Goal: Obtain resource: Obtain resource

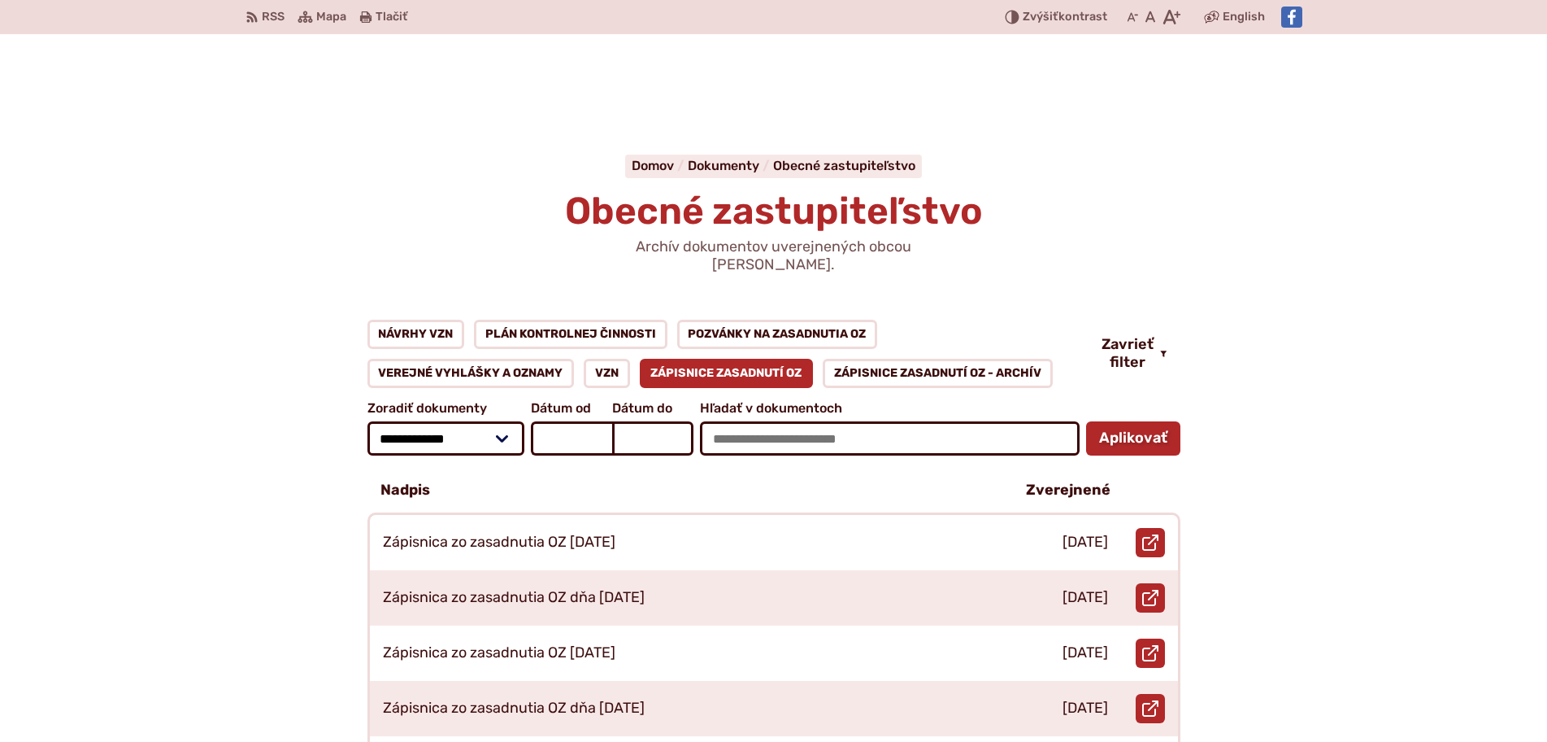
scroll to position [325, 0]
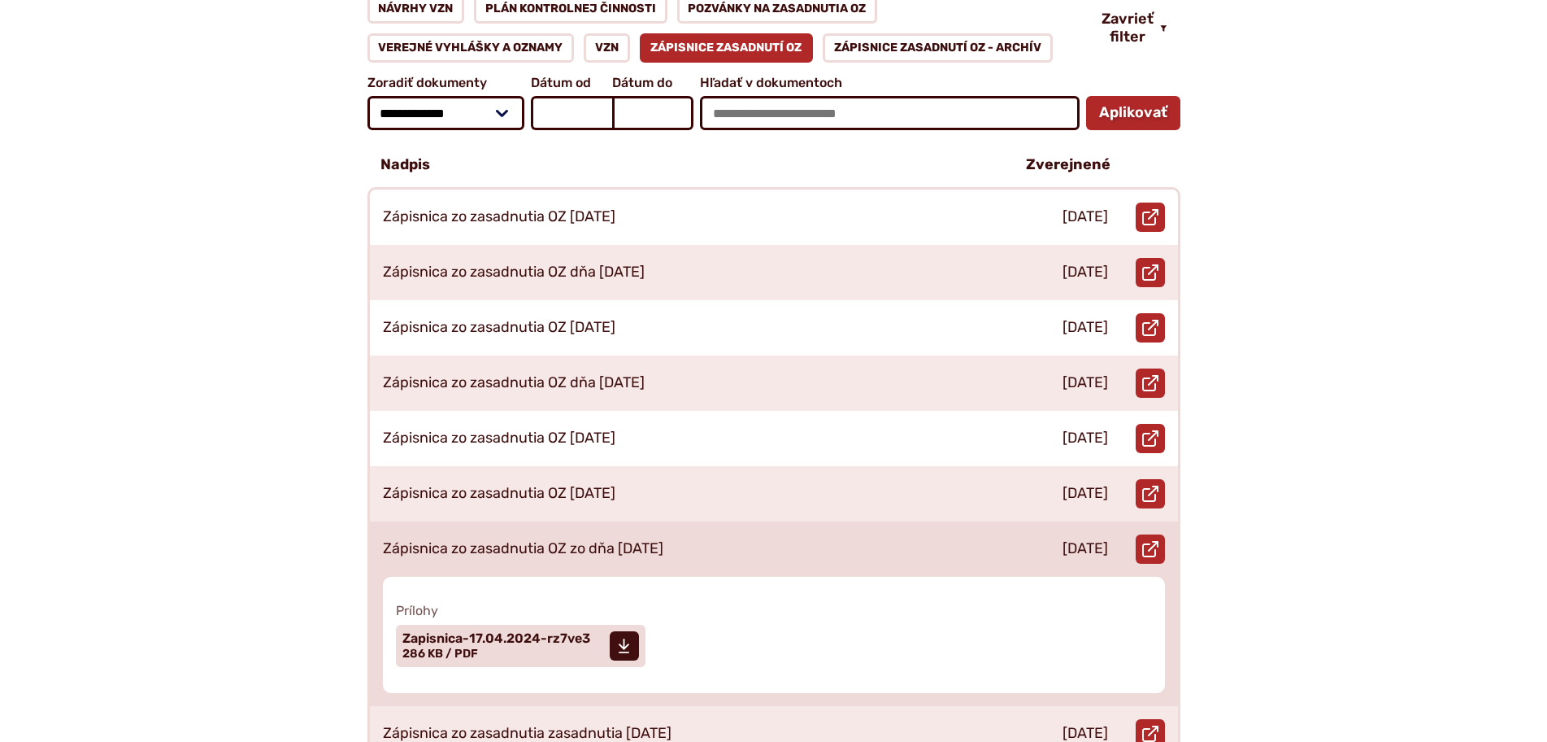
click at [511, 633] on span "Zapisnica-17.04.2024-rz7ve3 Veľkosť a typ súboru 286 KB / PDF" at bounding box center [497, 645] width 188 height 41
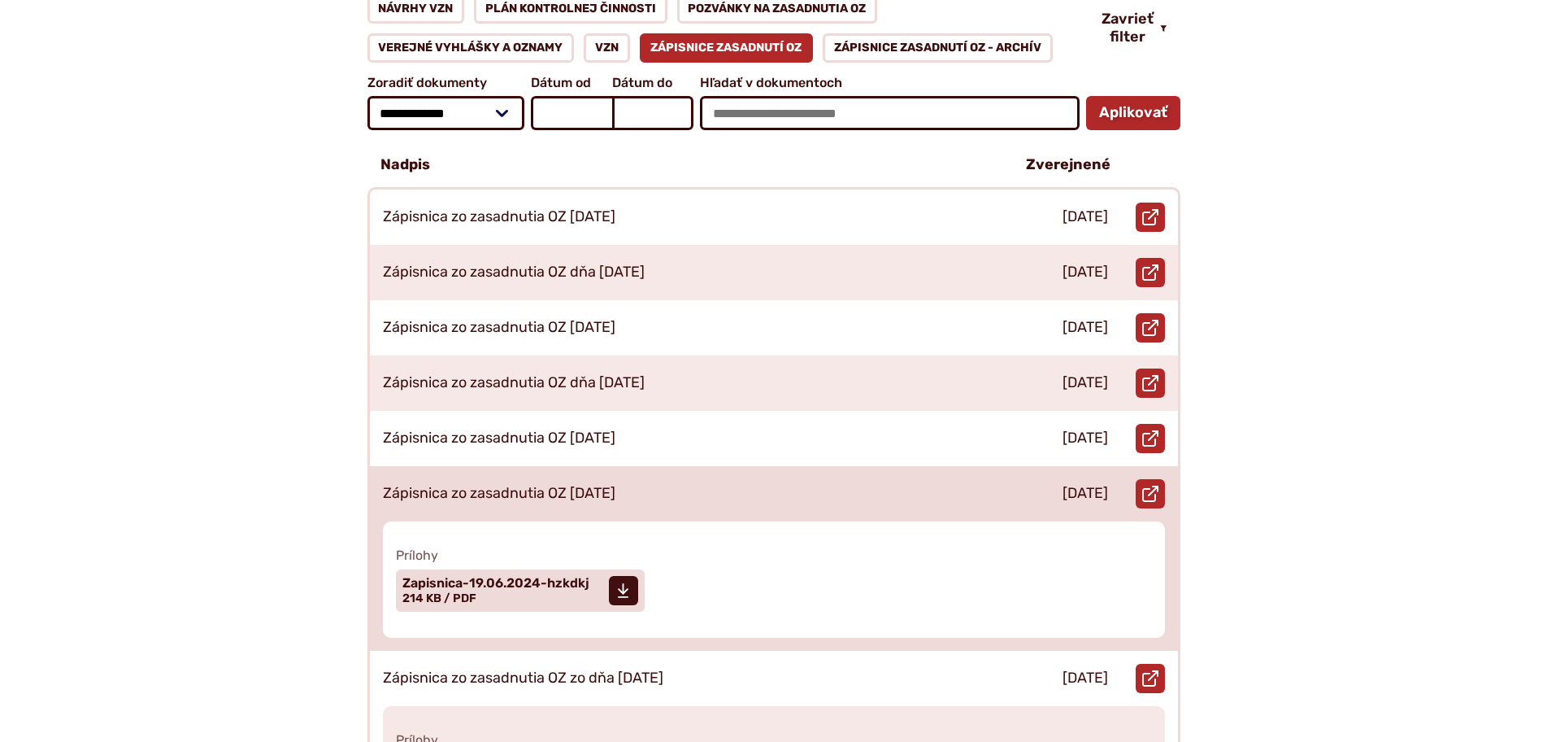
click at [700, 468] on div "Zápisnica zo zasadnutia OZ 19.06.2024" at bounding box center [684, 493] width 629 height 55
click at [577, 570] on span "Zapisnica-19.06.2024-hzkdkj Veľkosť a typ súboru 214 KB / PDF" at bounding box center [496, 590] width 187 height 41
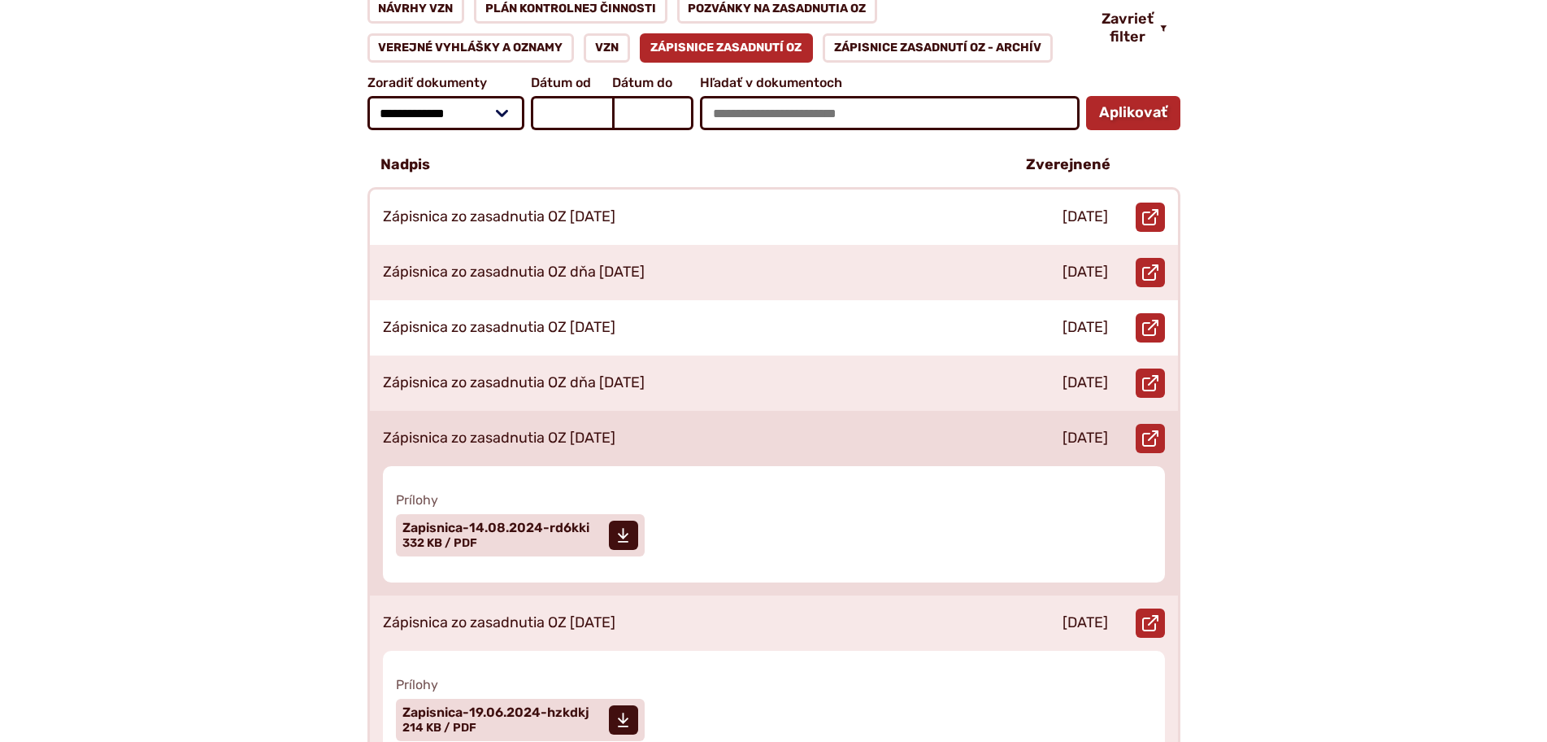
click at [726, 433] on div "Zápisnica zo zasadnutia OZ [DATE]" at bounding box center [684, 438] width 629 height 55
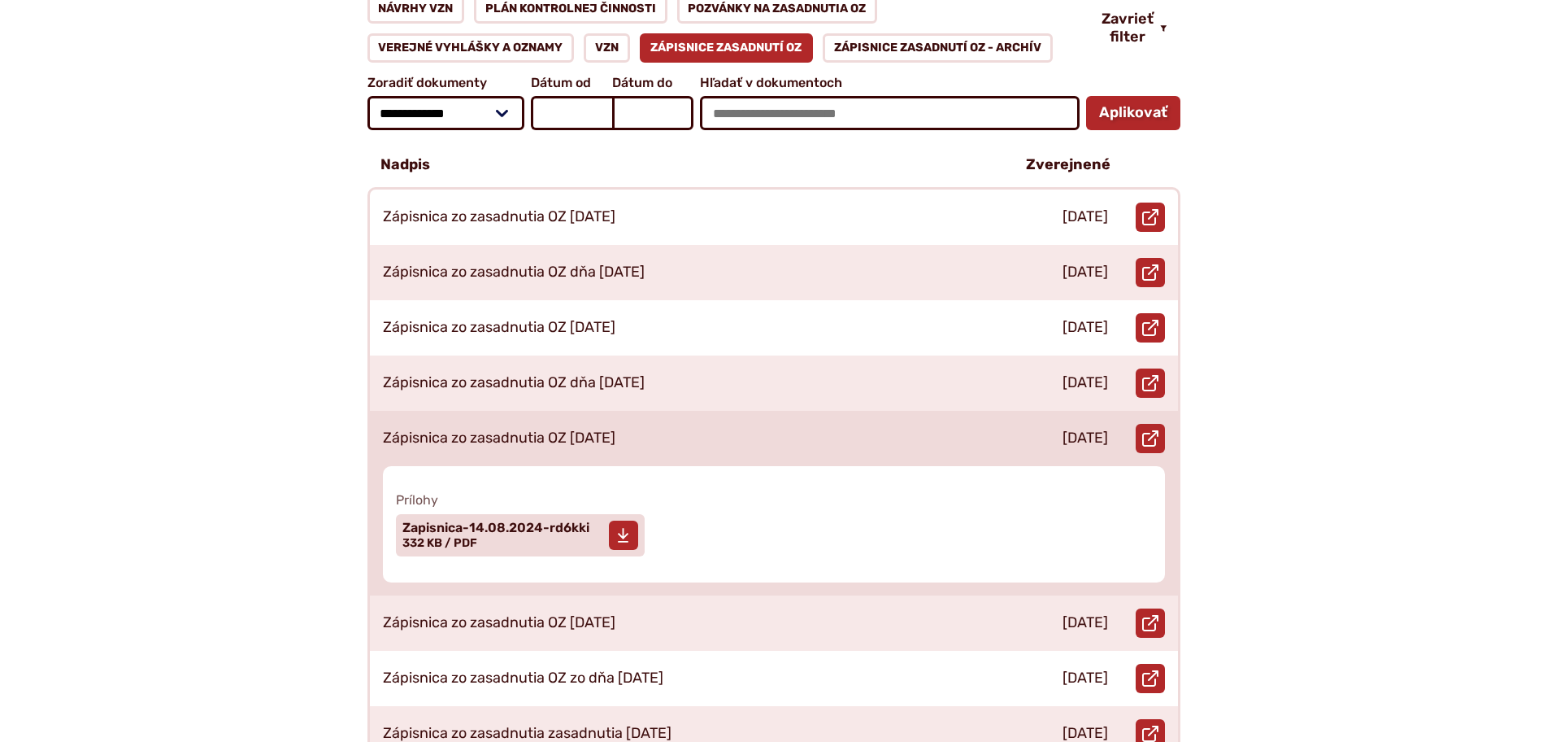
click at [429, 536] on span "Veľkosť a typ súboru 332 KB / PDF" at bounding box center [440, 543] width 75 height 14
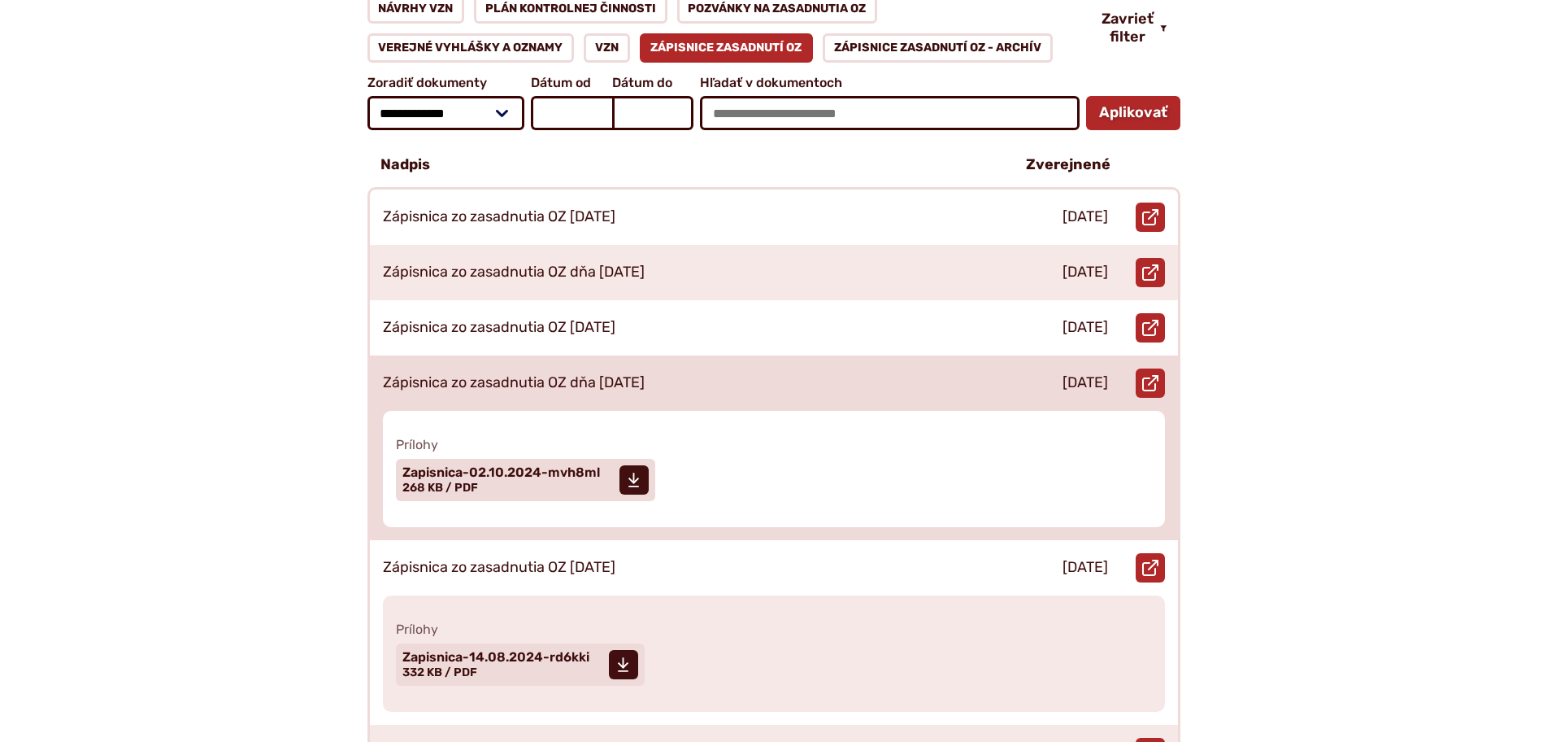
click at [809, 368] on div "Zápisnica zo zasadnutia OZ dňa [DATE]" at bounding box center [684, 382] width 629 height 55
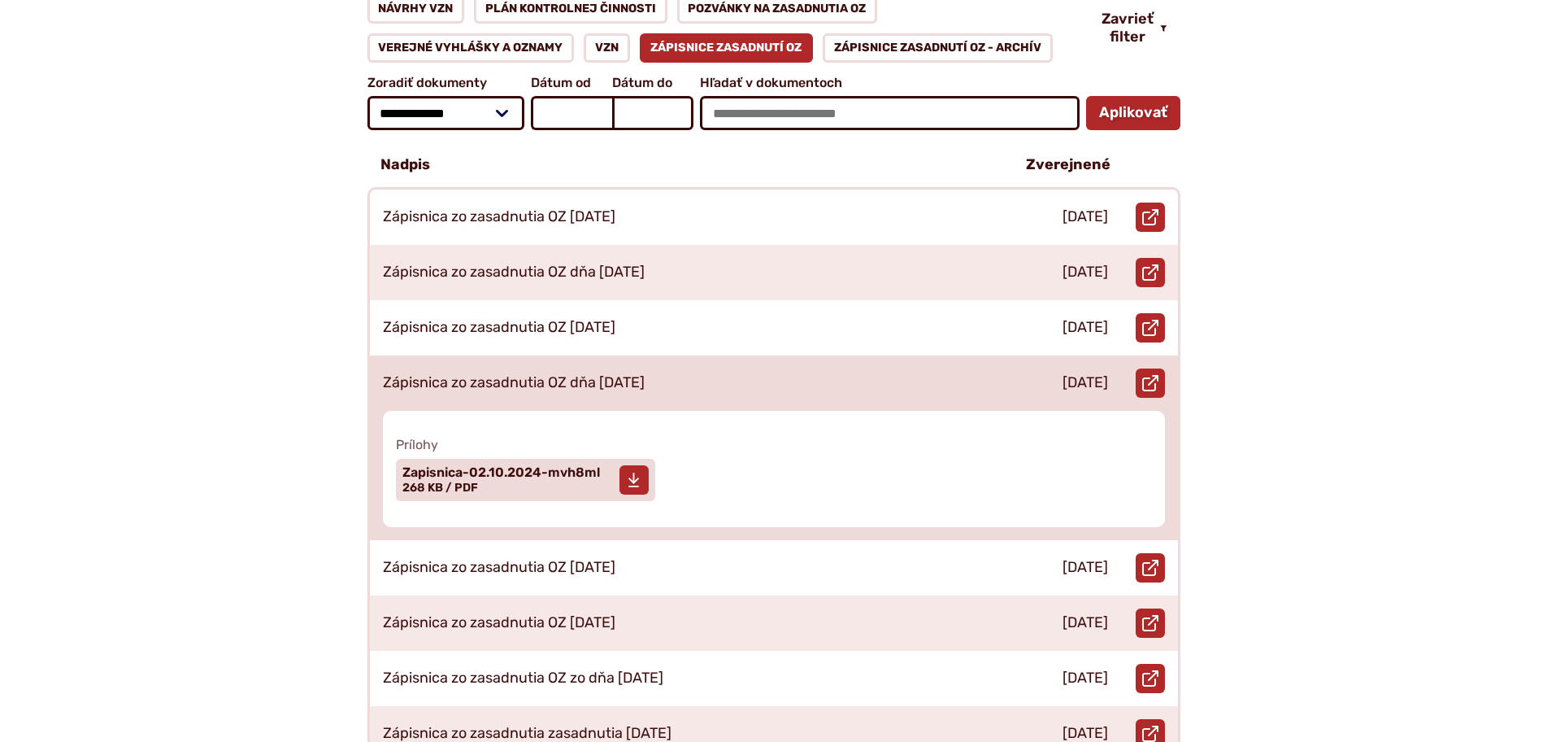
click at [568, 466] on span "Zapisnica-02.10.2024-mvh8ml" at bounding box center [502, 472] width 198 height 13
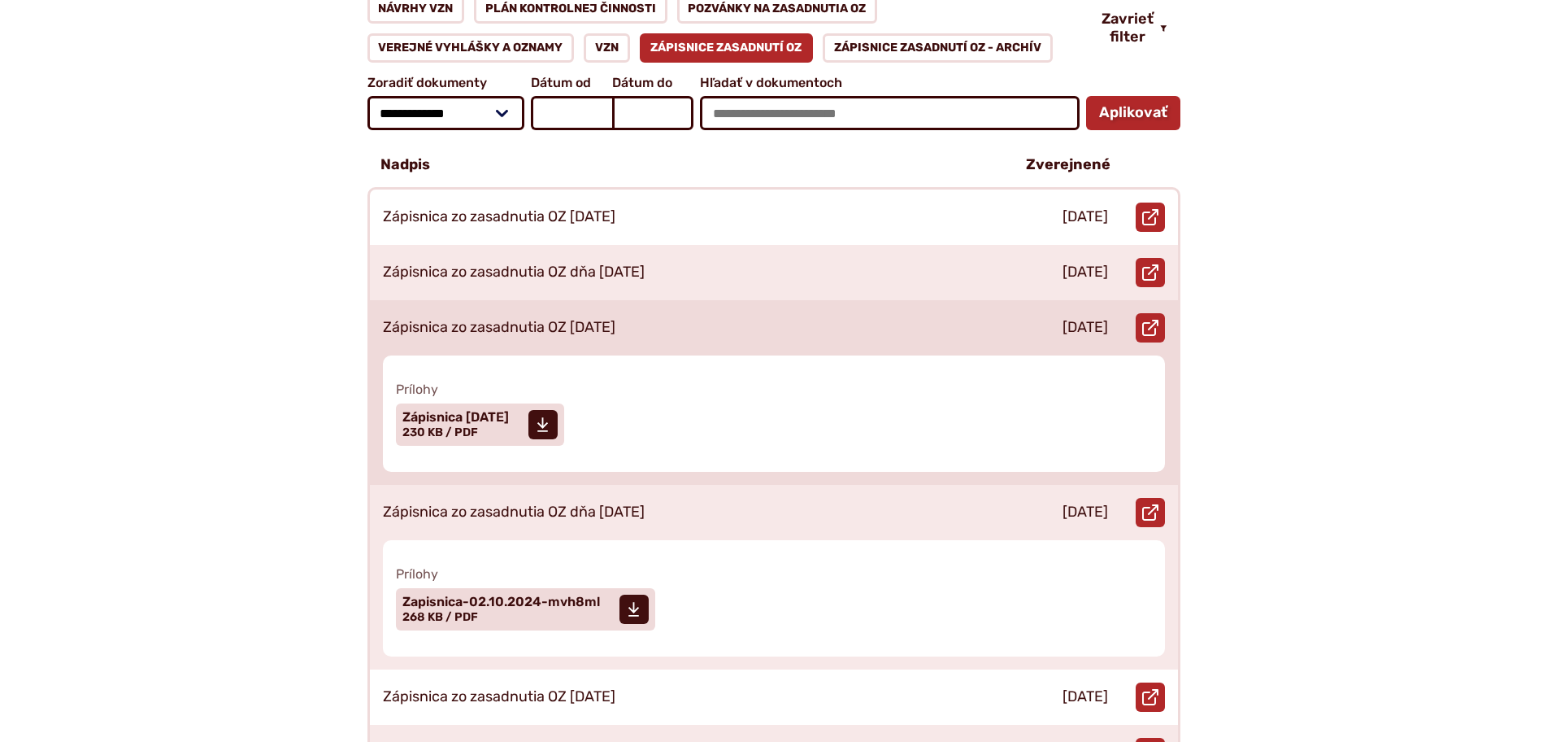
click at [616, 319] on p "Zápisnica zo zasadnutia OZ [DATE]" at bounding box center [499, 328] width 233 height 18
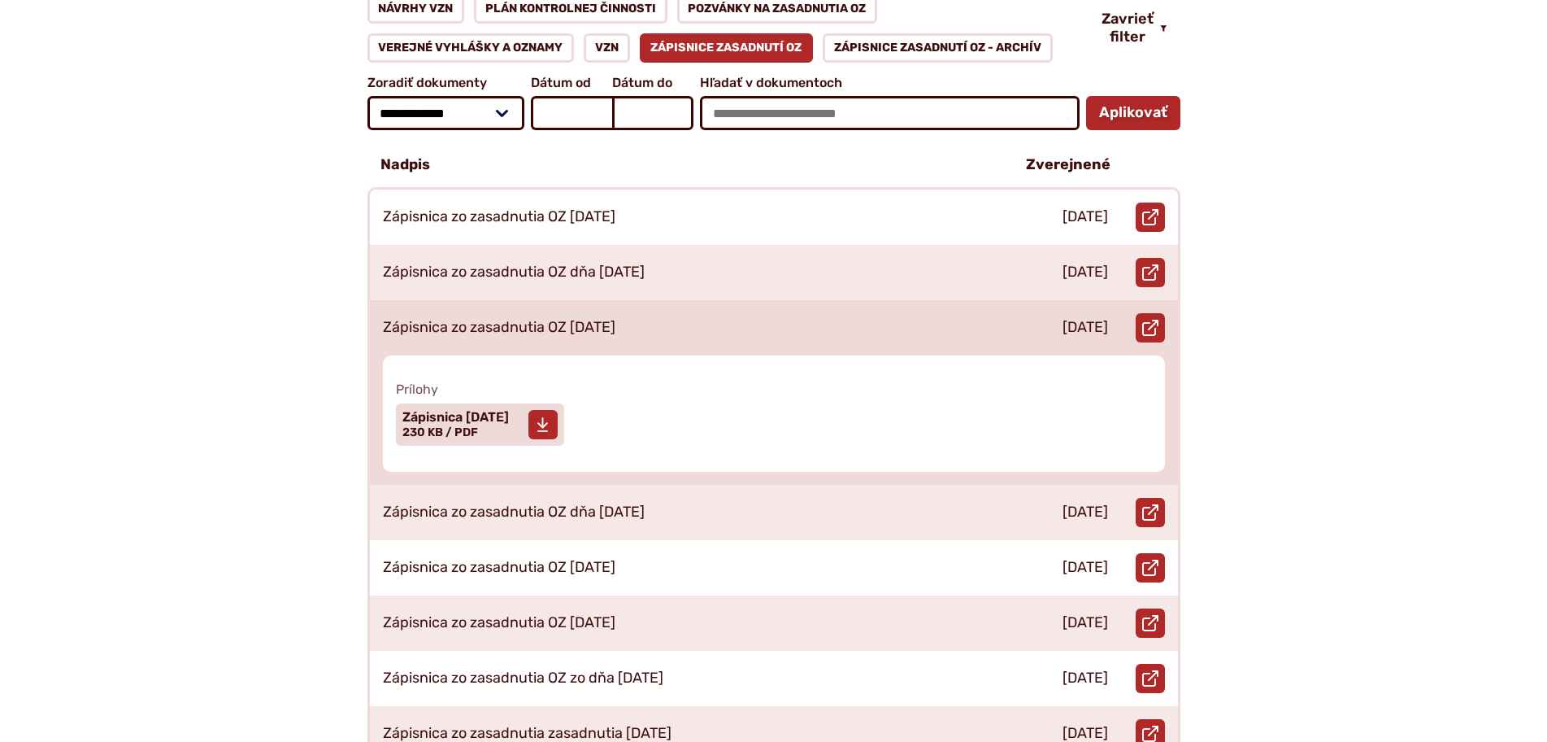
click at [469, 422] on span "Zápisnica 11.12.2024 Veľkosť a typ súboru 230 KB / PDF" at bounding box center [456, 424] width 107 height 41
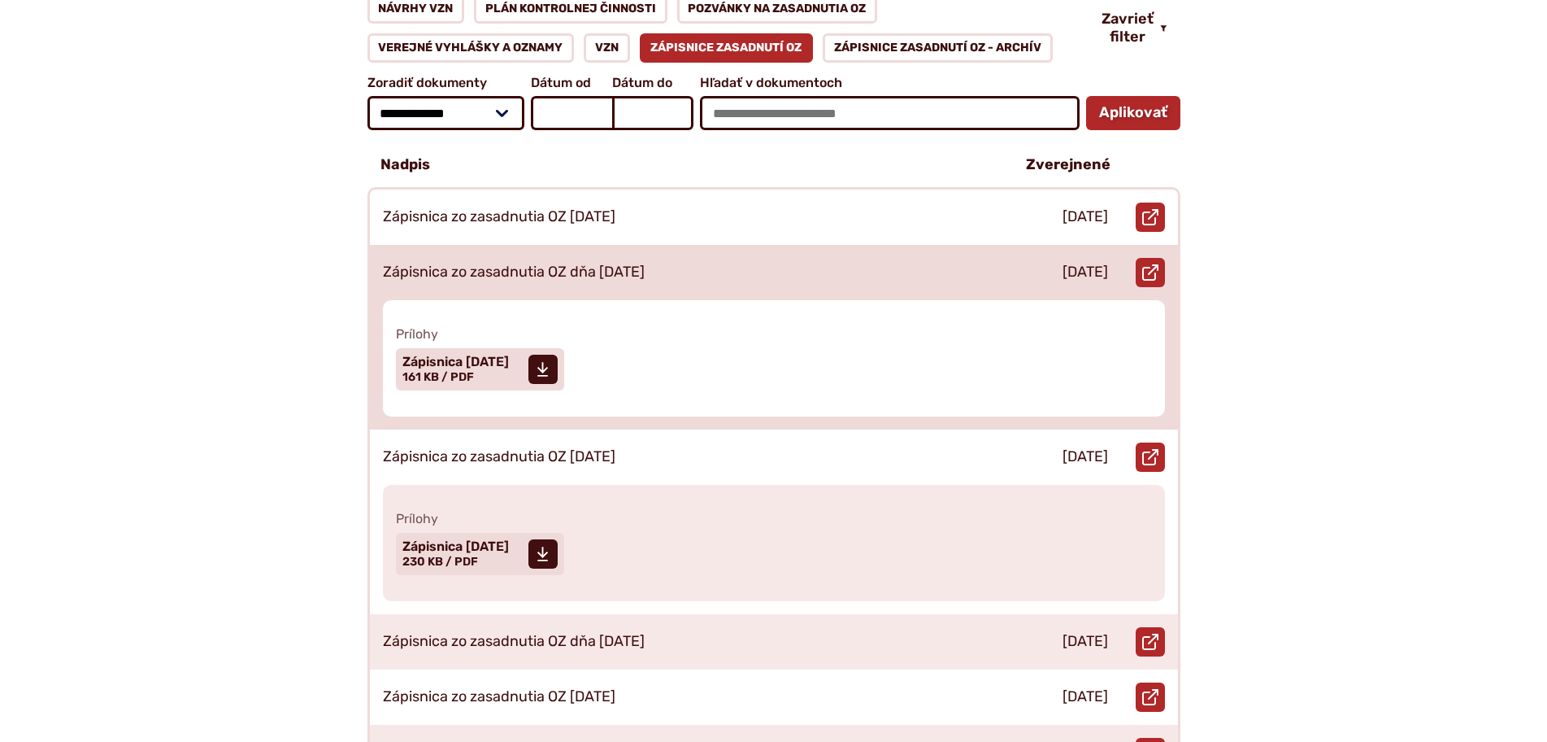
click at [483, 263] on div "Zápisnica zo zasadnutia OZ dňa [DATE]" at bounding box center [684, 272] width 629 height 55
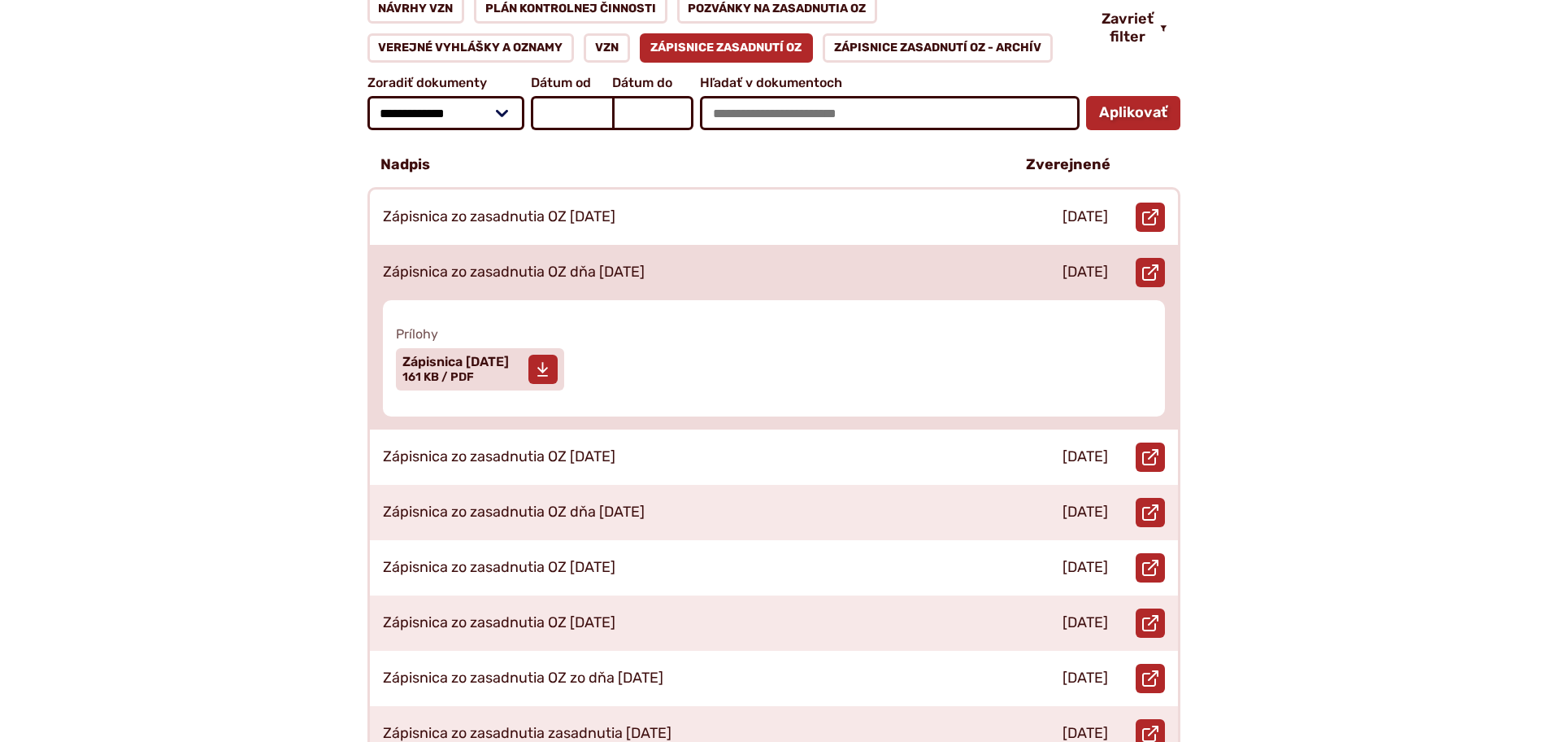
click at [497, 352] on span "Zápisnica 19.02.2025 Veľkosť a typ súboru 161 KB / PDF" at bounding box center [456, 369] width 107 height 41
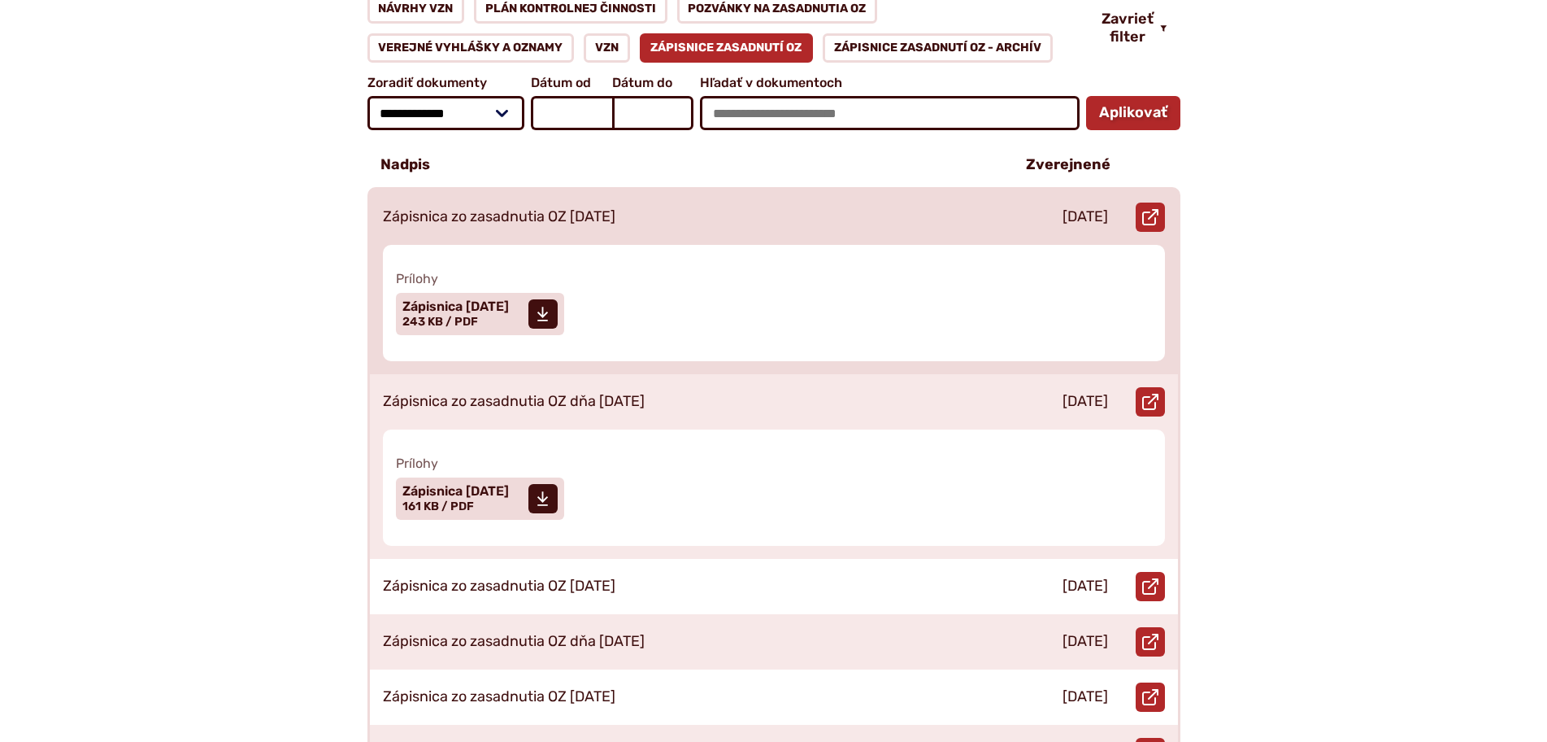
click at [726, 190] on div "Zápisnica zo zasadnutia OZ [DATE]" at bounding box center [684, 216] width 629 height 55
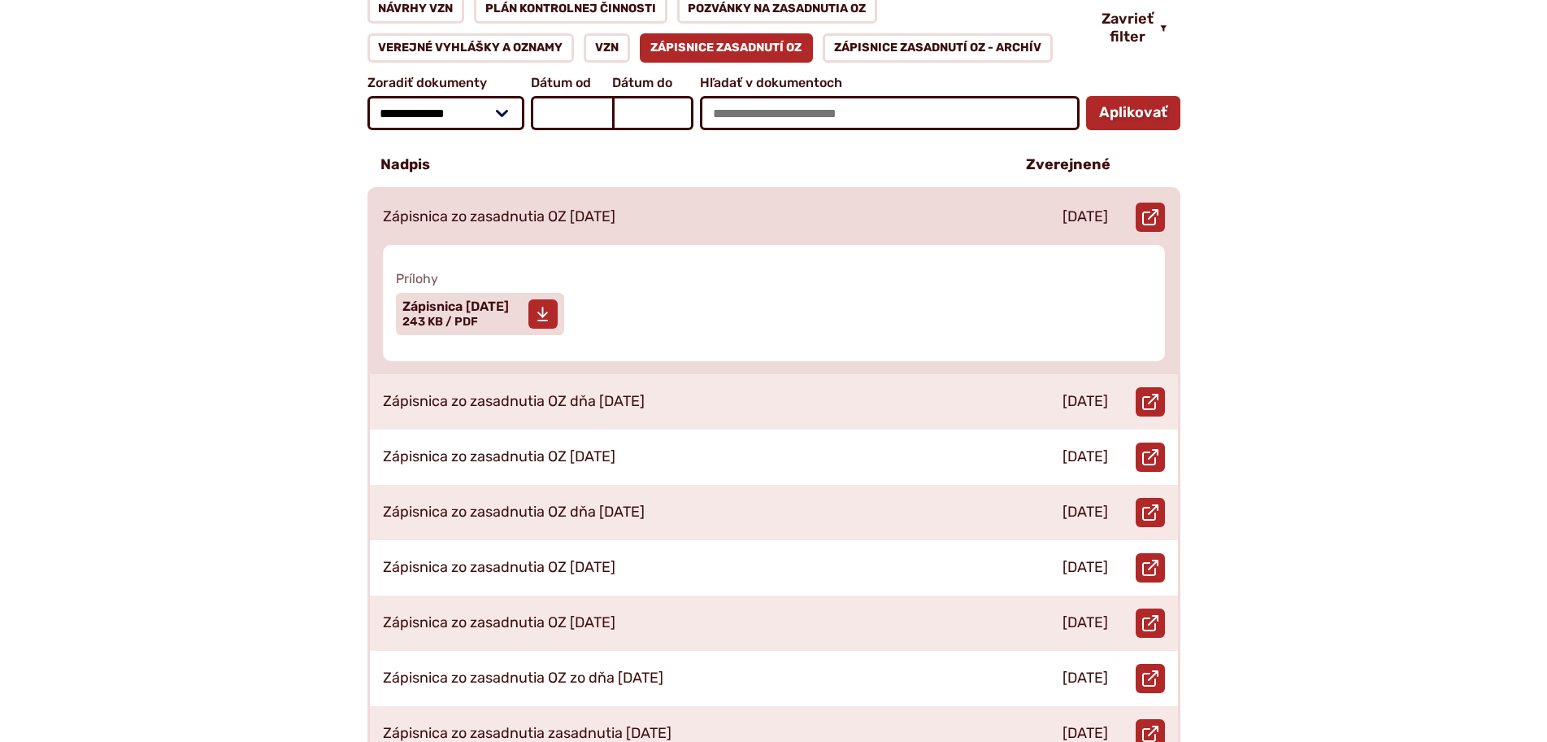
click at [495, 305] on span "Zápisnica [DATE] Veľkosť a typ súboru 243 KB / PDF" at bounding box center [456, 314] width 107 height 41
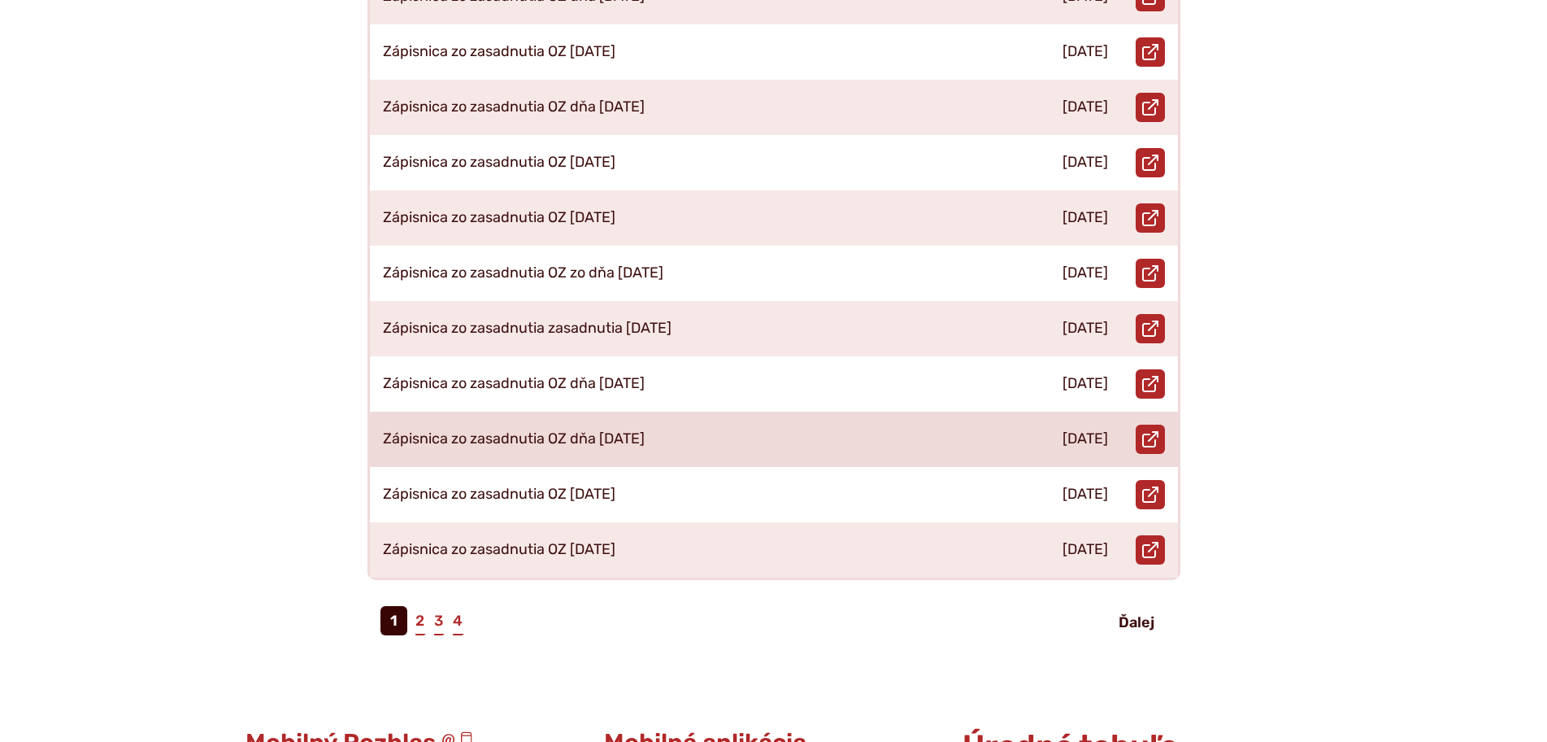
scroll to position [732, 0]
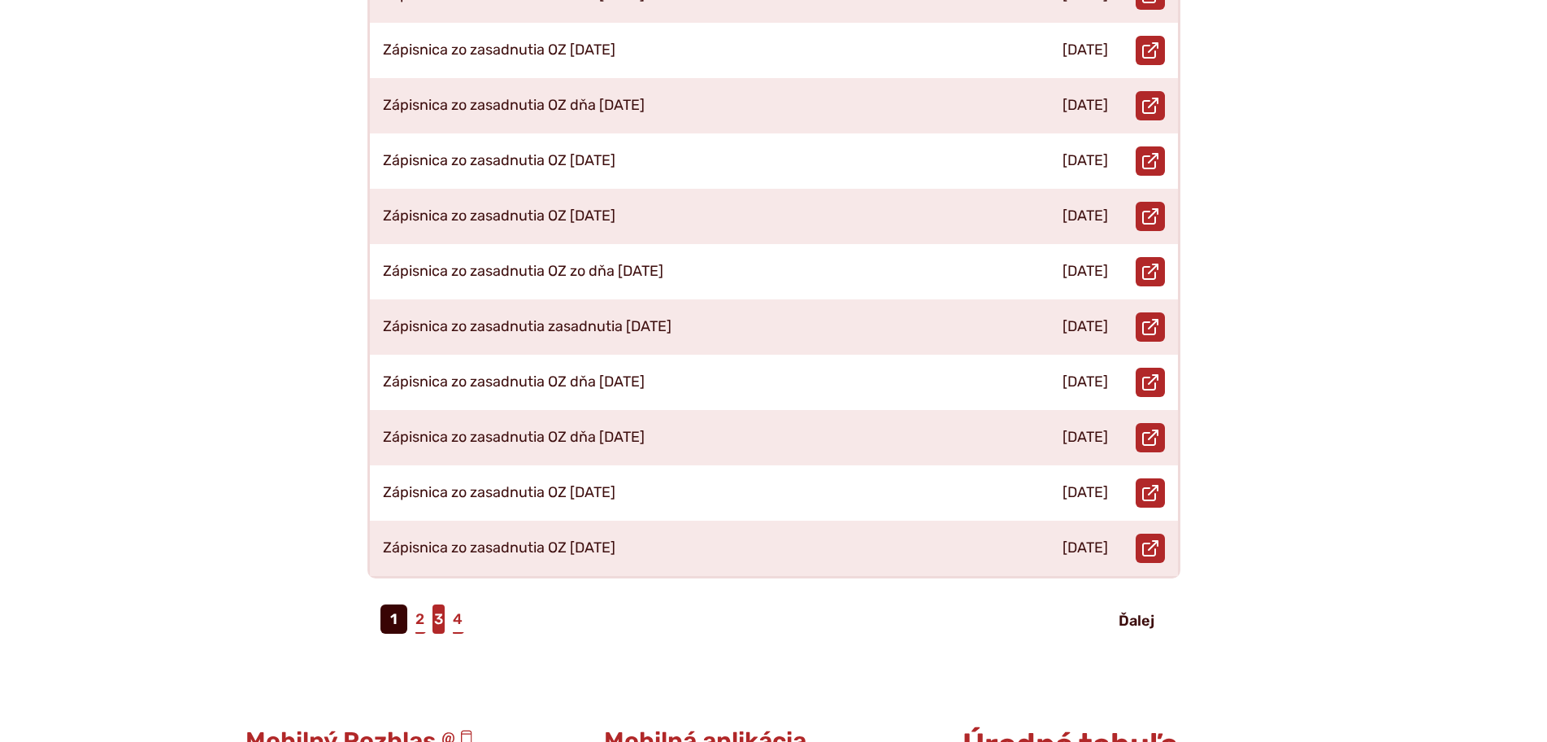
click at [433, 611] on link "3" at bounding box center [439, 618] width 12 height 29
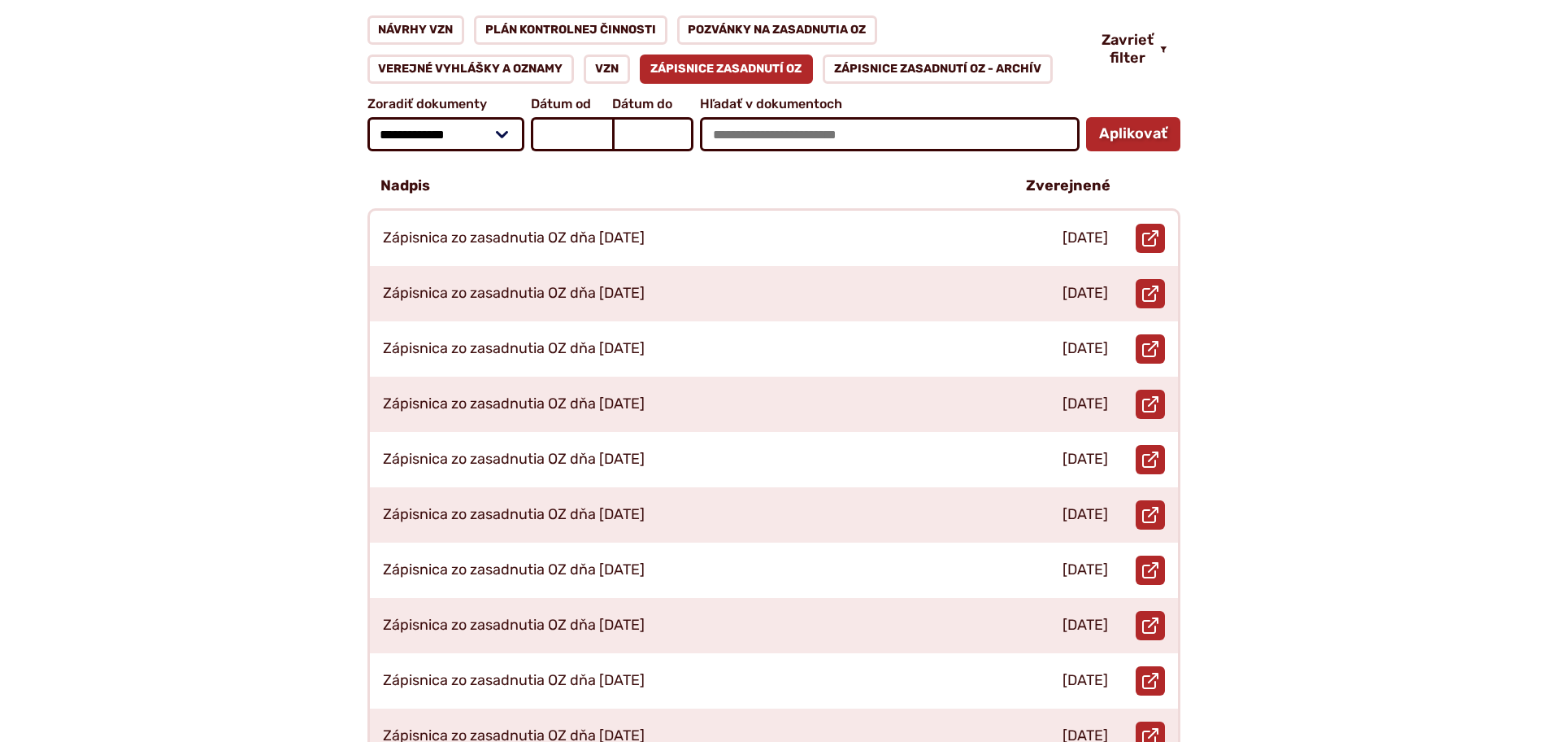
scroll to position [651, 0]
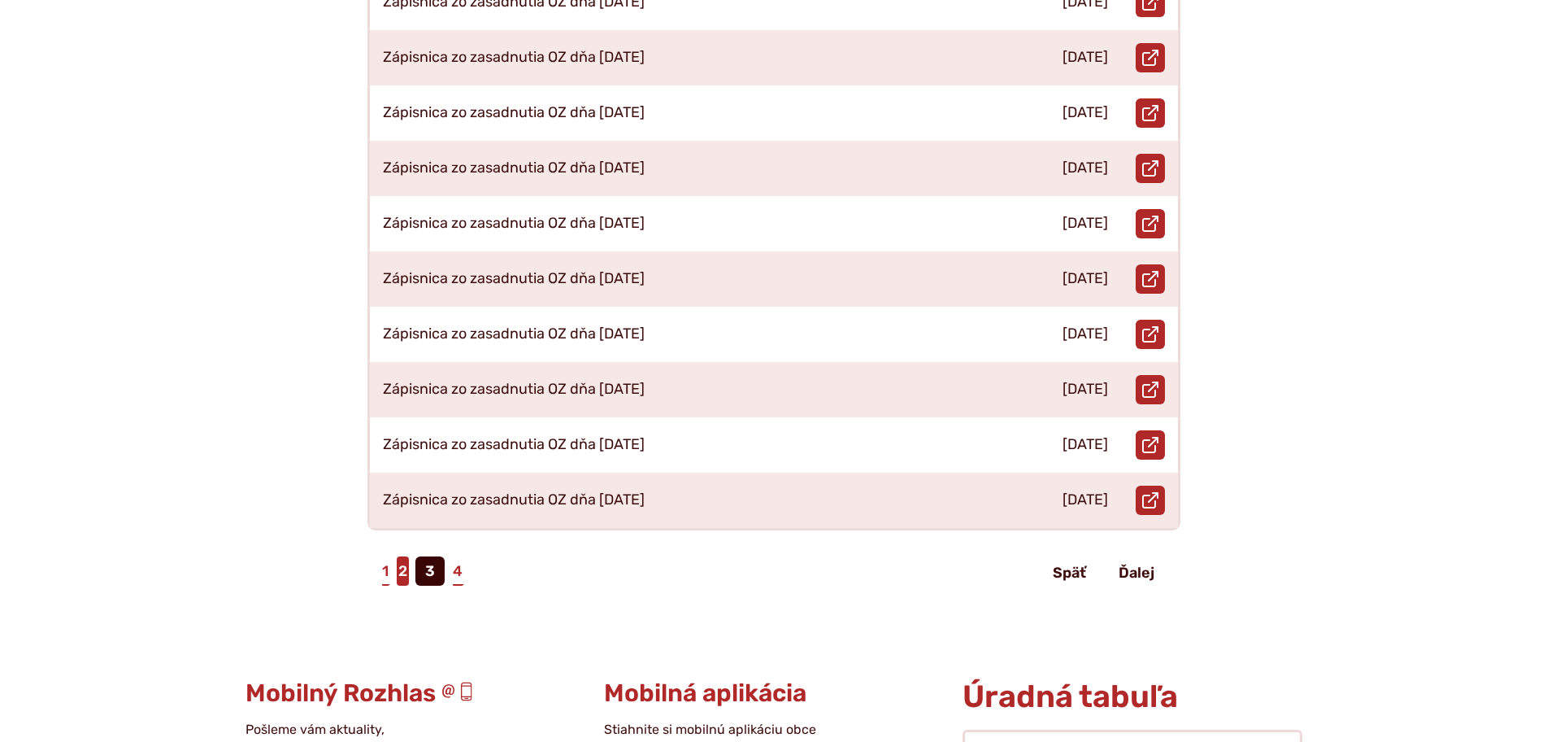
click at [408, 562] on link "2" at bounding box center [403, 570] width 12 height 29
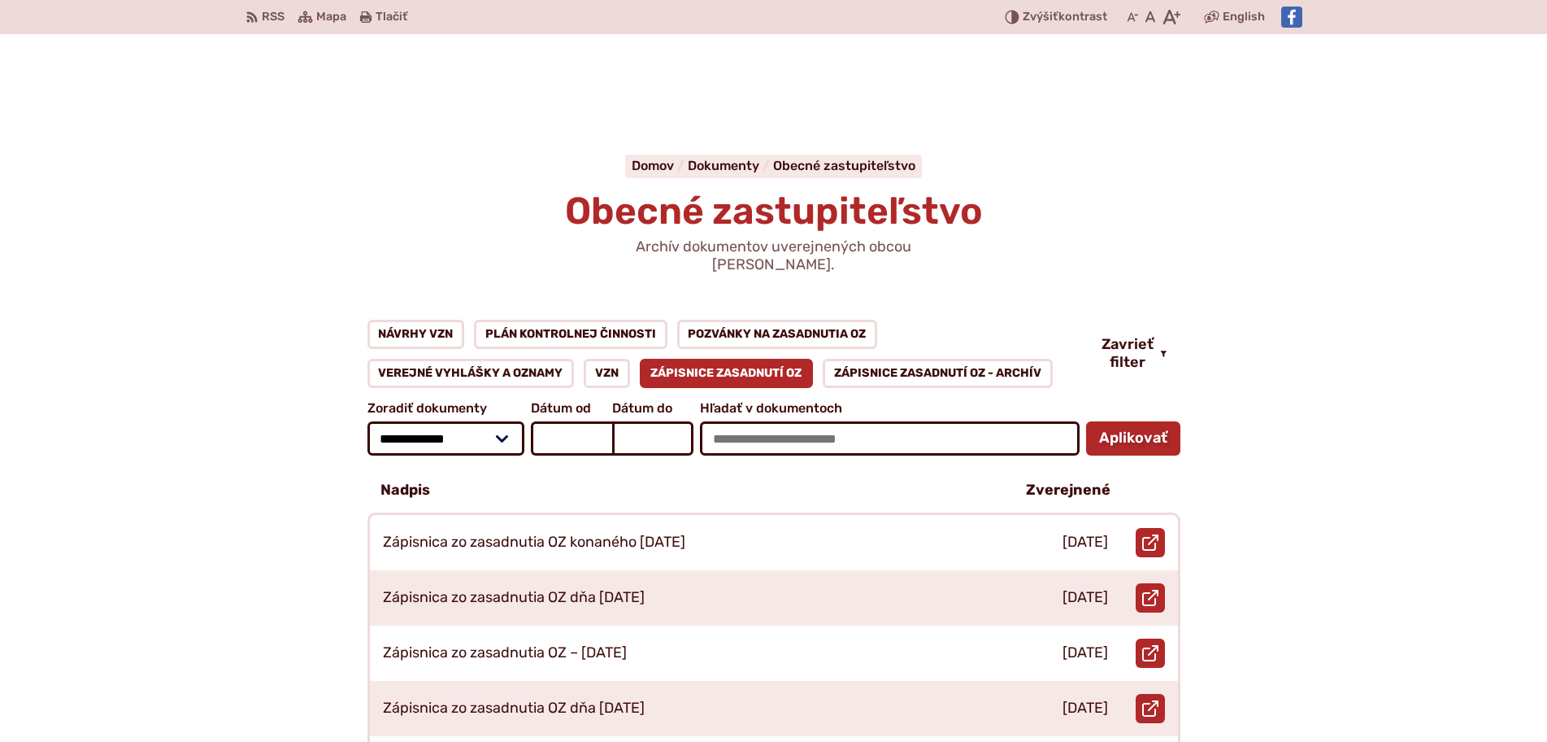
scroll to position [569, 0]
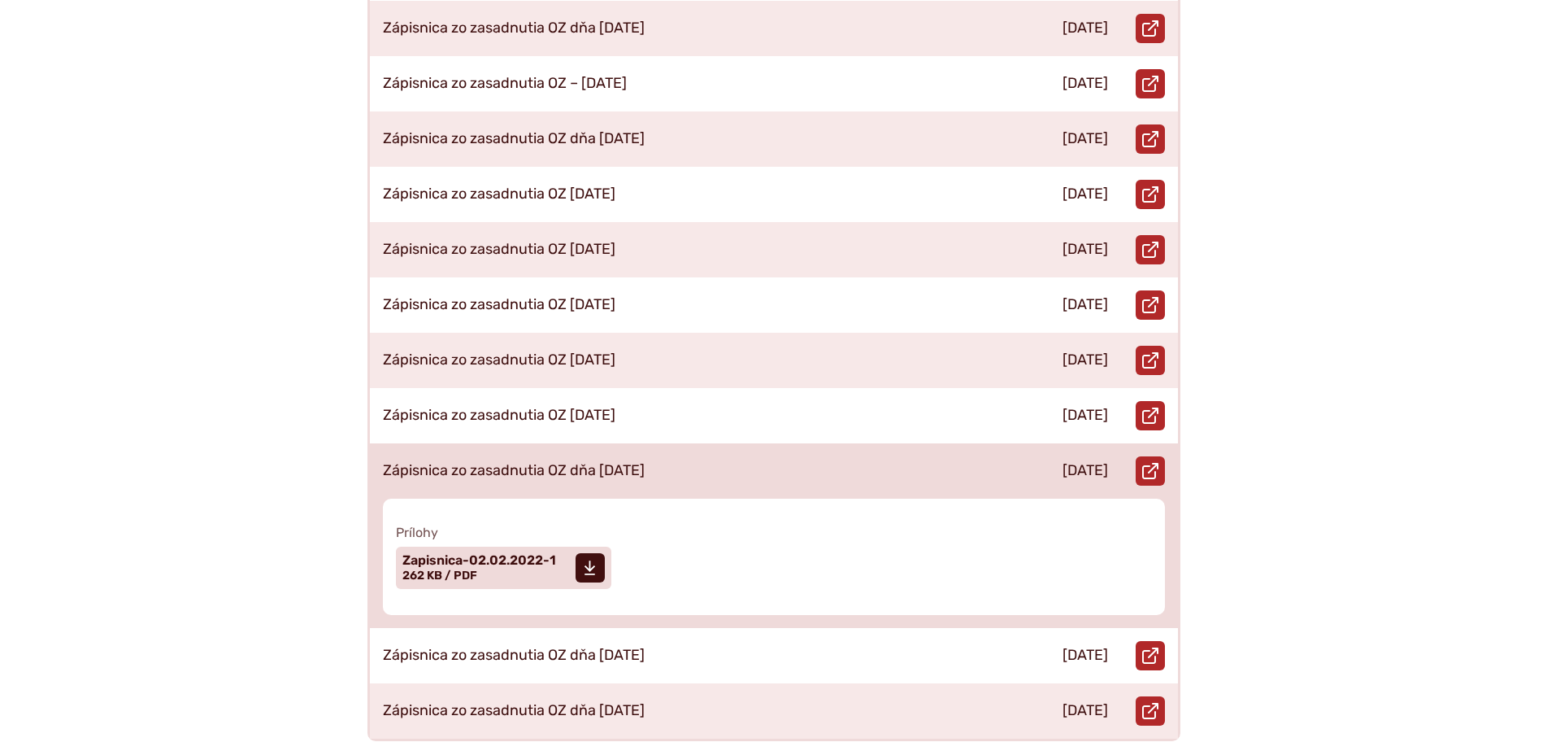
click at [677, 443] on div "Zápisnica zo zasadnutia OZ dňa 02.02.2022" at bounding box center [684, 470] width 629 height 55
click at [559, 546] on link "Stiahnuť súbor Zapisnica-02.02.2022-1 Veľkosť a typ súboru 262 KB / PDF" at bounding box center [503, 567] width 215 height 42
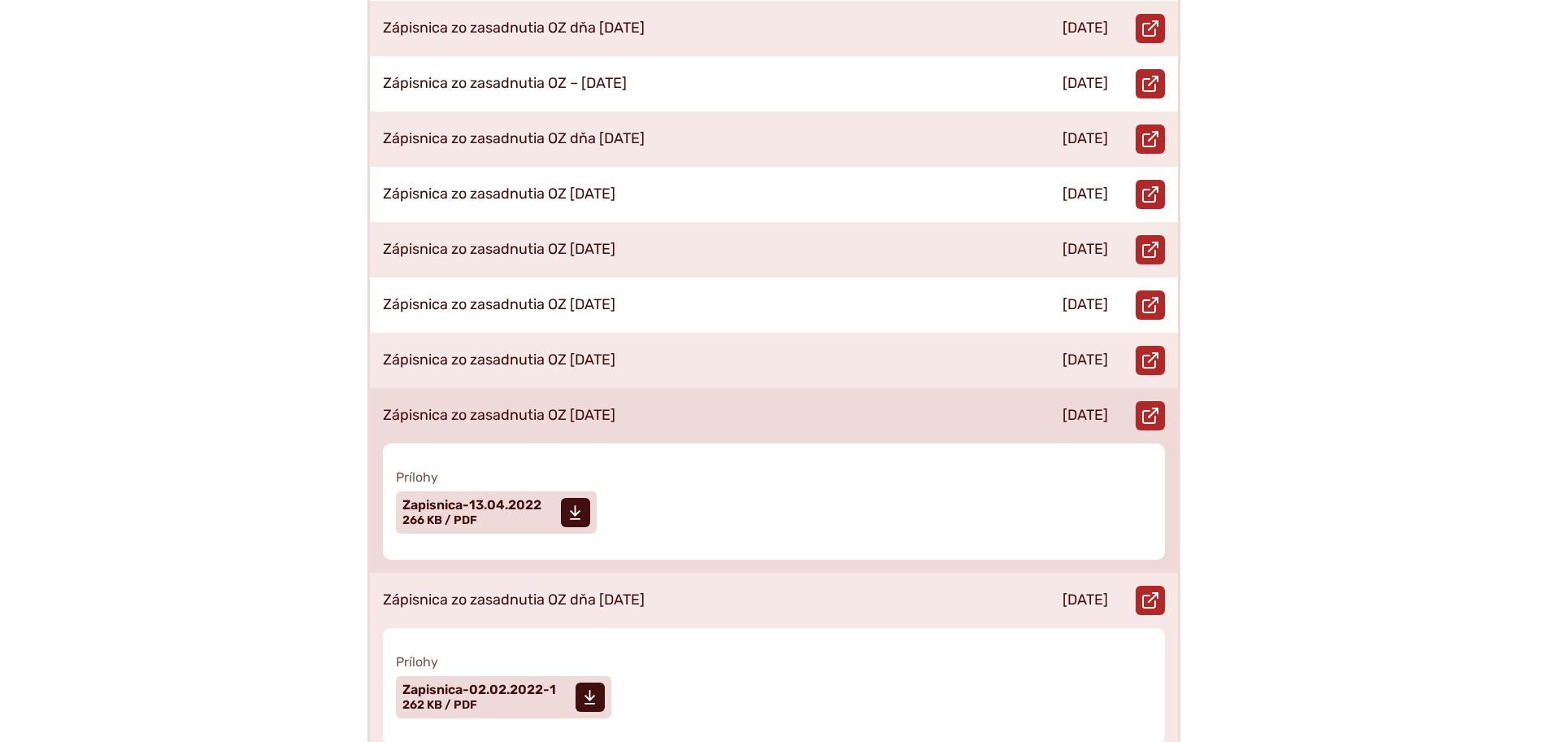
click at [668, 397] on div "Zápisnica zo zasadnutia OZ 13.04.2022" at bounding box center [684, 415] width 629 height 55
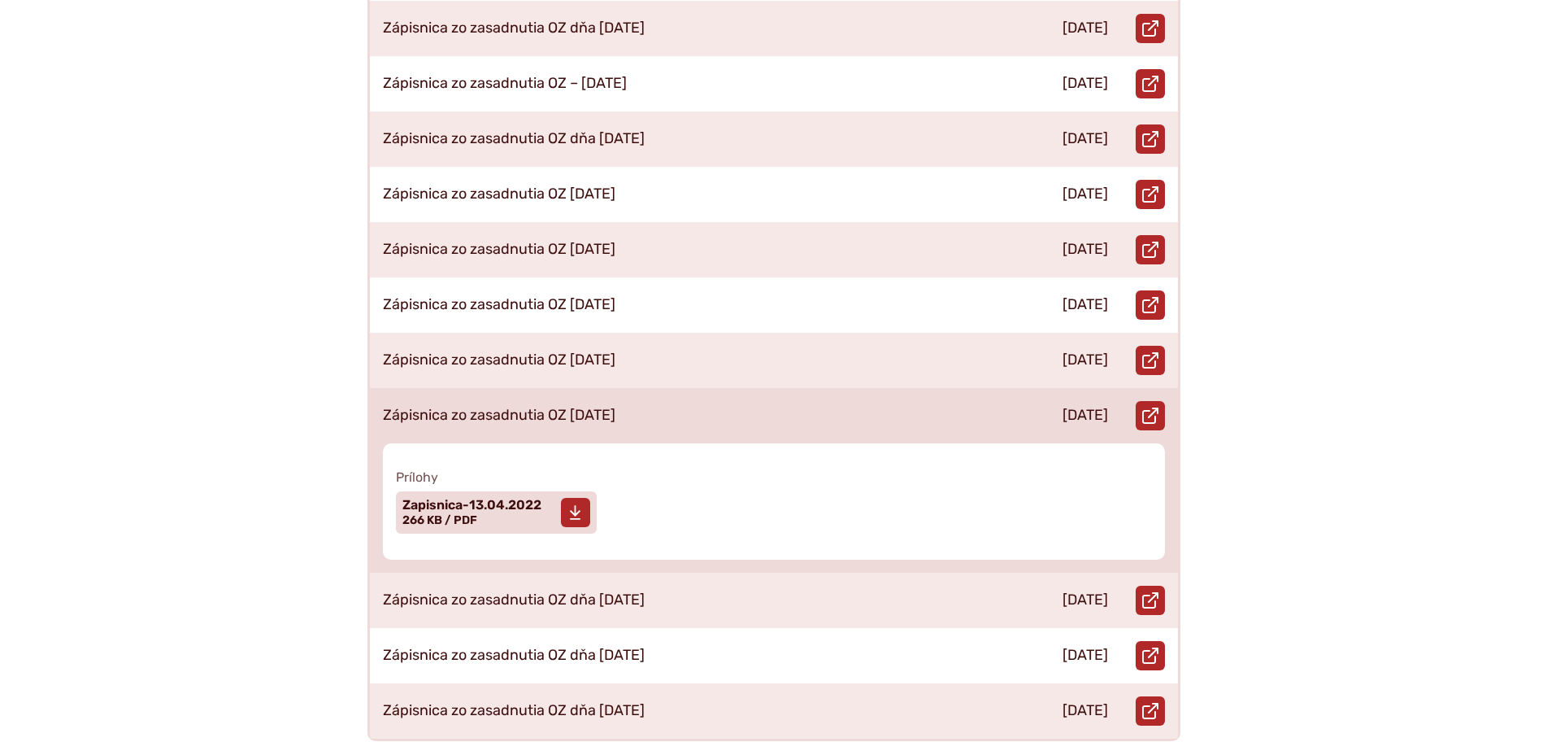
click at [543, 495] on link "Stiahnuť súbor Zapisnica-13.04.2022 Veľkosť a typ súboru 266 KB / PDF" at bounding box center [496, 512] width 201 height 42
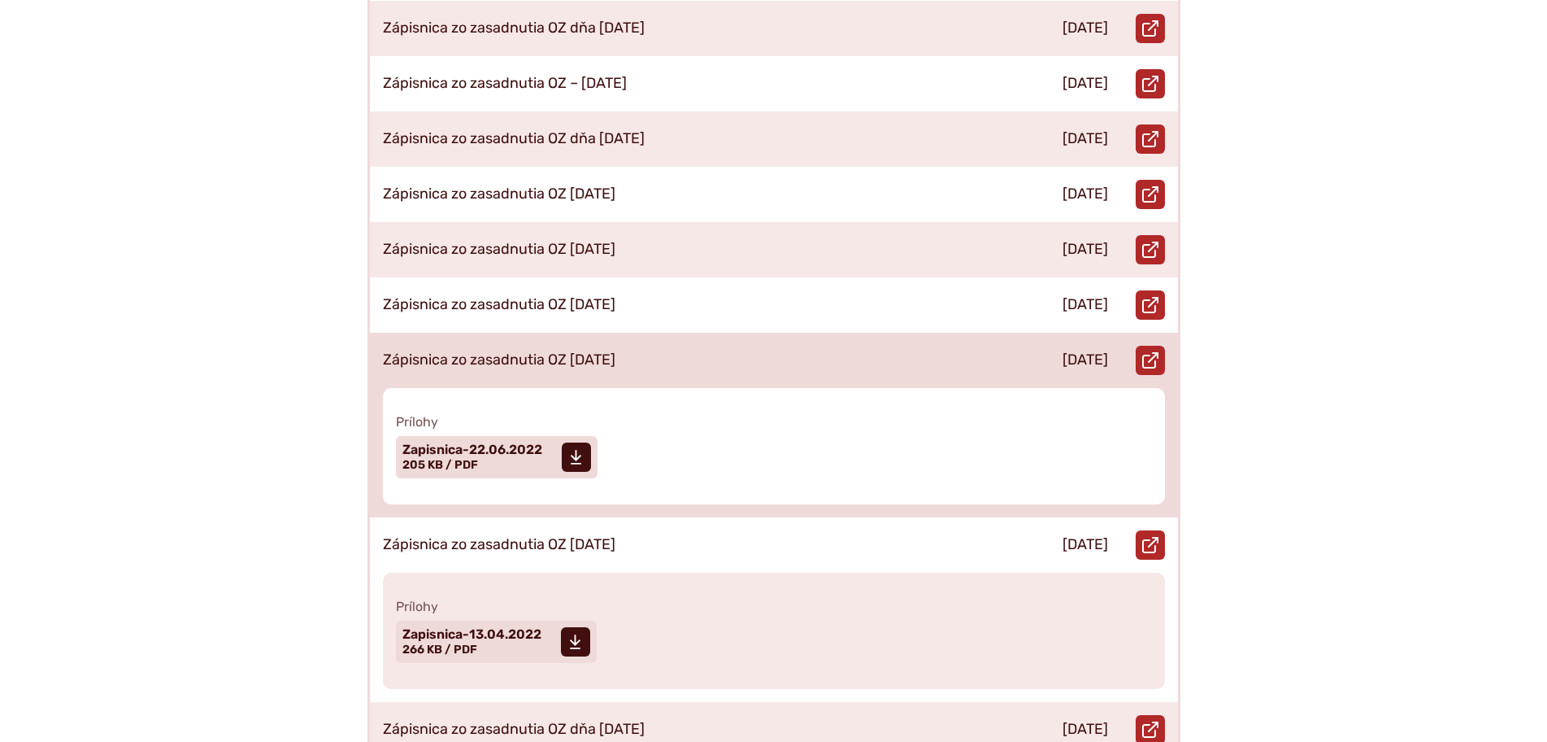
click at [886, 333] on div "Zápisnica zo zasadnutia OZ [DATE]" at bounding box center [684, 360] width 629 height 55
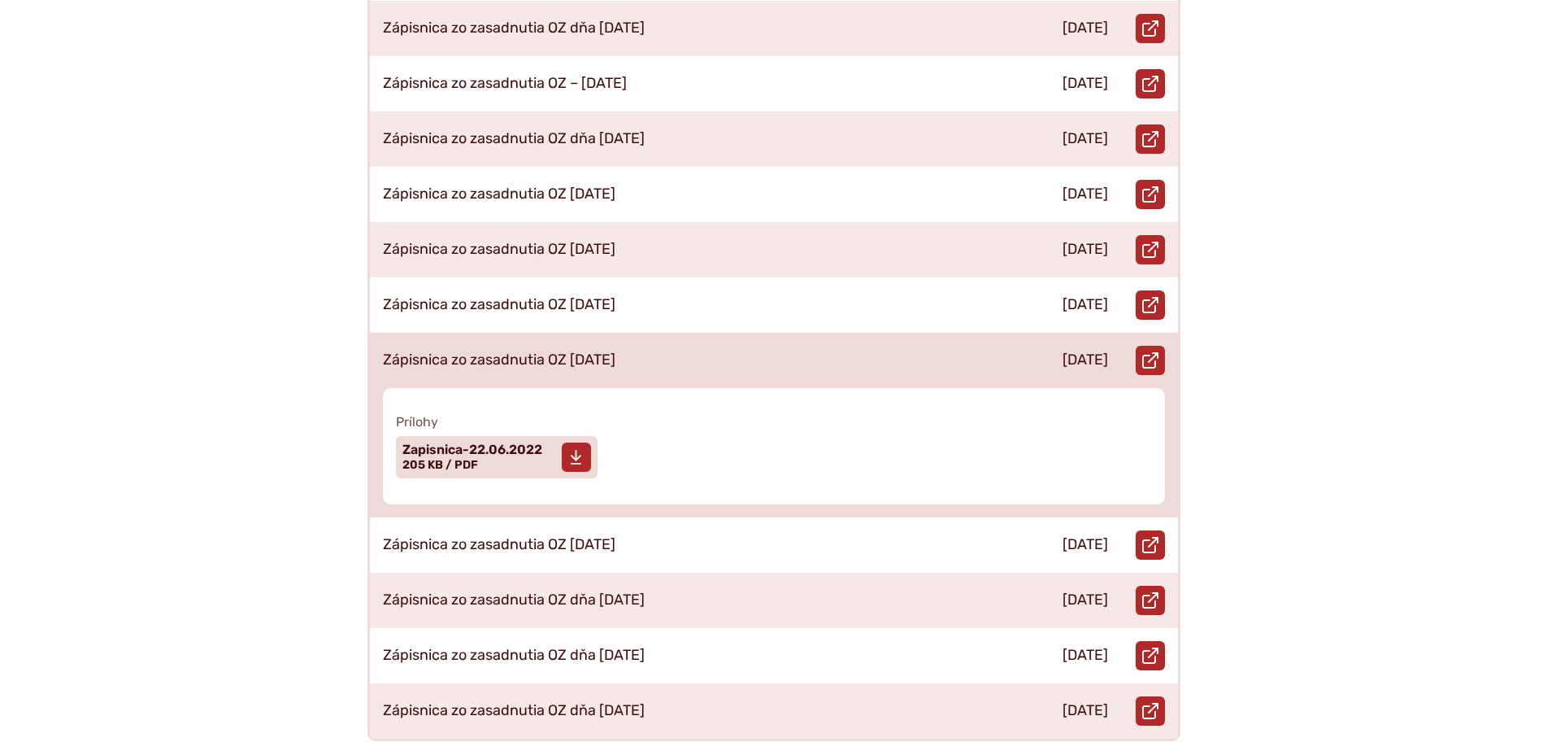
click at [483, 443] on span "Zapisnica-22.06.2022" at bounding box center [473, 449] width 140 height 13
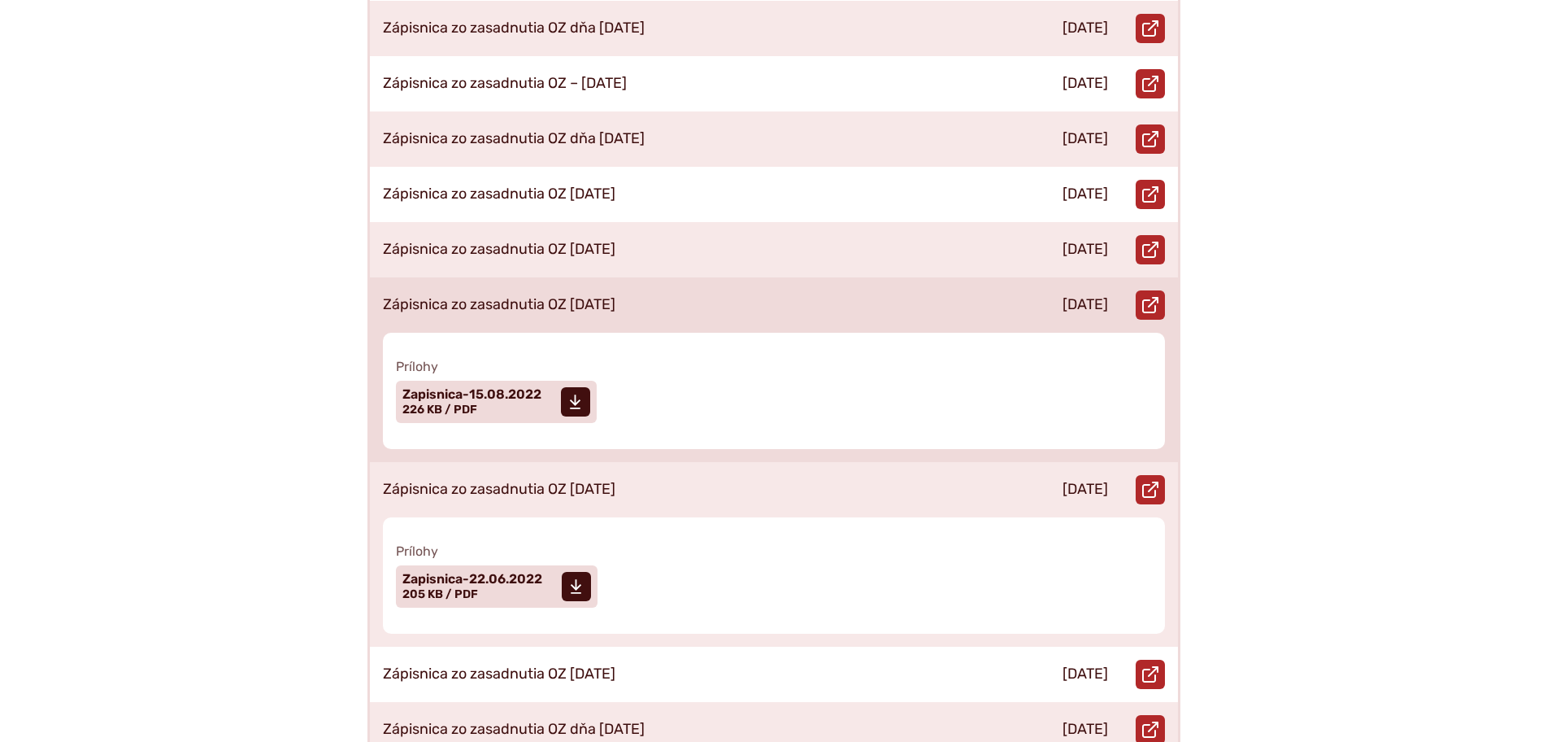
click at [602, 296] on p "Zápisnica zo zasadnutia OZ [DATE]" at bounding box center [499, 305] width 233 height 18
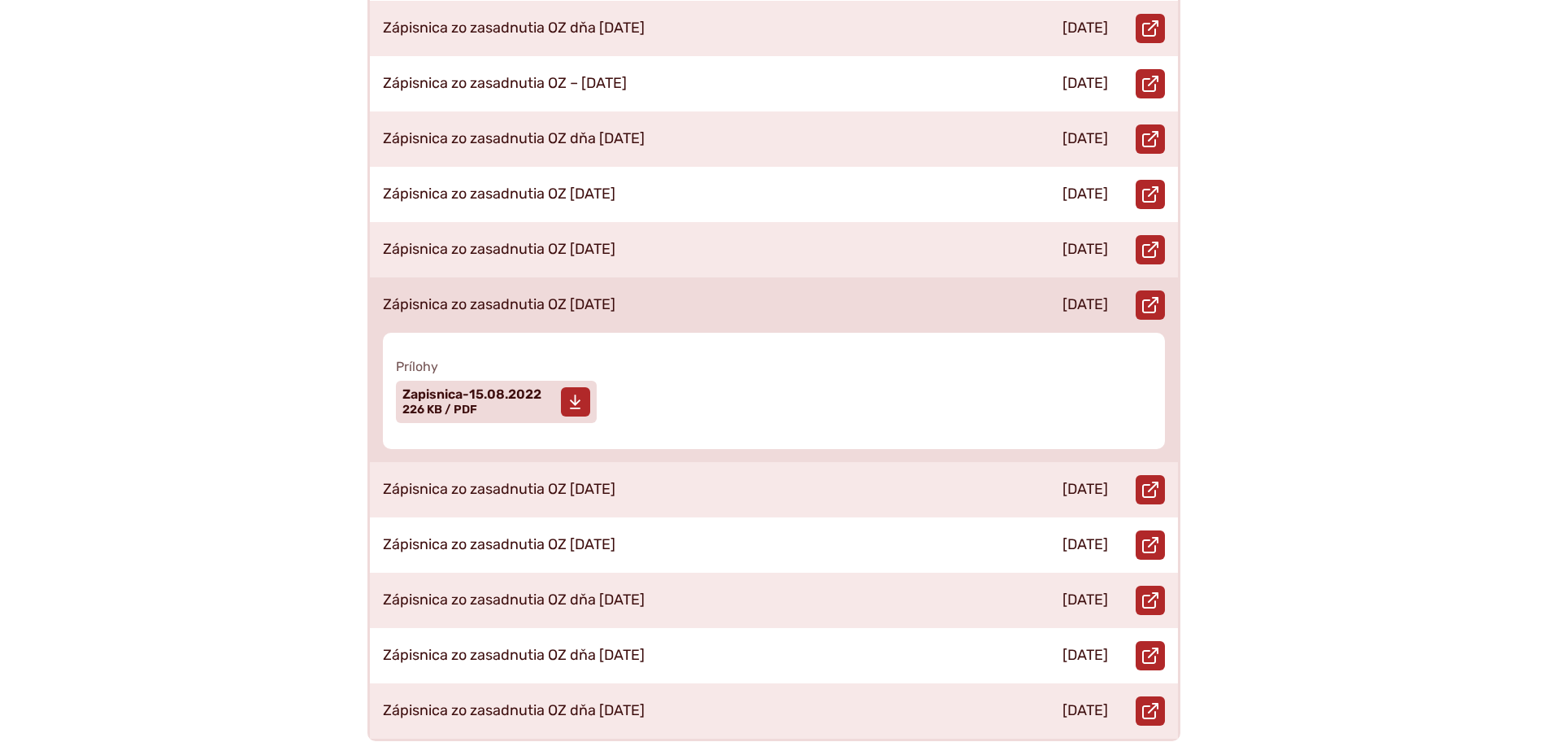
click at [533, 387] on span "Zapisnica-15.08.2022 Veľkosť a typ súboru 226 KB / PDF" at bounding box center [472, 401] width 139 height 41
click at [764, 288] on div "Zápisnica zo zasadnutia OZ 15.08.2022" at bounding box center [684, 304] width 629 height 55
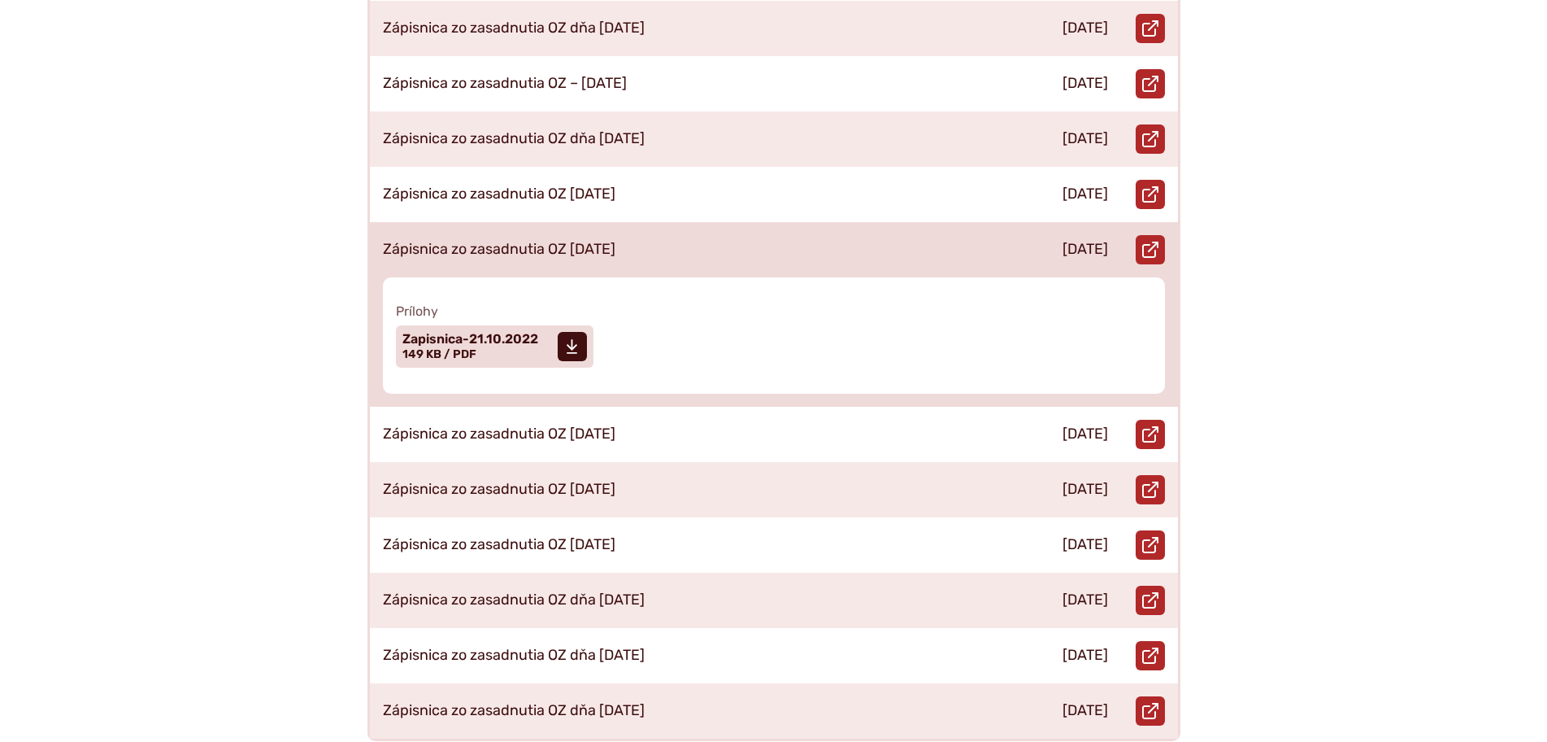
click at [765, 223] on div "Zápisnica zo zasadnutia OZ 21.10.2022" at bounding box center [684, 249] width 629 height 55
click at [512, 333] on span "Zapisnica-21.10.2022" at bounding box center [471, 339] width 136 height 13
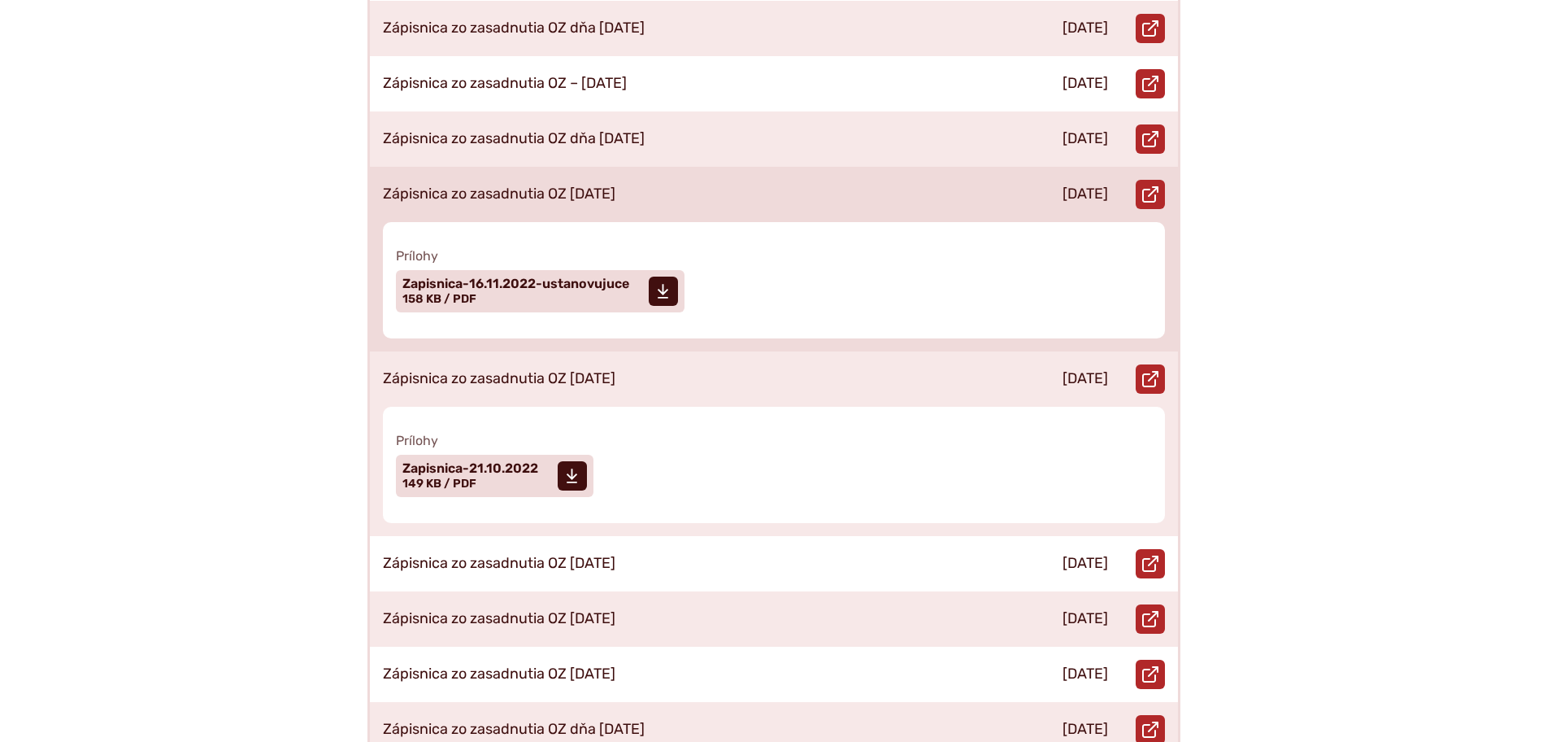
click at [661, 167] on div "Zápisnica zo zasadnutia OZ 16.11.2022" at bounding box center [684, 194] width 629 height 55
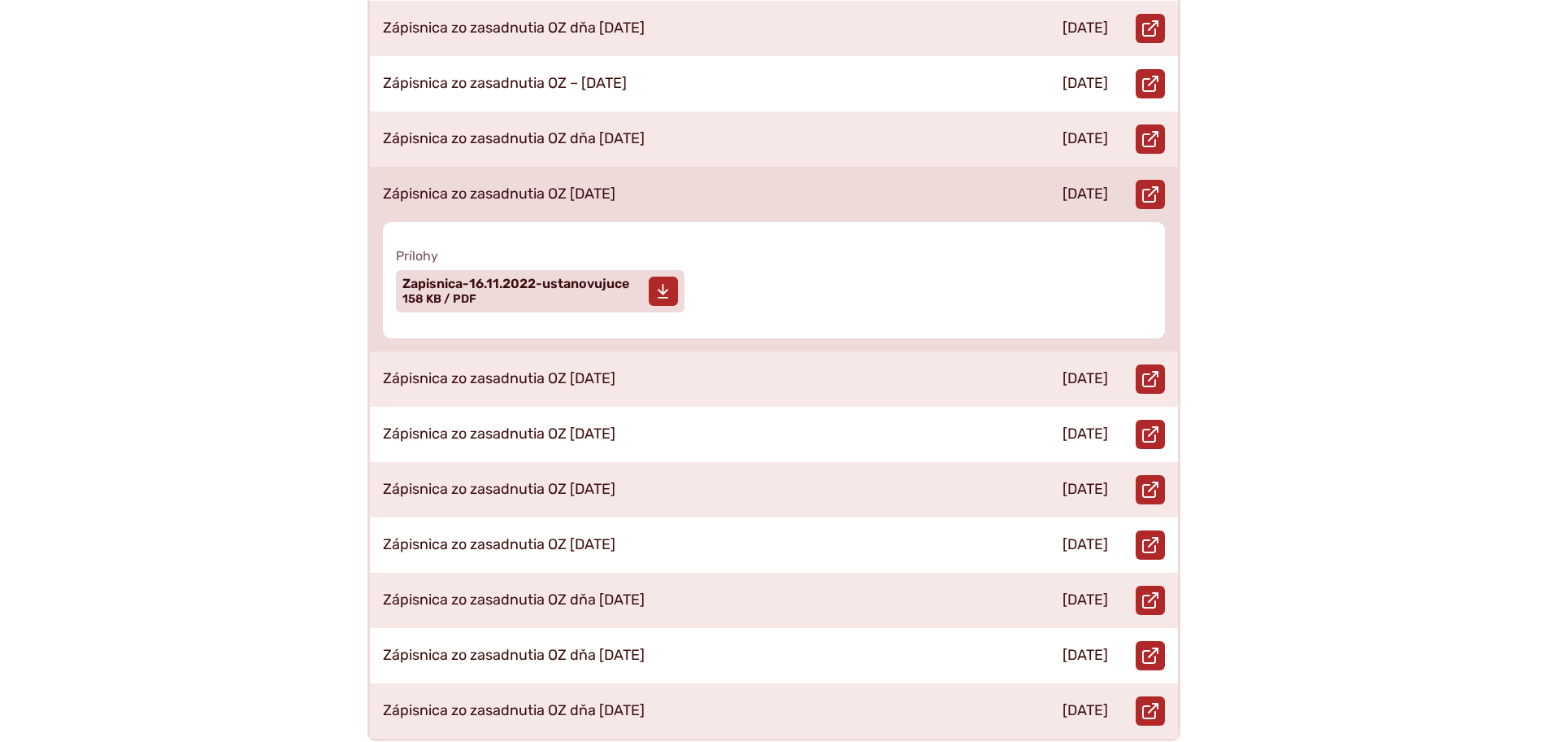
click at [506, 276] on span "Zapisnica-16.11.2022-ustanovujuce Veľkosť a typ súboru 158 KB / PDF" at bounding box center [516, 291] width 227 height 41
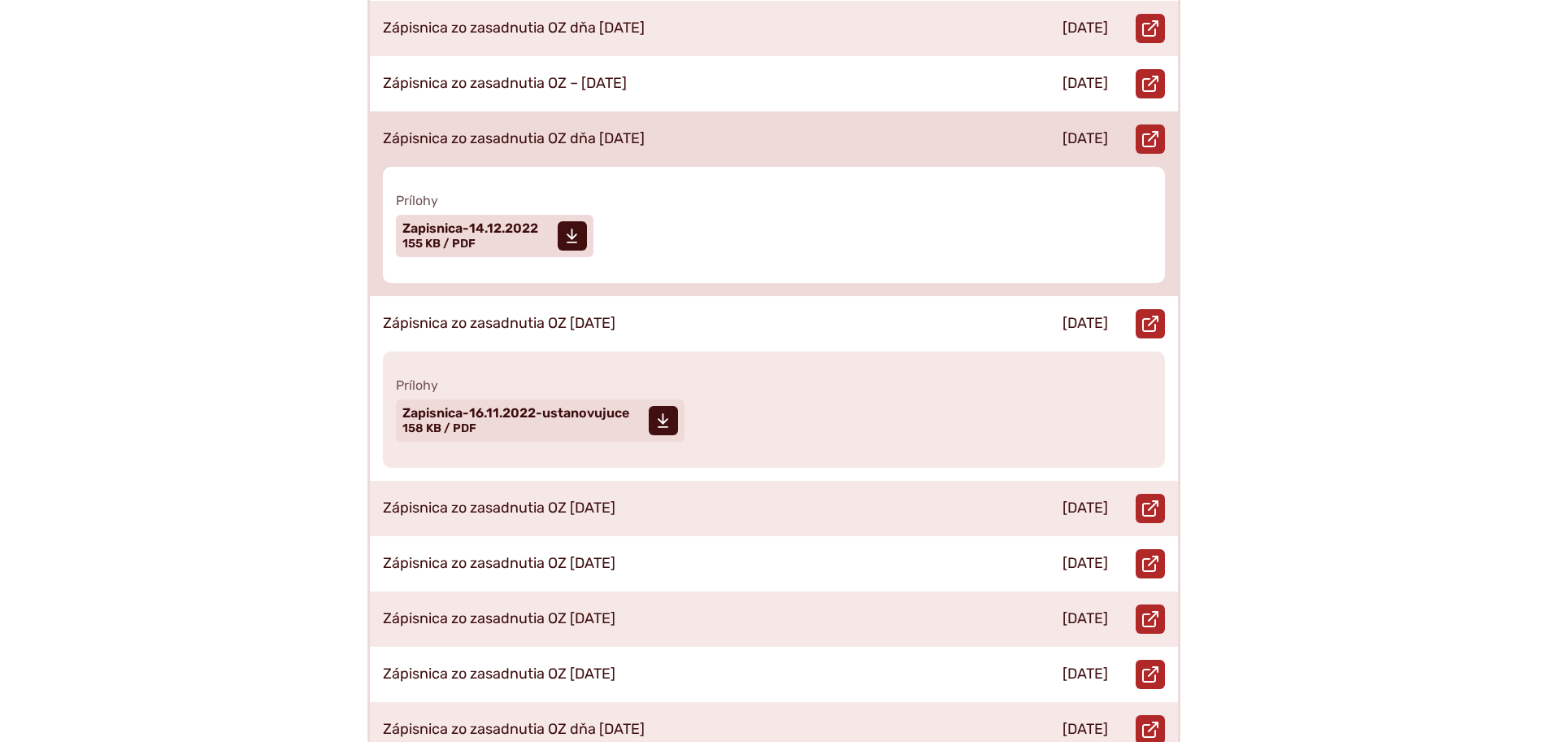
click at [687, 120] on div "Zápisnica zo zasadnutia OZ dňa 14.12.2022" at bounding box center [684, 138] width 629 height 55
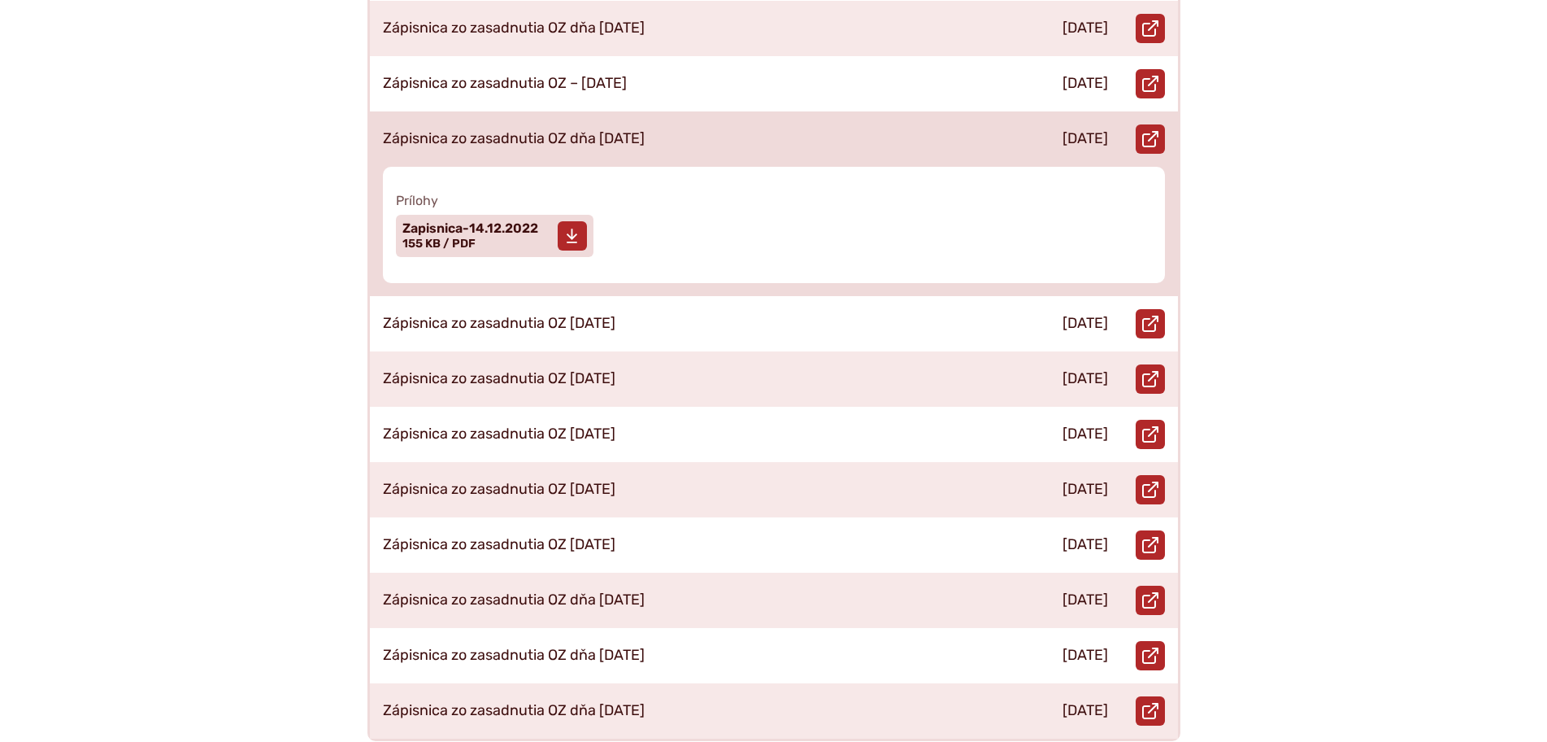
click at [481, 230] on span "Zapisnica-14.12.2022 Veľkosť a typ súboru 155 KB / PDF" at bounding box center [471, 235] width 136 height 41
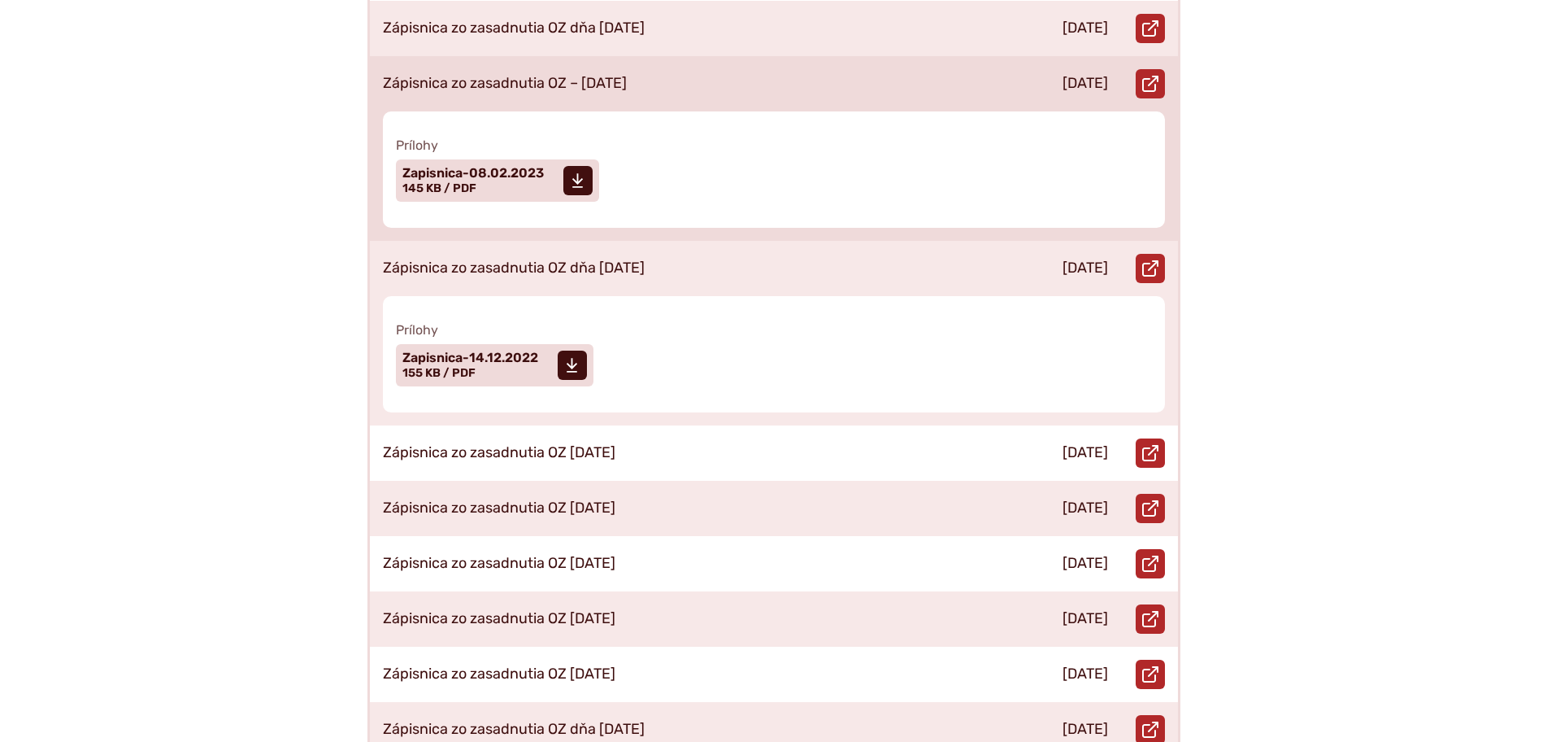
click at [627, 75] on p "Zápisnica zo zasadnutia OZ – 08.02.2023" at bounding box center [505, 84] width 244 height 18
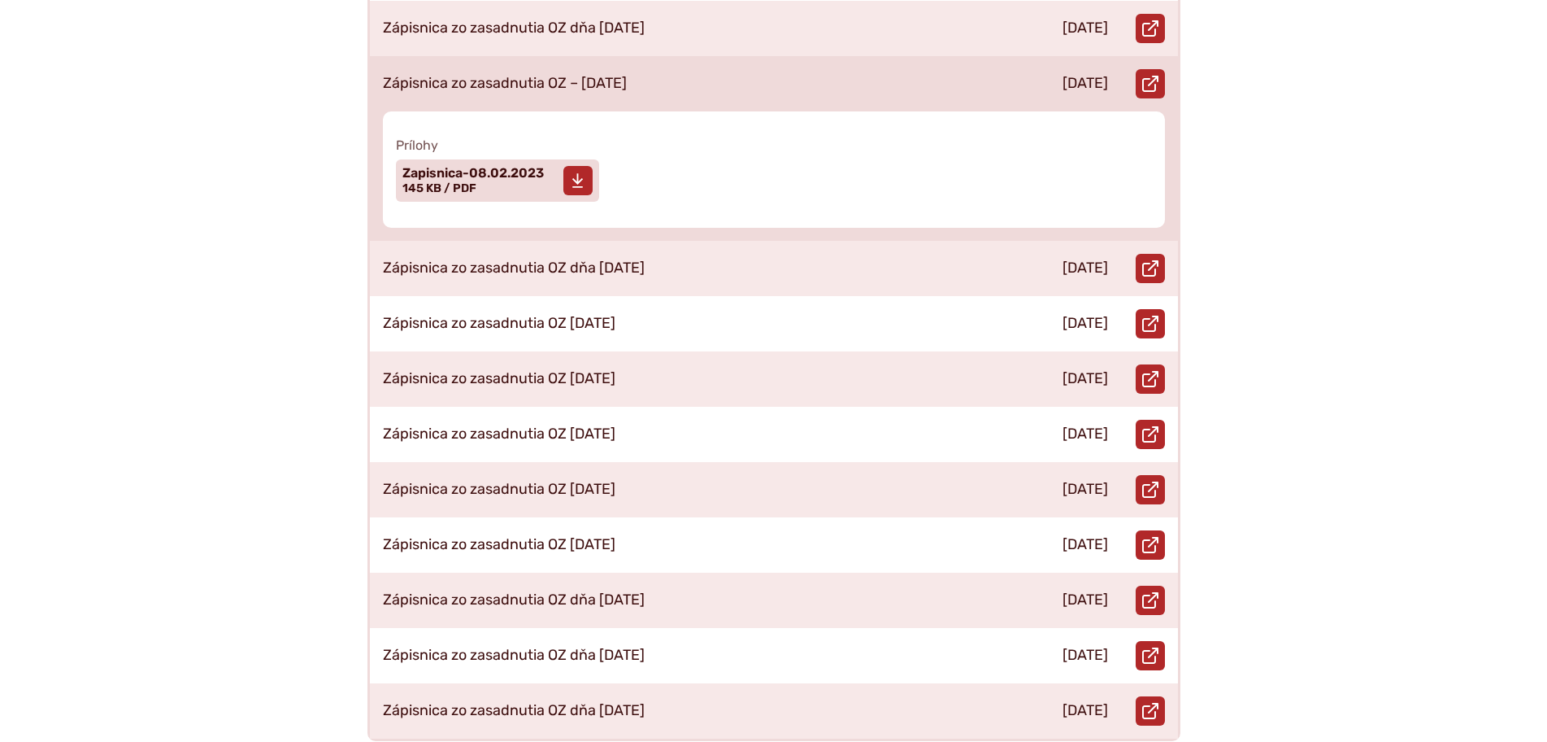
click at [520, 169] on span "Zapisnica-08.02.2023 Veľkosť a typ súboru 145 KB / PDF" at bounding box center [473, 180] width 141 height 41
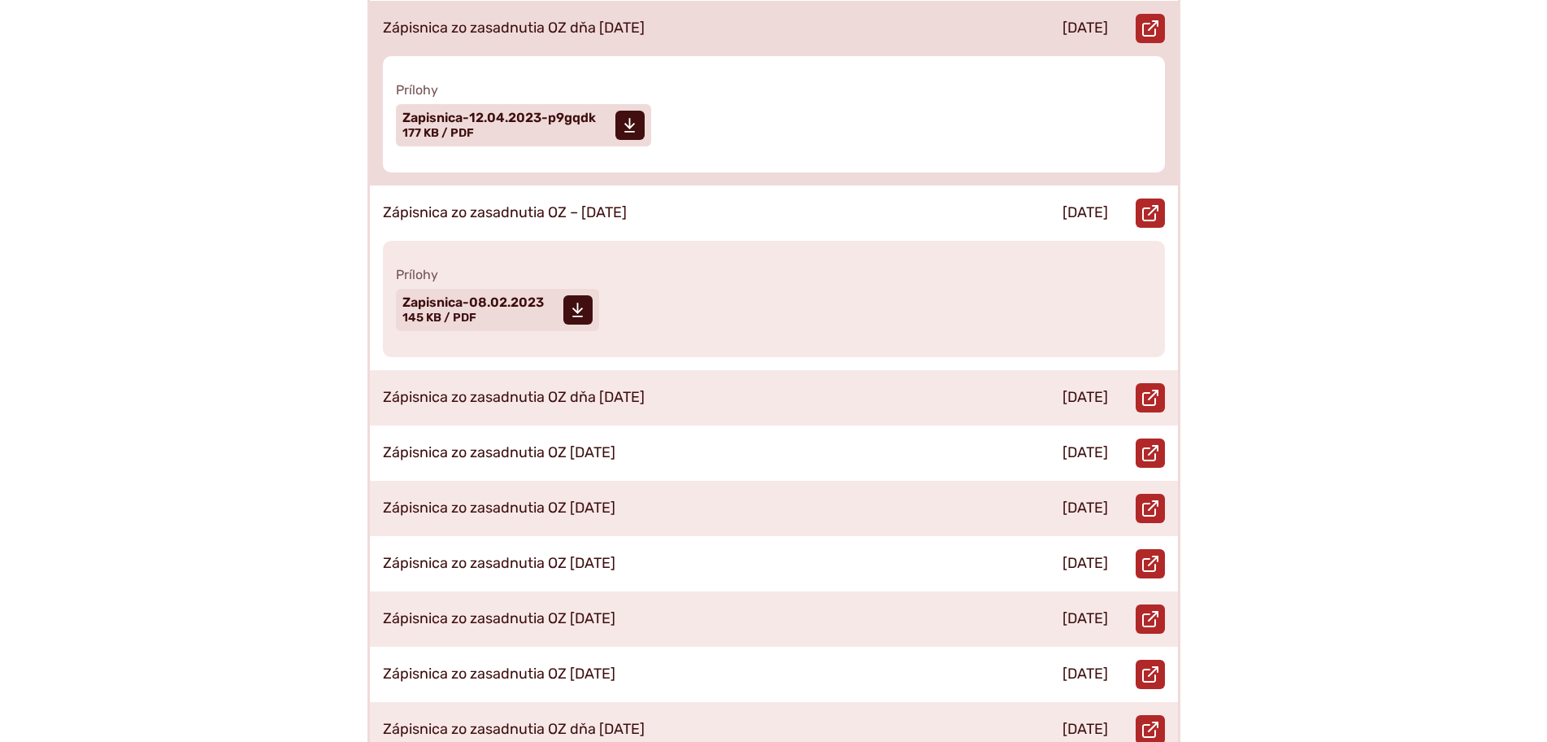
click at [704, 27] on div "Zápisnica zo zasadnutia OZ dňa 12.04.2023" at bounding box center [684, 28] width 629 height 55
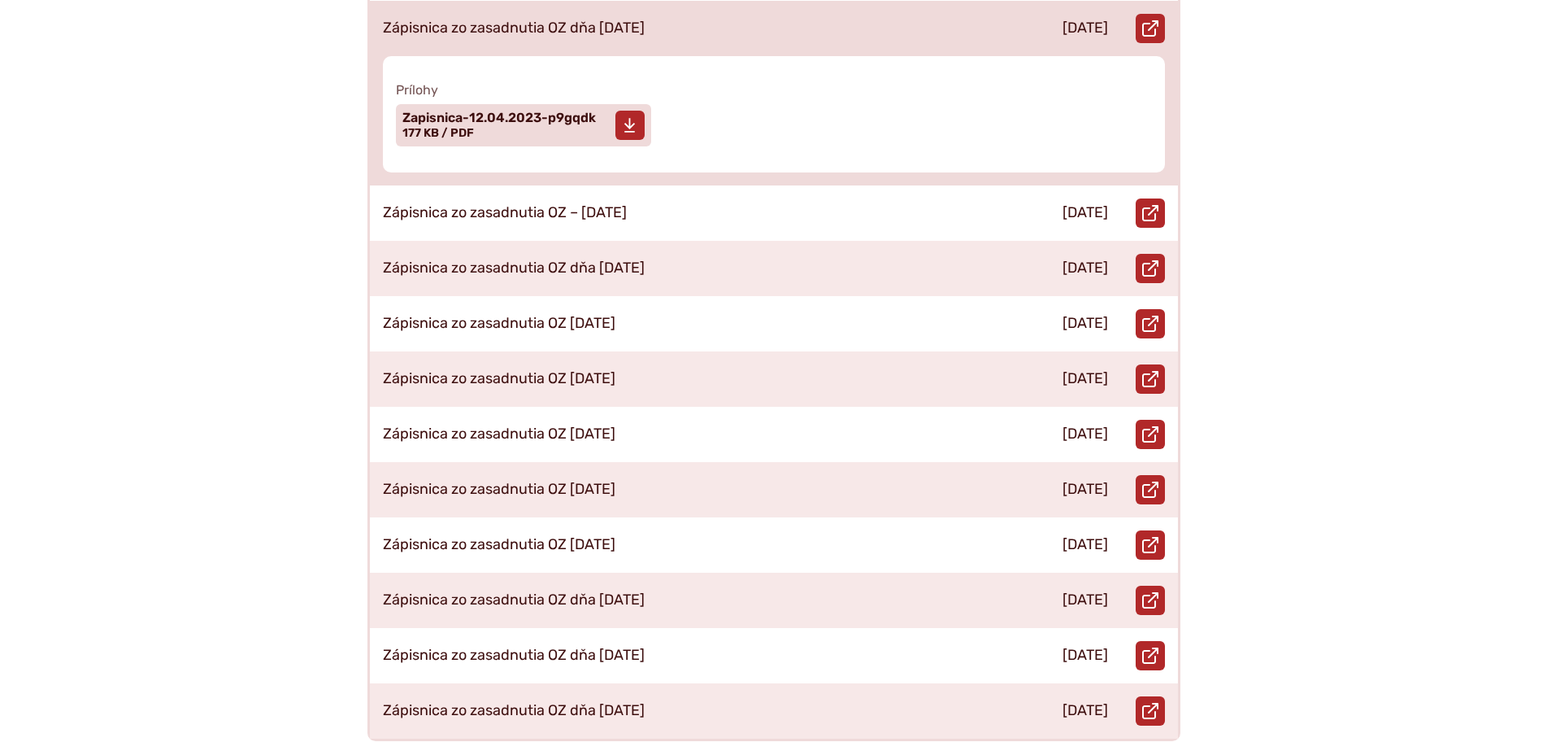
click at [507, 111] on span "Zapisnica-12.04.2023-p9gqdk" at bounding box center [500, 117] width 194 height 13
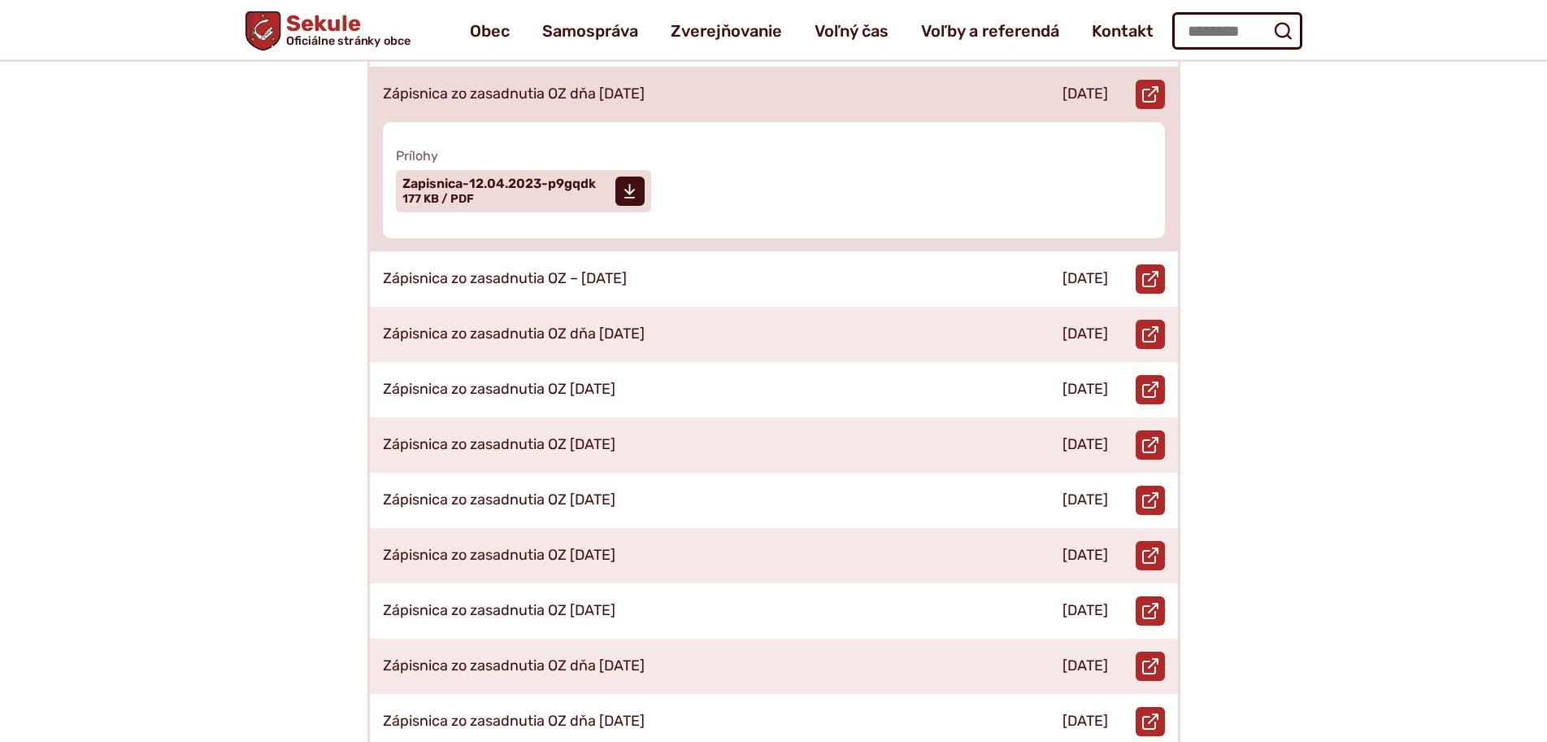
scroll to position [407, 0]
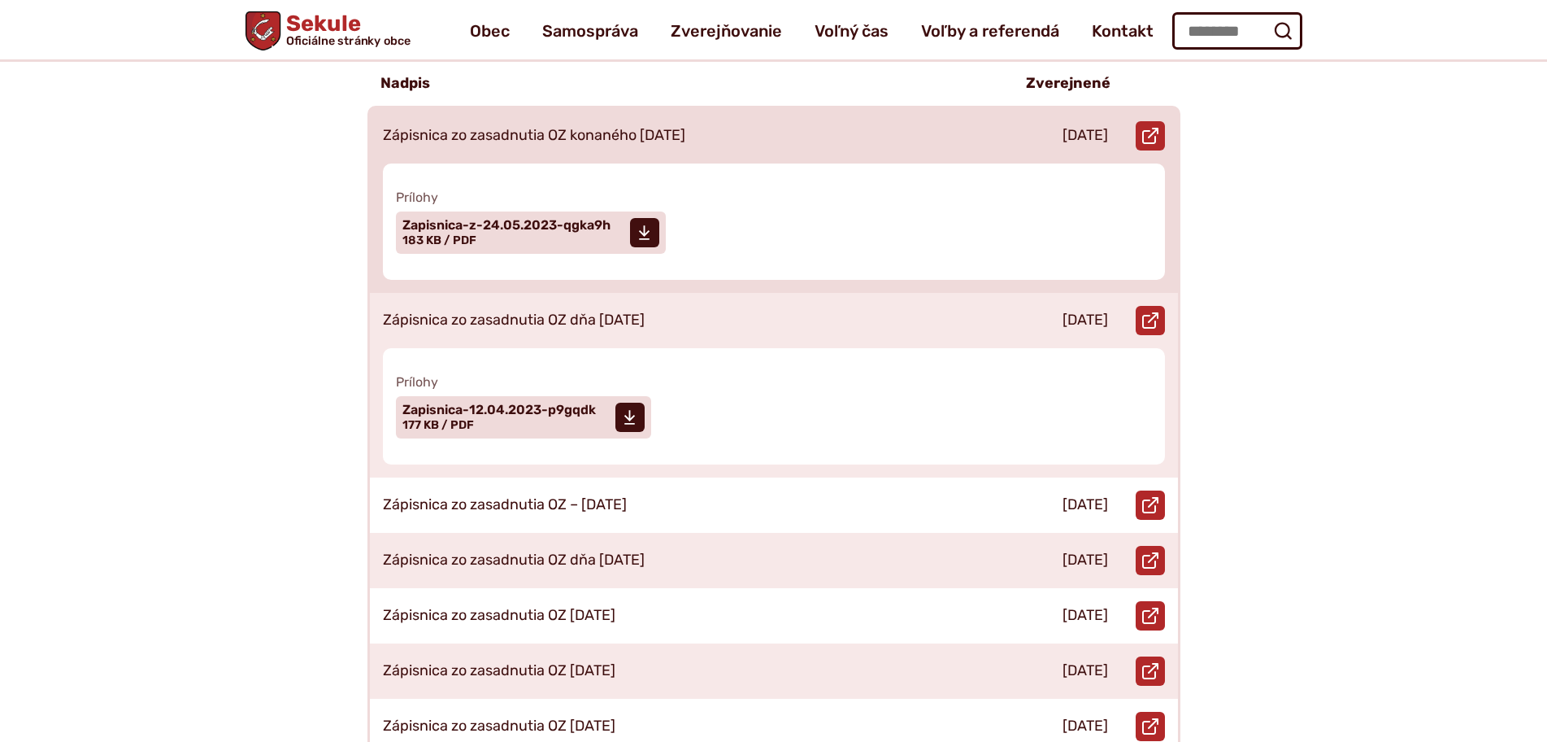
click at [647, 129] on div "Zápisnica zo zasadnutia OZ konaného 24.05.2023" at bounding box center [684, 135] width 629 height 55
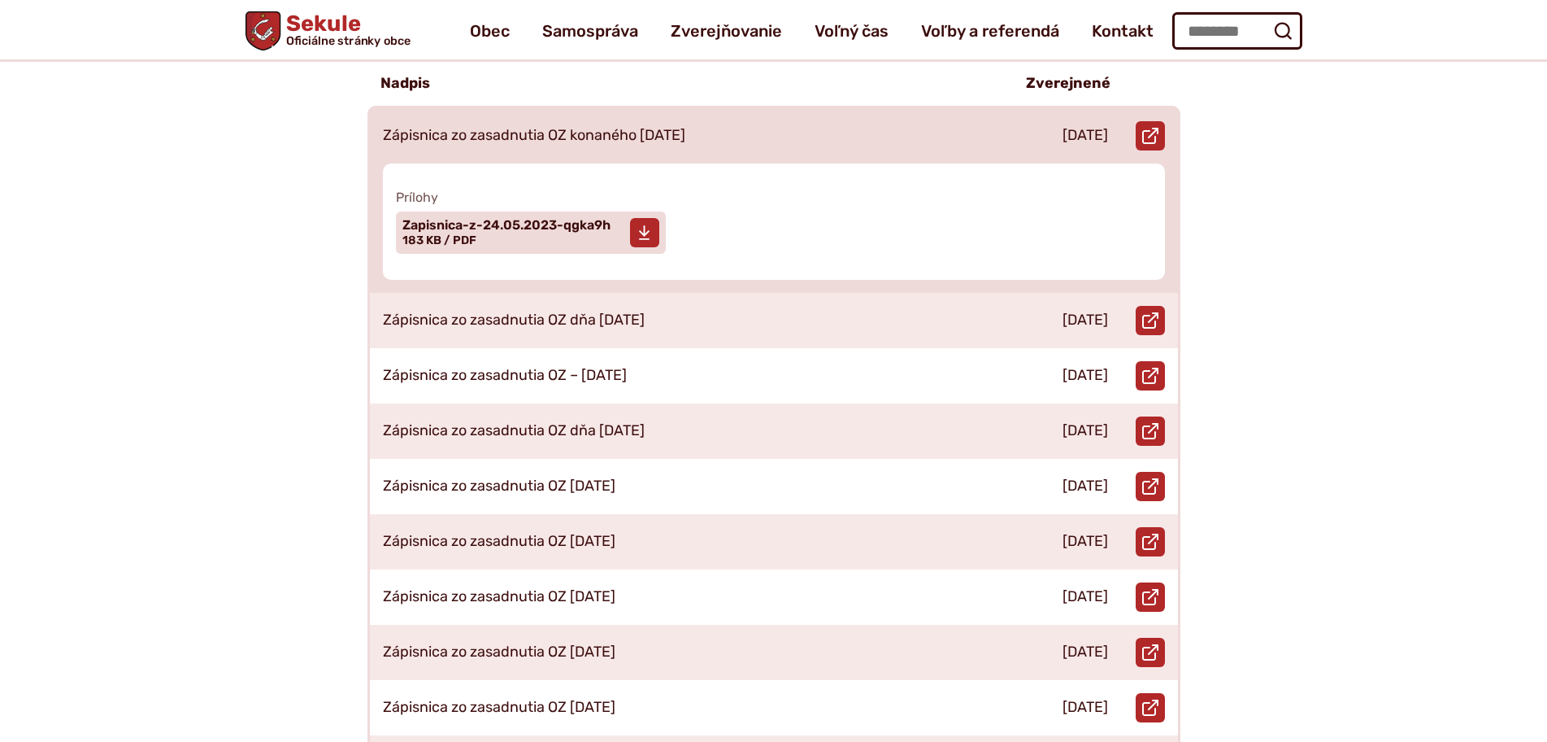
click at [594, 219] on span "Zapisnica-z-24.05.2023-qgka9h" at bounding box center [507, 225] width 208 height 13
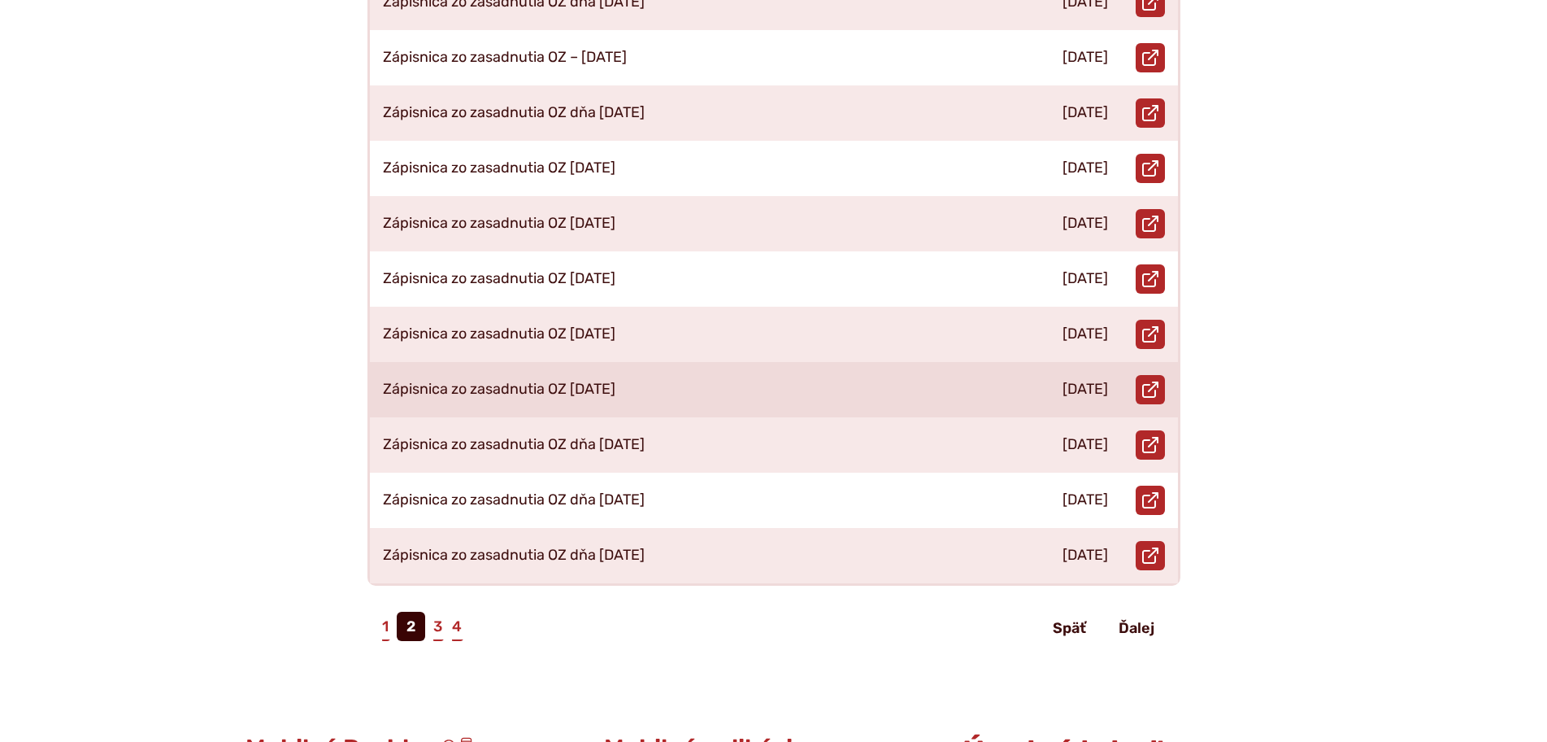
scroll to position [732, 0]
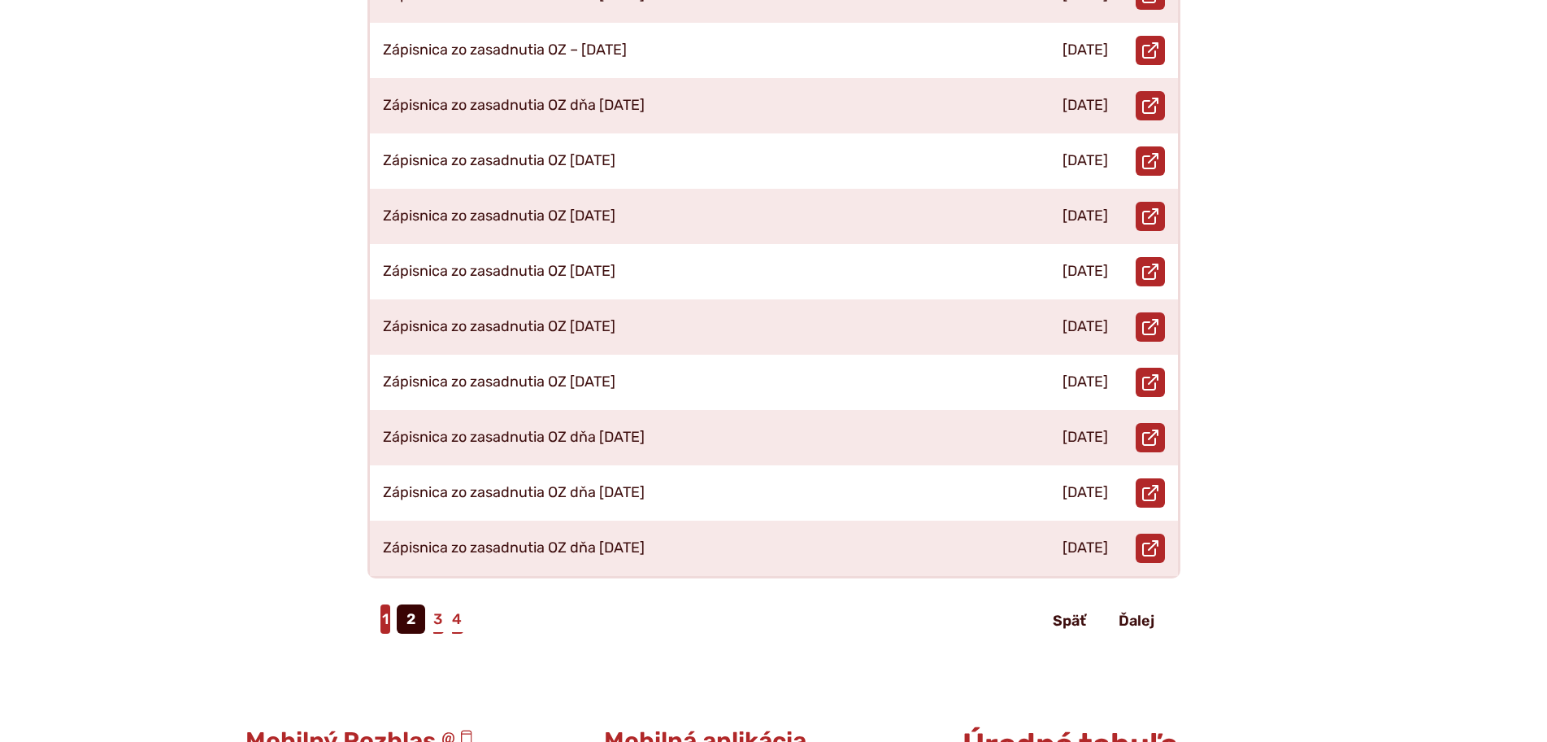
click at [389, 604] on link "1" at bounding box center [386, 618] width 10 height 29
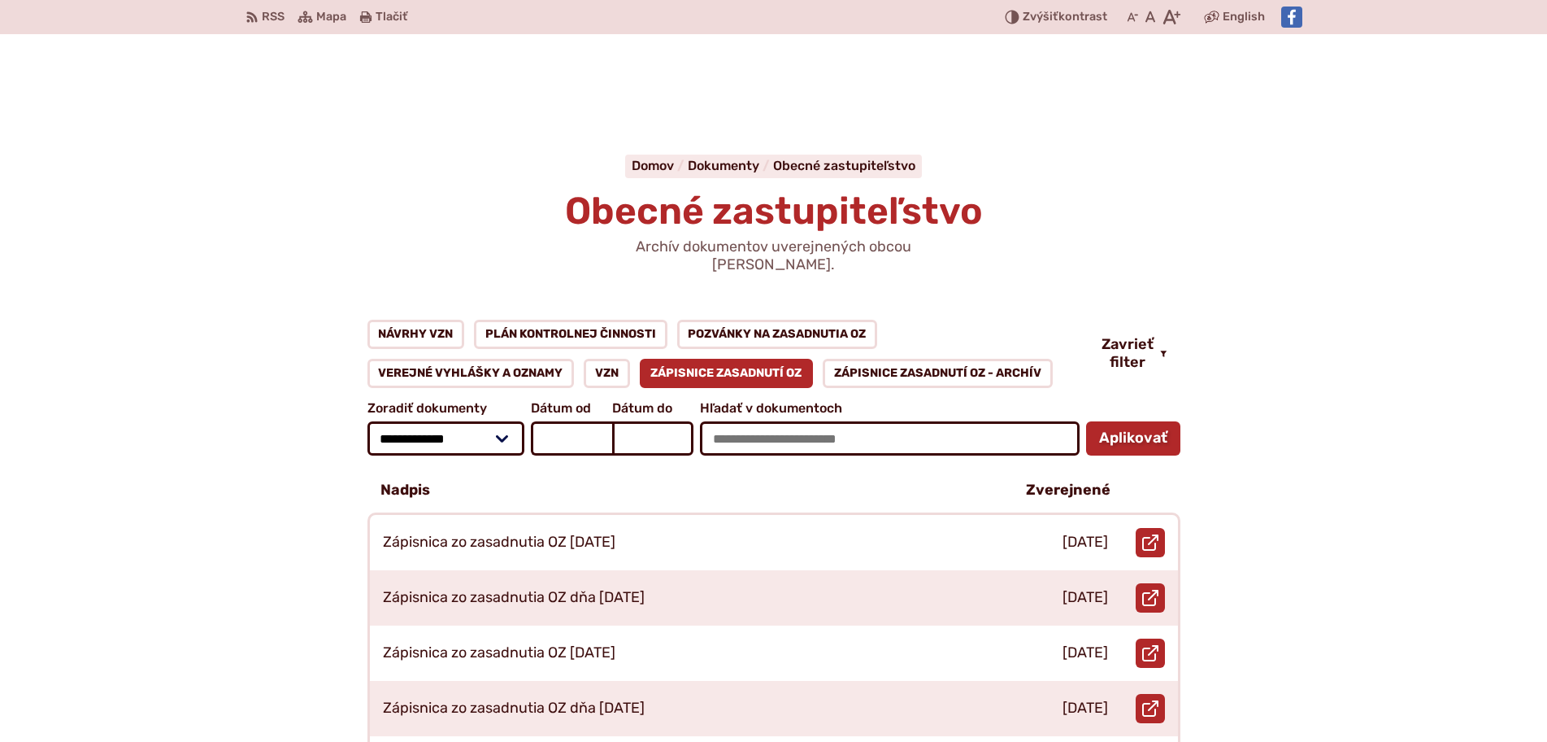
scroll to position [732, 0]
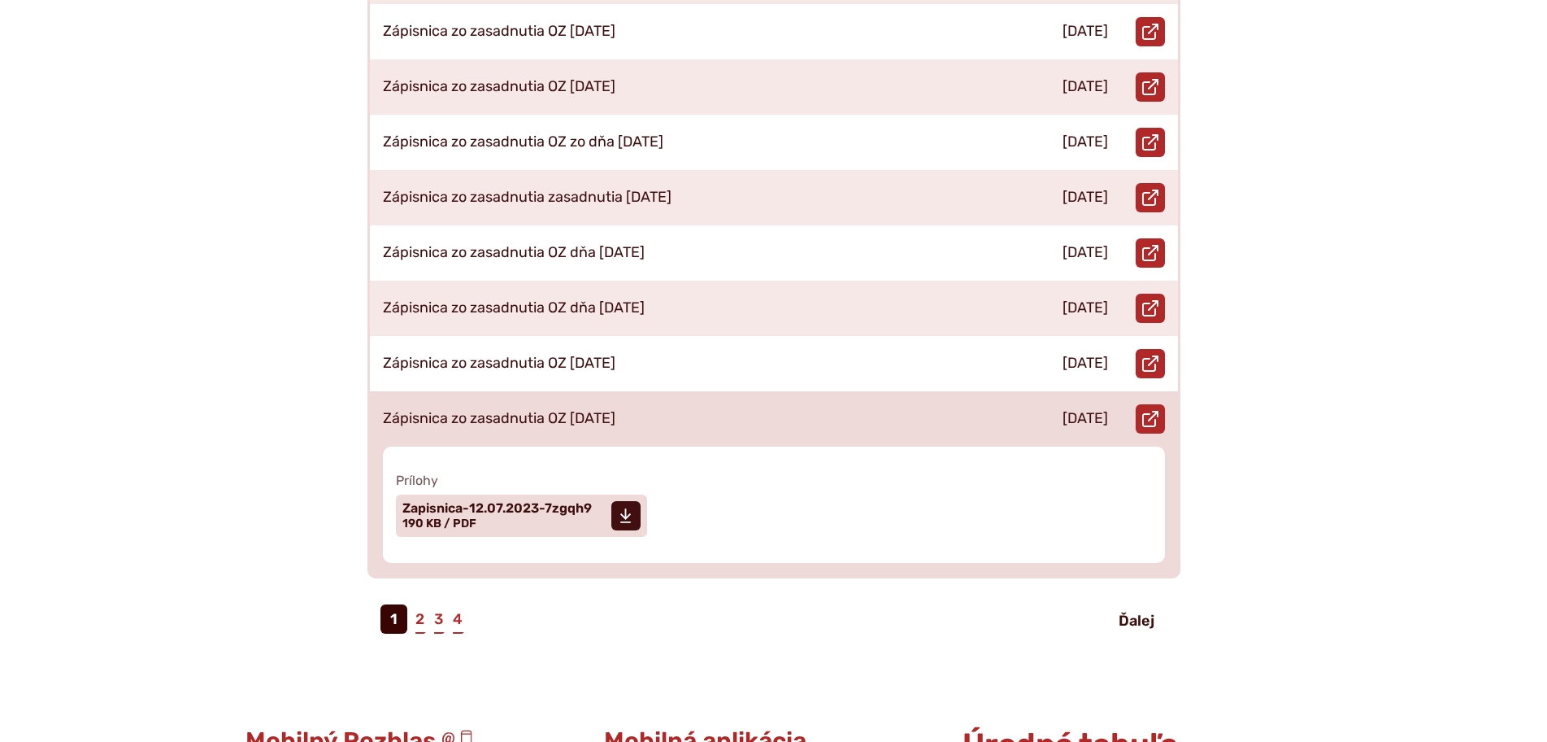
click at [543, 410] on p "Zápisnica zo zasadnutia OZ 12.07.2023" at bounding box center [499, 419] width 233 height 18
click at [503, 505] on span "Zapisnica-12.07.2023-7zgqh9 Veľkosť a typ súboru 190 KB / PDF" at bounding box center [497, 515] width 189 height 41
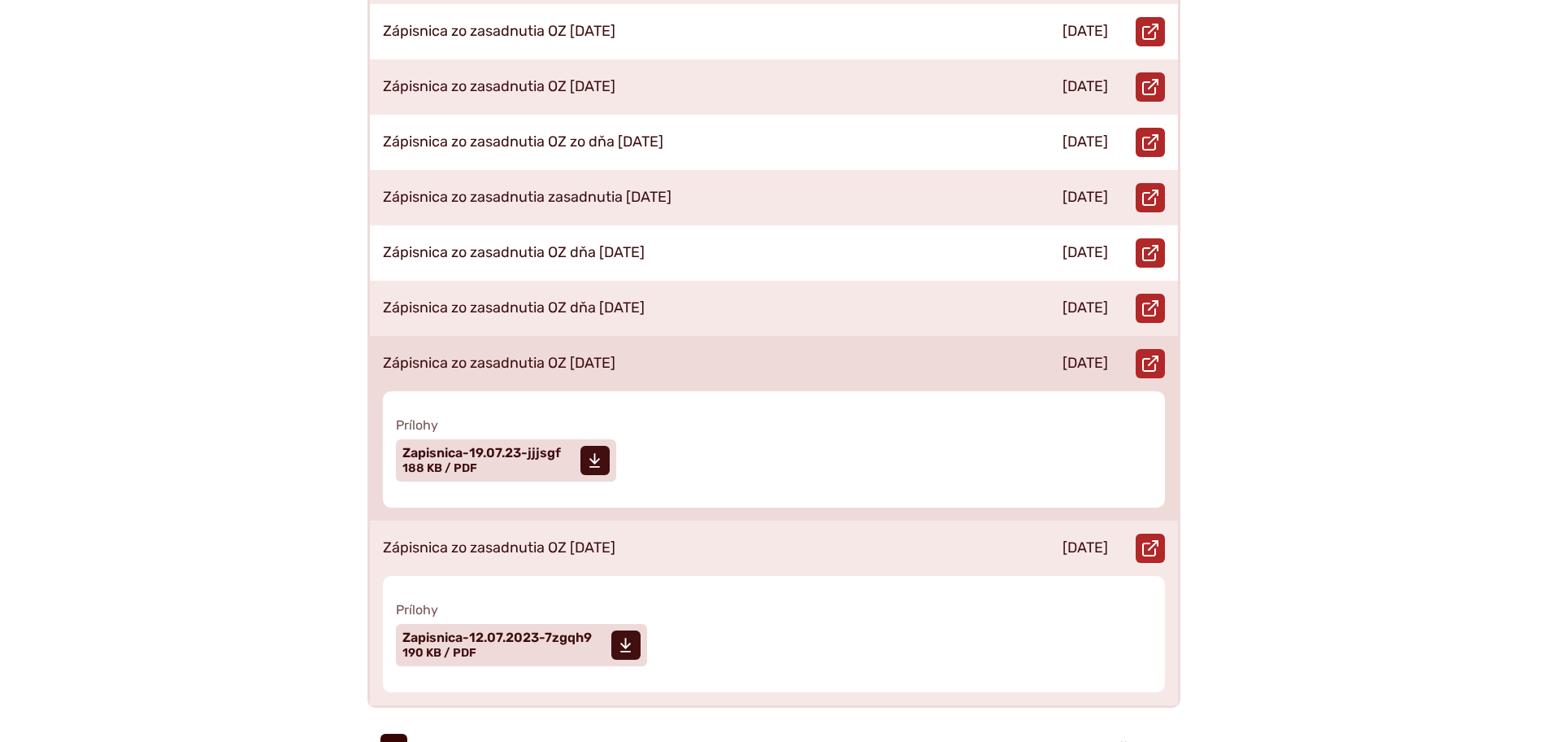
click at [627, 336] on div "Zápisnica zo zasadnutia OZ 19.07.2023" at bounding box center [684, 363] width 629 height 55
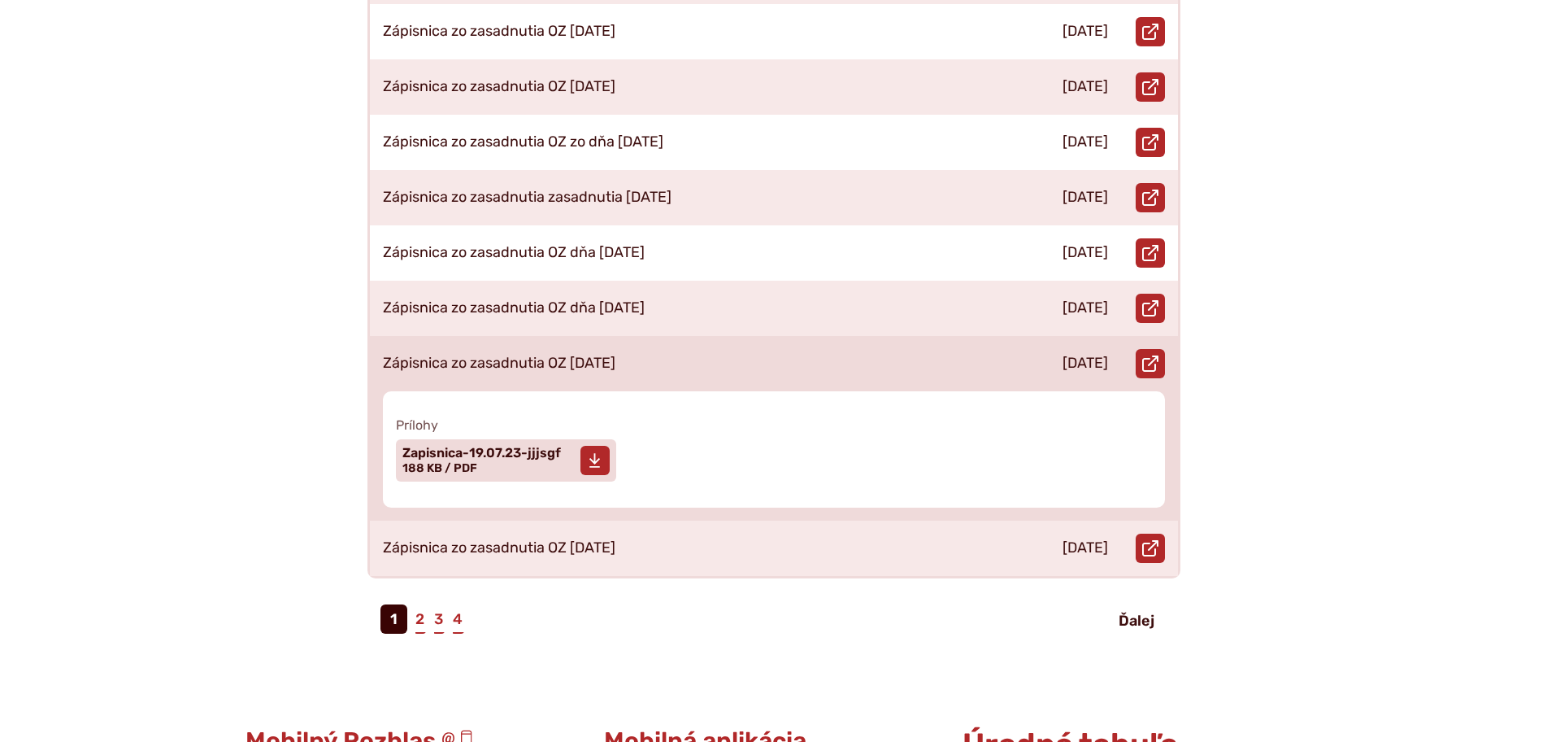
click at [535, 462] on span "Zapisnica-19.07.23-jjjsgf Veľkosť a typ súboru 188 KB / PDF" at bounding box center [482, 460] width 159 height 41
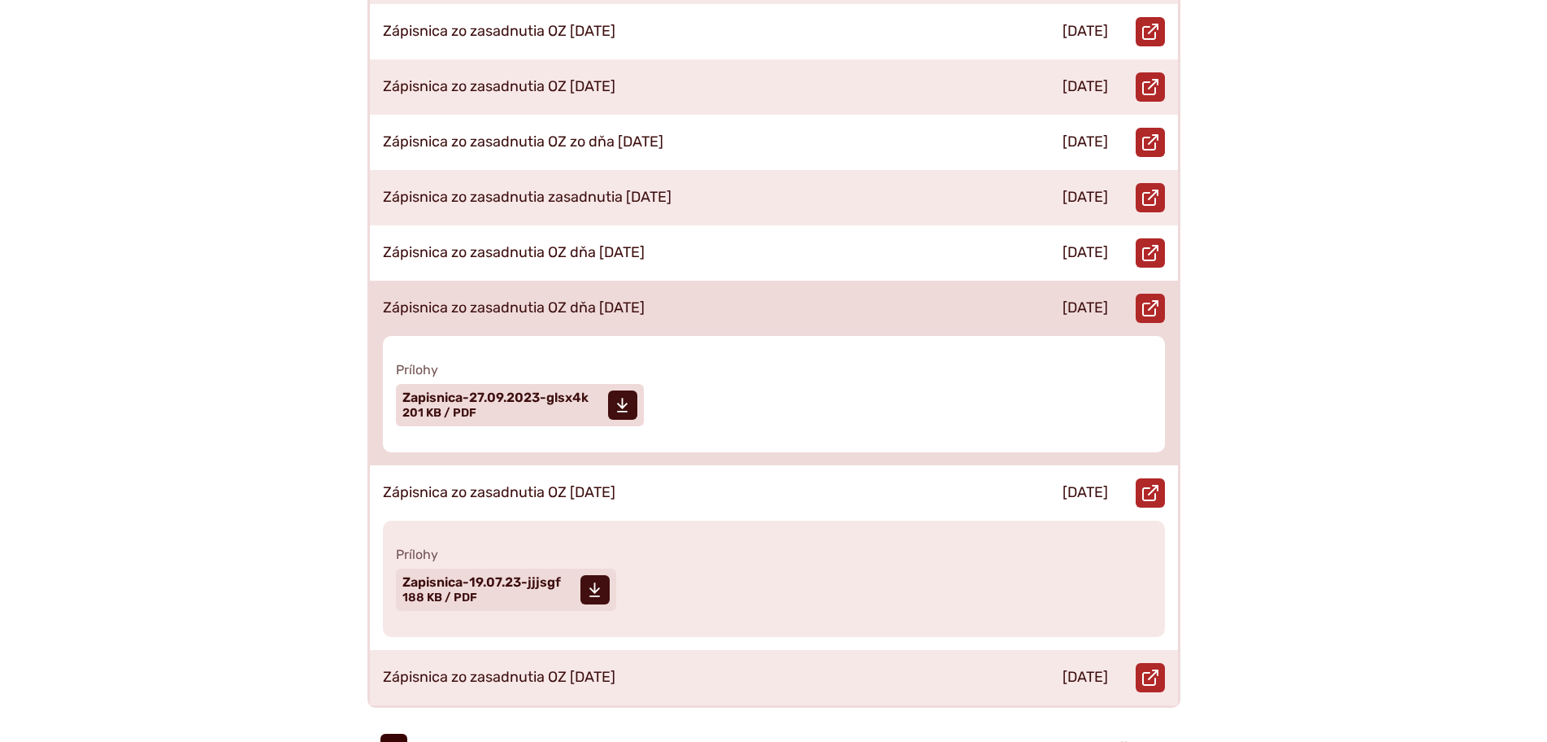
drag, startPoint x: 680, startPoint y: 283, endPoint x: 662, endPoint y: 288, distance: 18.5
click at [680, 284] on div "Zápisnica zo zasadnutia OZ dňa 27.09.2023" at bounding box center [684, 308] width 629 height 55
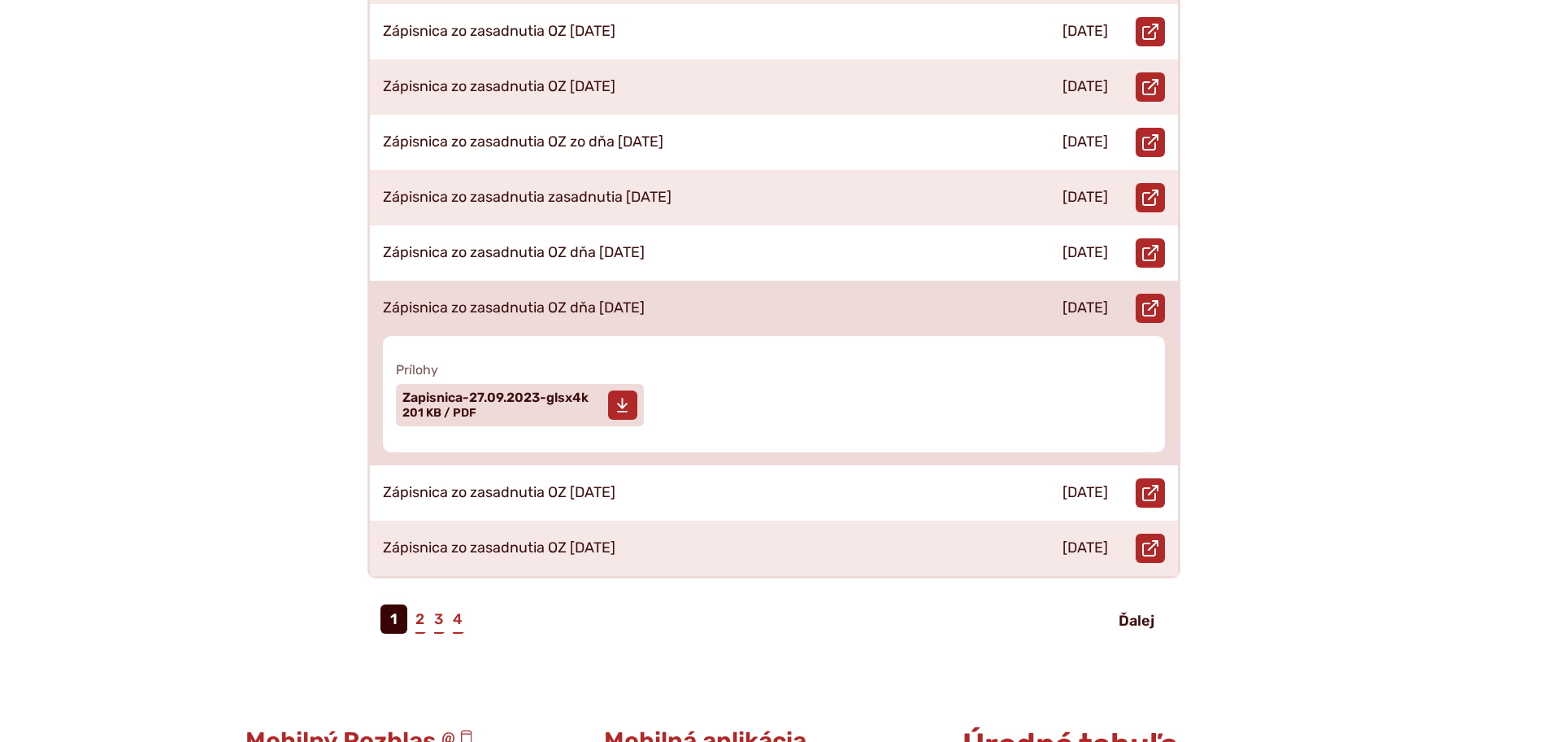
click at [516, 398] on span "Zapisnica-27.09.2023-glsx4k Veľkosť a typ súboru 201 KB / PDF" at bounding box center [496, 405] width 186 height 41
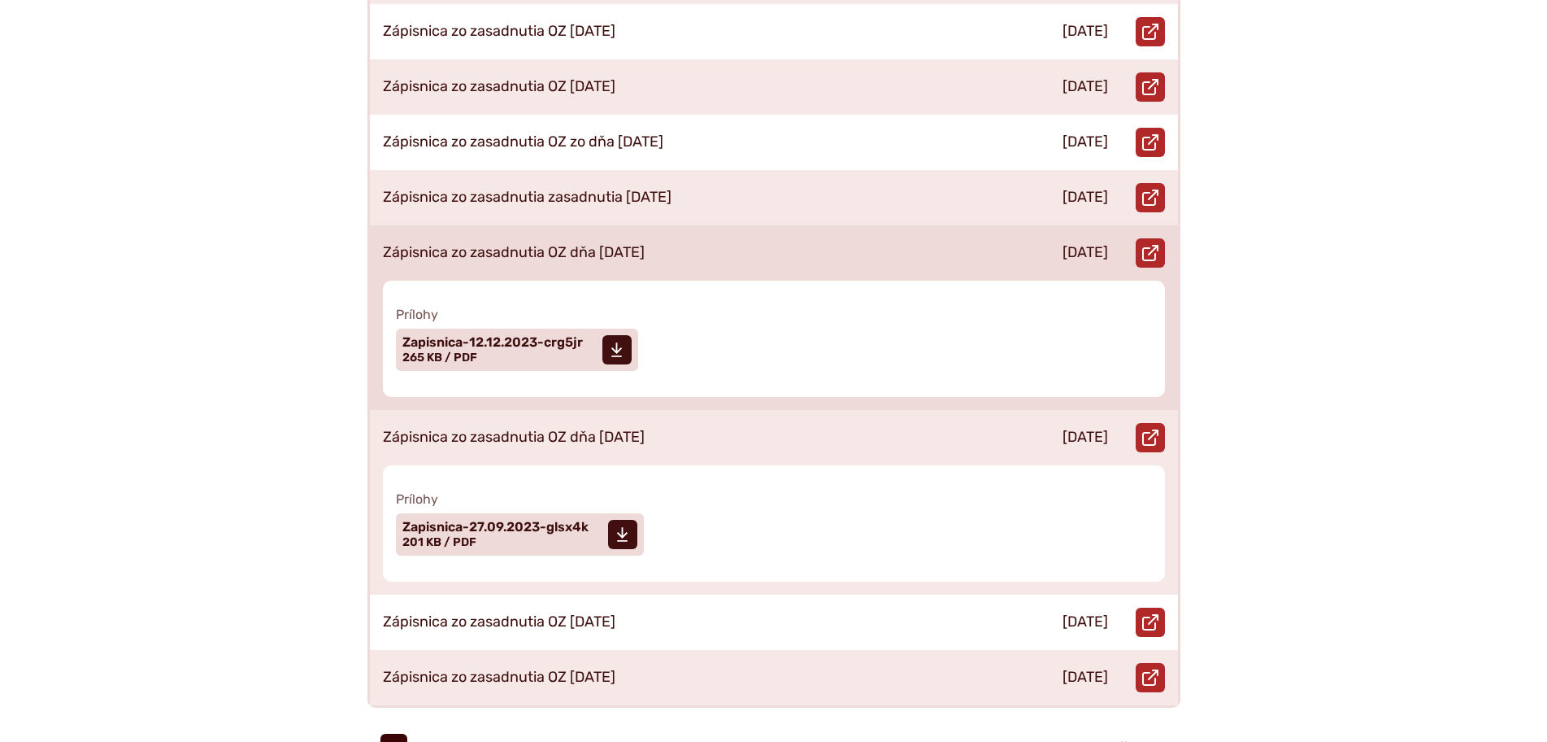
click at [694, 225] on div "Zápisnica zo zasadnutia OZ dňa 12.12.2023" at bounding box center [684, 252] width 629 height 55
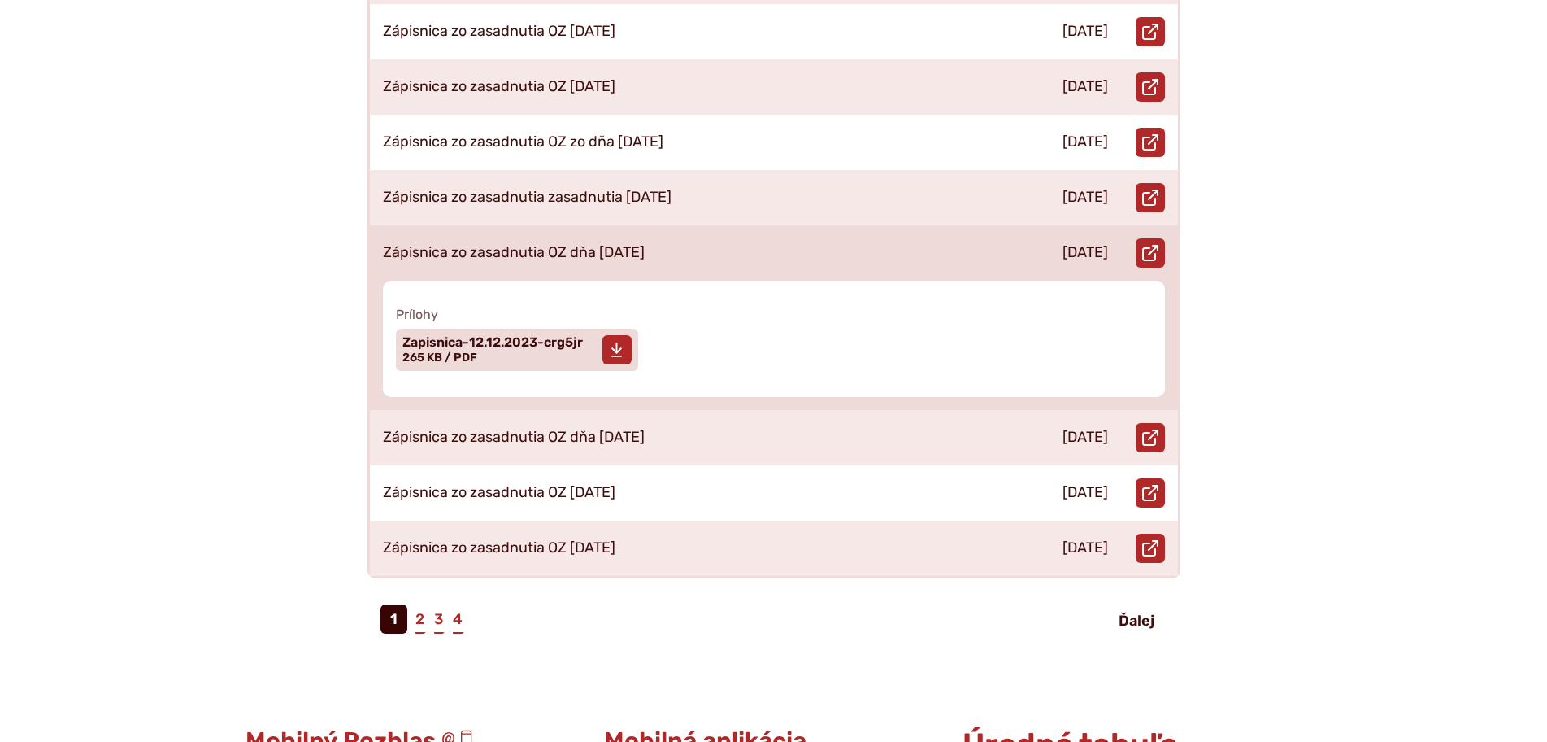
click at [537, 336] on span "Zapisnica-12.12.2023-crg5jr" at bounding box center [493, 342] width 181 height 13
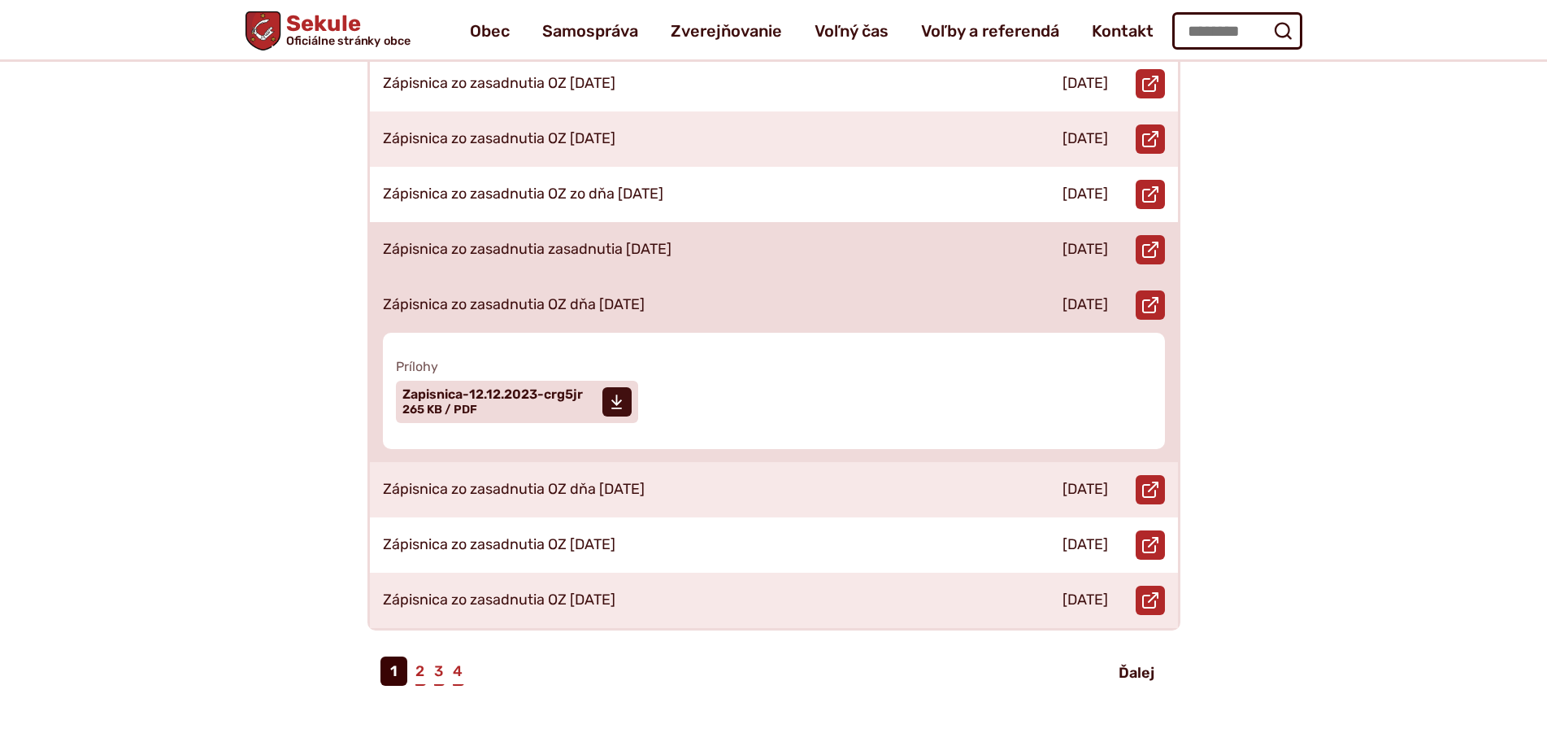
scroll to position [651, 0]
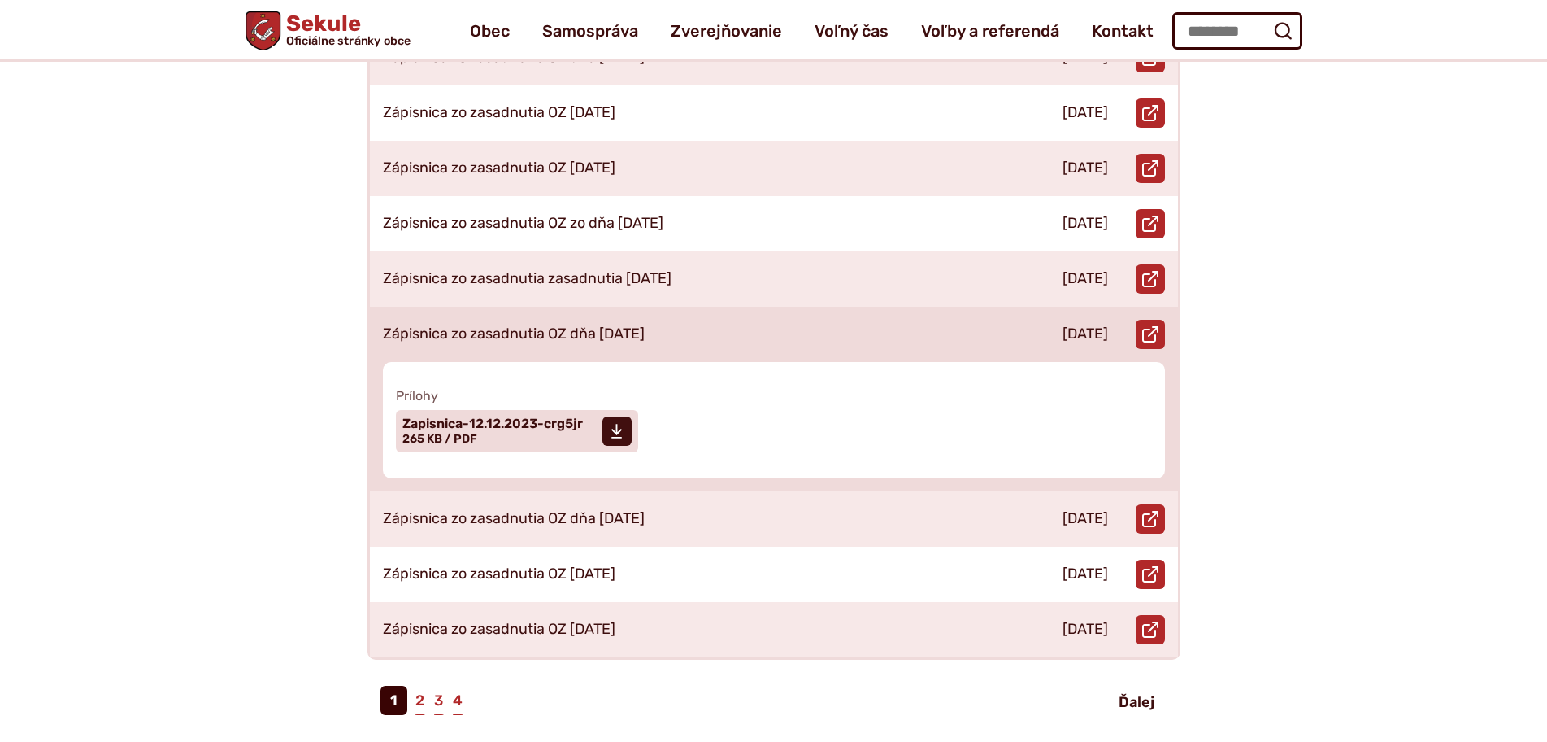
click at [604, 307] on div "Zápisnica zo zasadnutia OZ dňa 12.12.2023" at bounding box center [684, 334] width 629 height 55
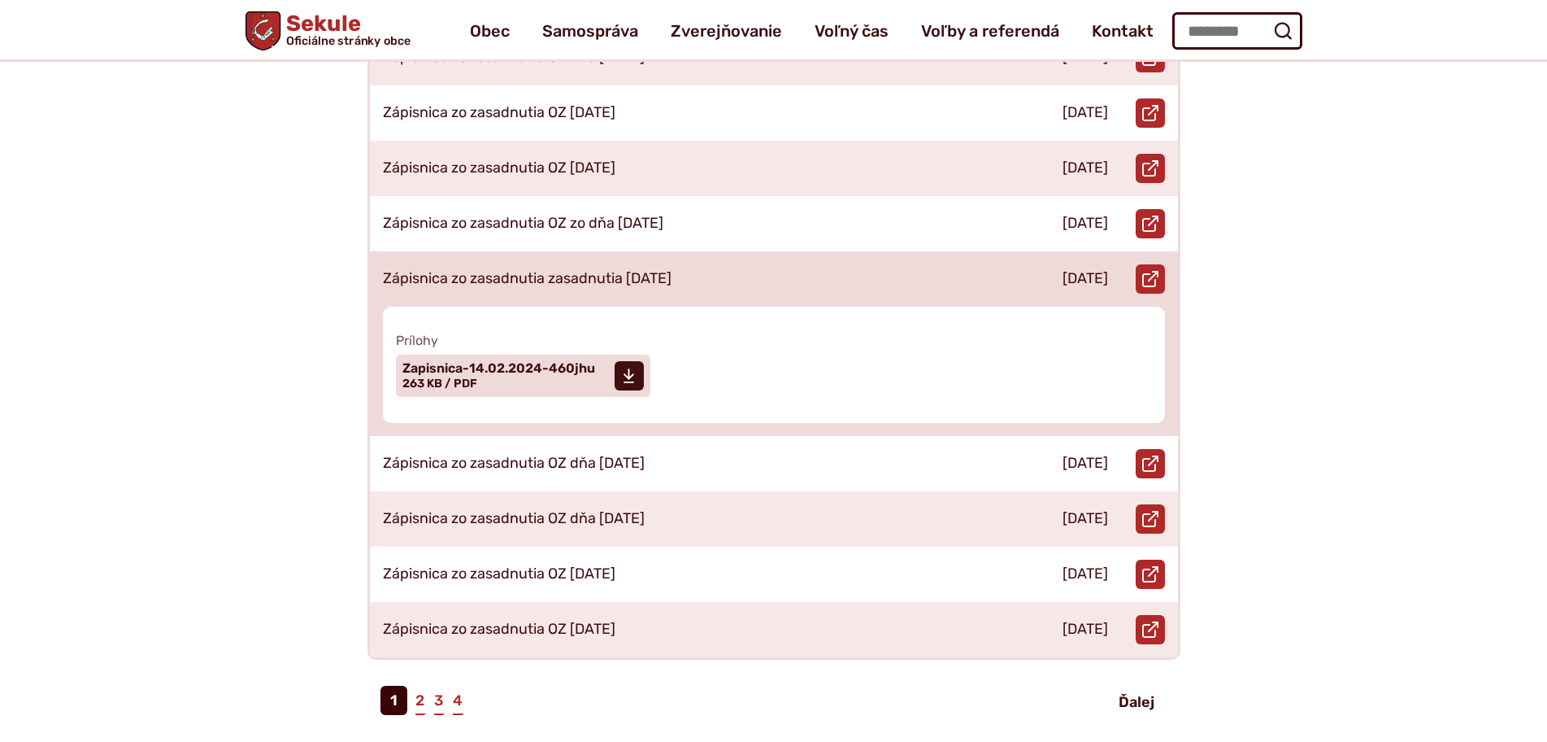
click at [601, 283] on div "Zápisnica zo zasadnutia zasadnutia 14.02.2024" at bounding box center [684, 278] width 629 height 55
click at [509, 362] on span "Zapisnica-14.02.2024-460jhu" at bounding box center [499, 368] width 193 height 13
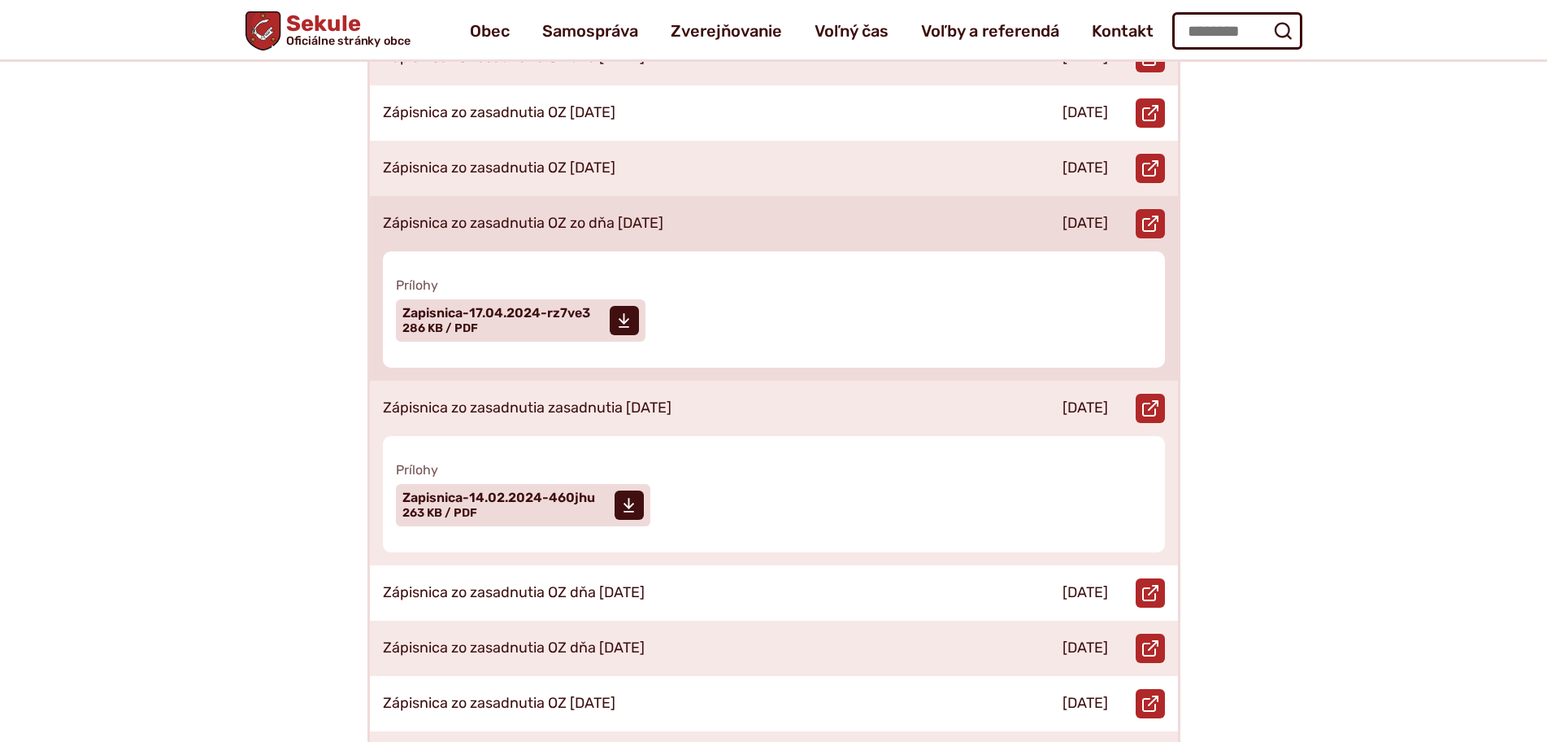
click at [616, 215] on p "Zápisnica zo zasadnutia OZ zo dňa [DATE]" at bounding box center [523, 224] width 281 height 18
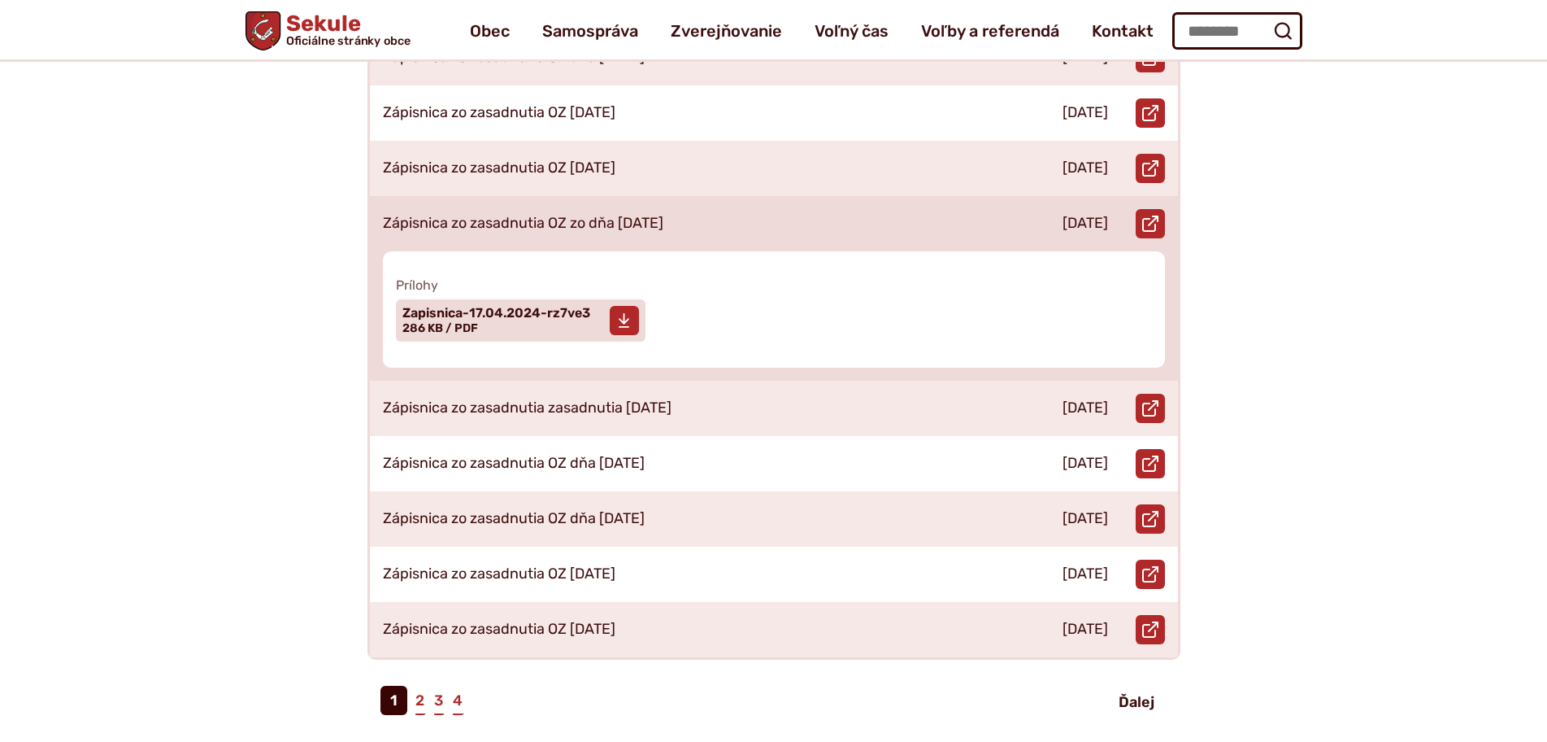
click at [544, 299] on link "Stiahnuť súbor Zapisnica-17.04.2024-rz7ve3 Veľkosť a typ súboru 286 KB / PDF" at bounding box center [521, 320] width 250 height 42
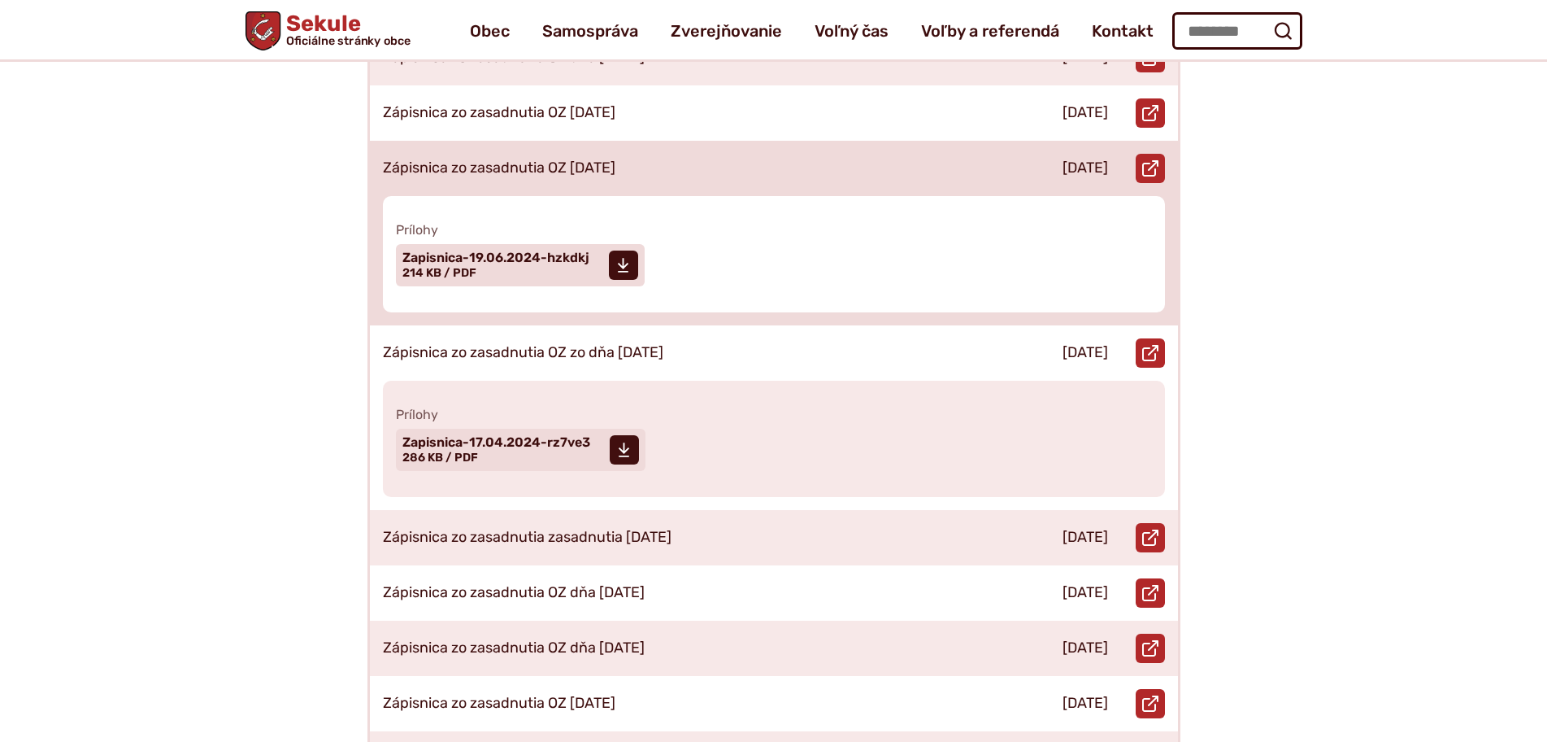
click at [659, 145] on div "Zápisnica zo zasadnutia OZ [DATE]" at bounding box center [684, 168] width 629 height 55
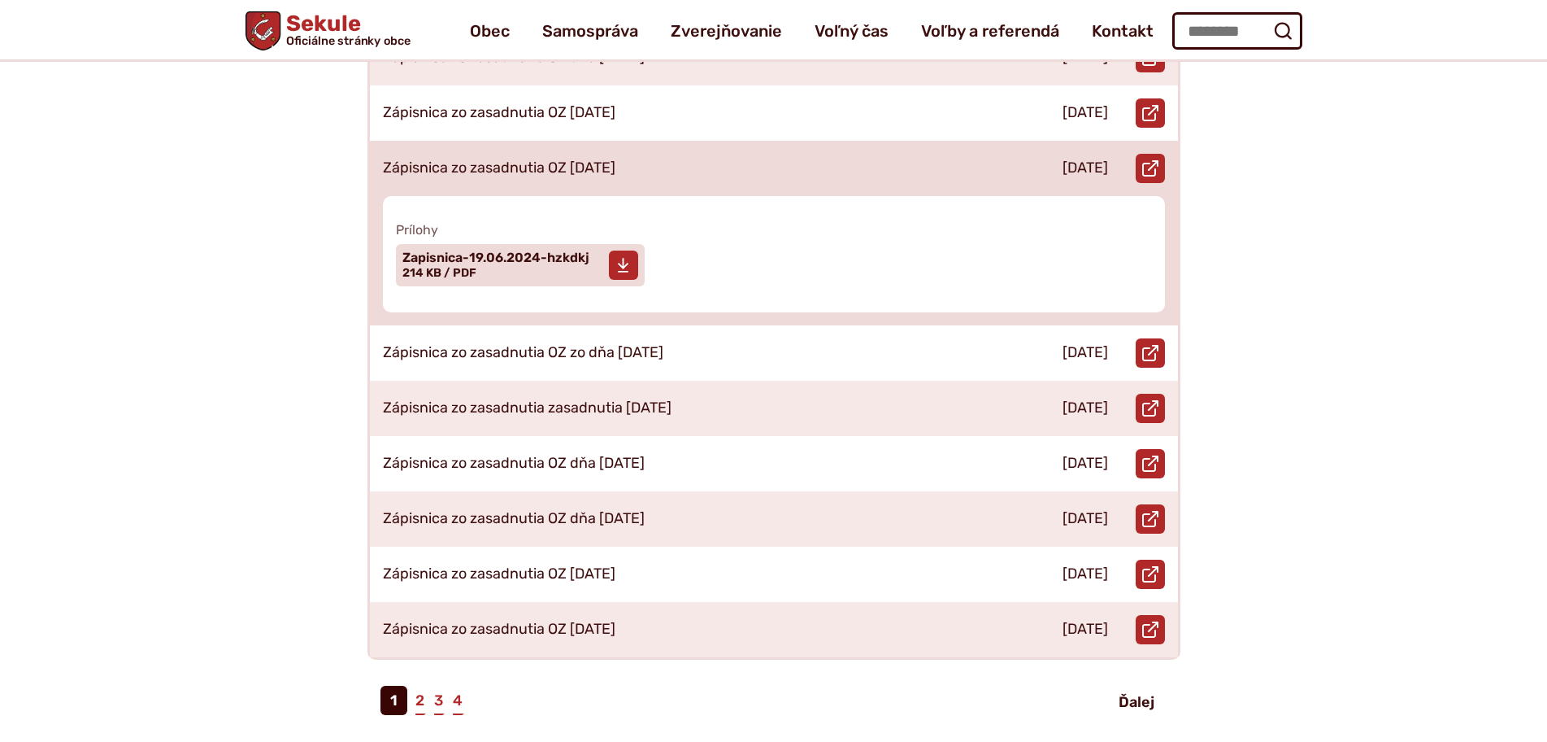
click at [559, 251] on span "Zapisnica-19.06.2024-hzkdkj" at bounding box center [496, 257] width 187 height 13
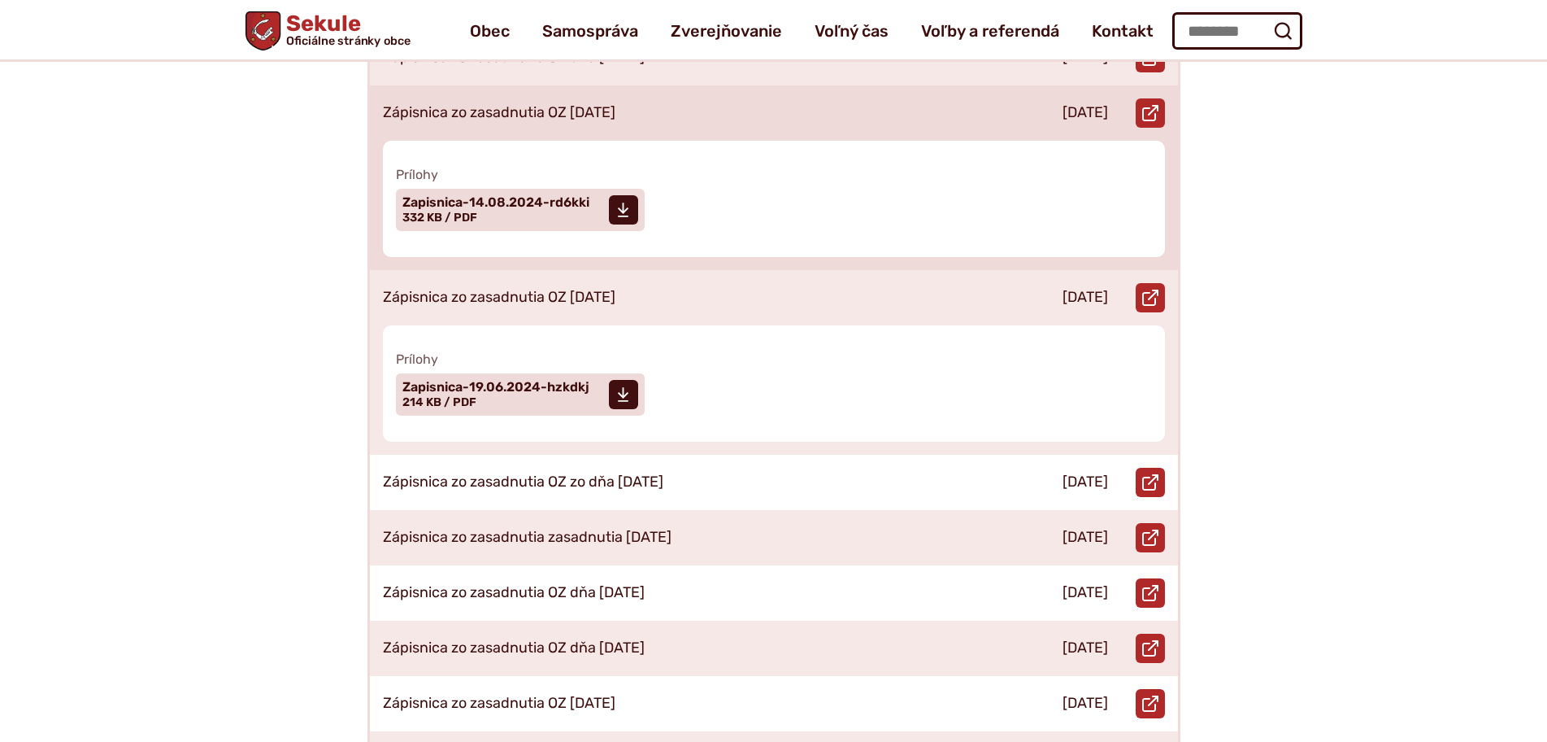
click at [594, 104] on p "Zápisnica zo zasadnutia OZ [DATE]" at bounding box center [499, 113] width 233 height 18
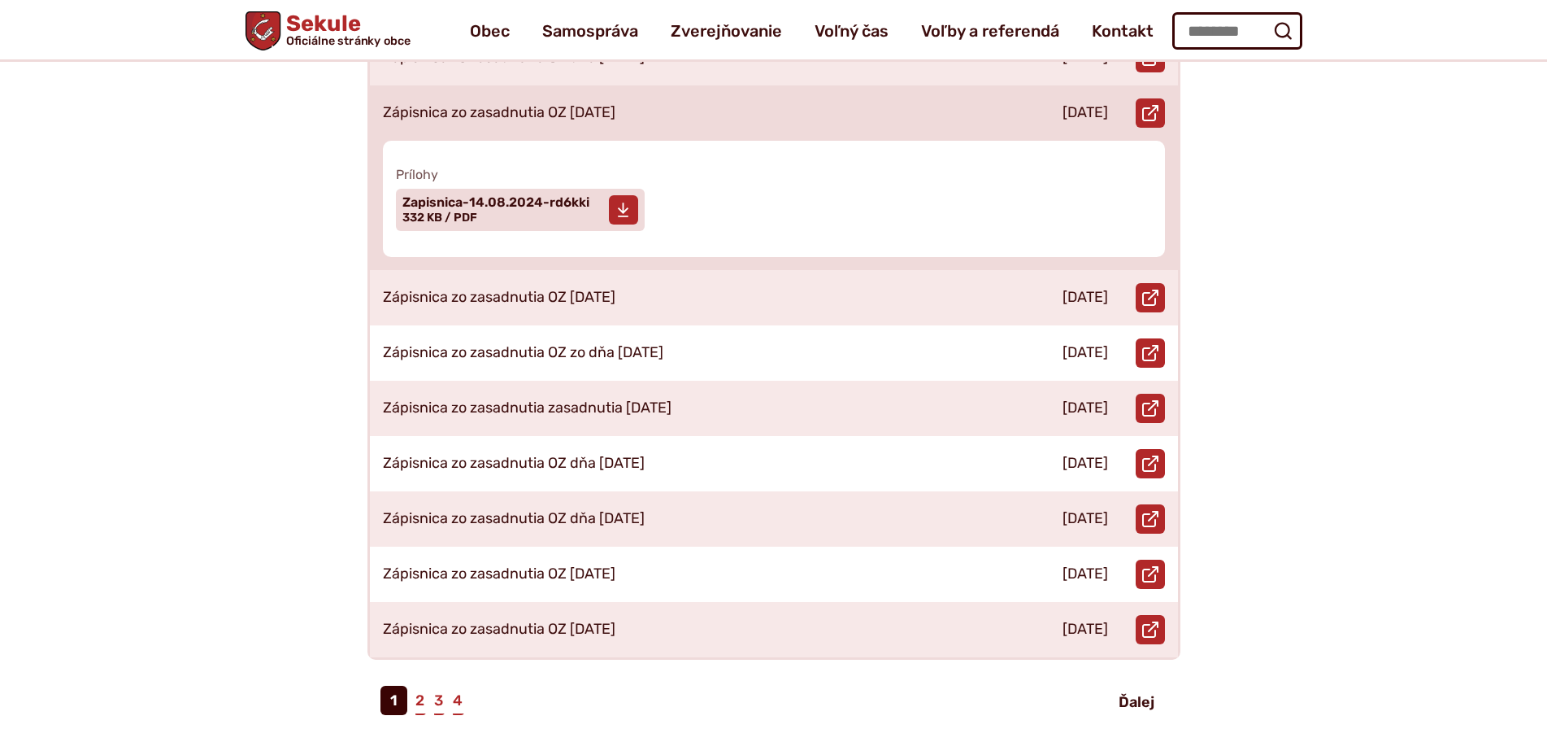
click at [501, 193] on span "Zapisnica-14.08.2024-rd6kki Veľkosť a typ súboru 332 KB / PDF" at bounding box center [496, 209] width 187 height 41
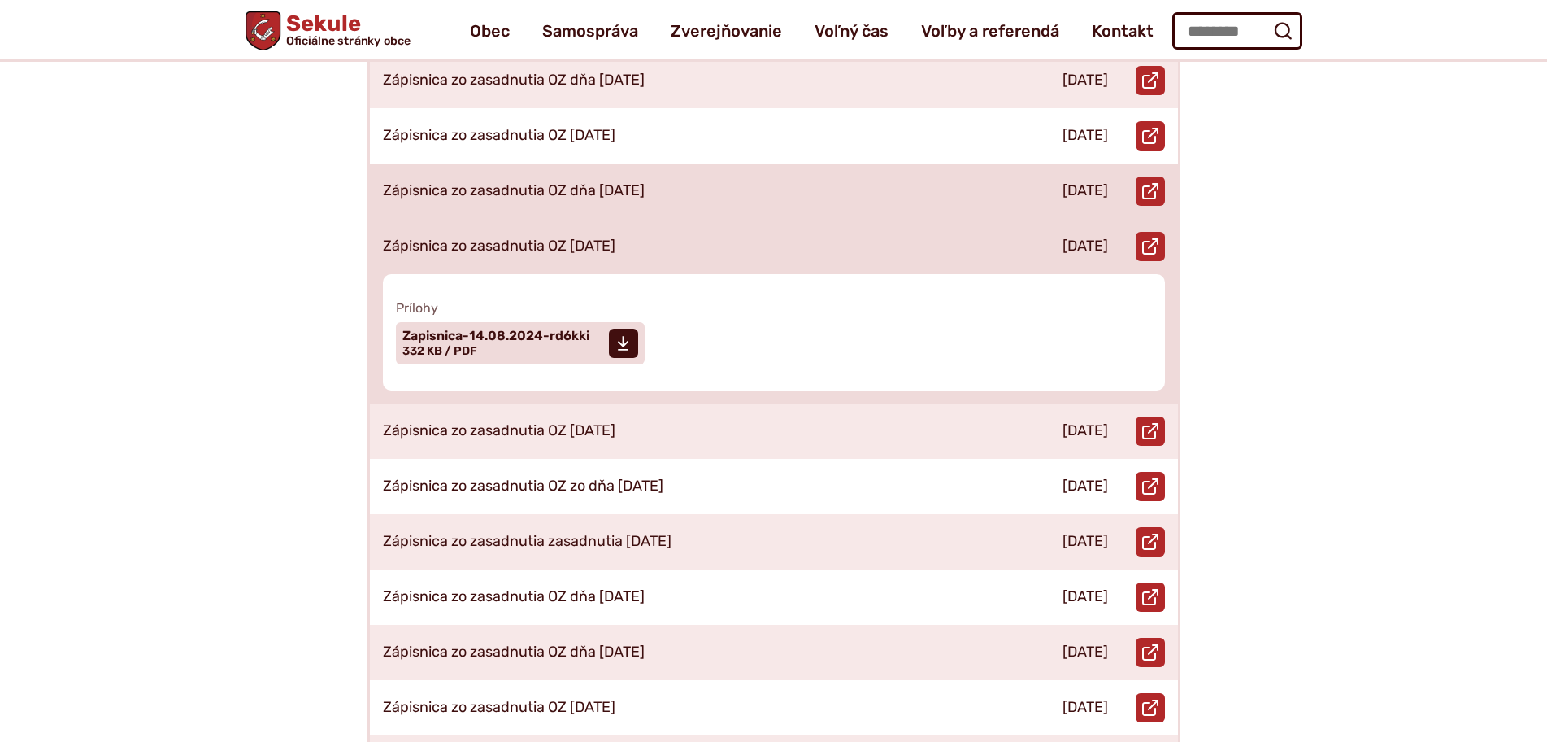
scroll to position [488, 0]
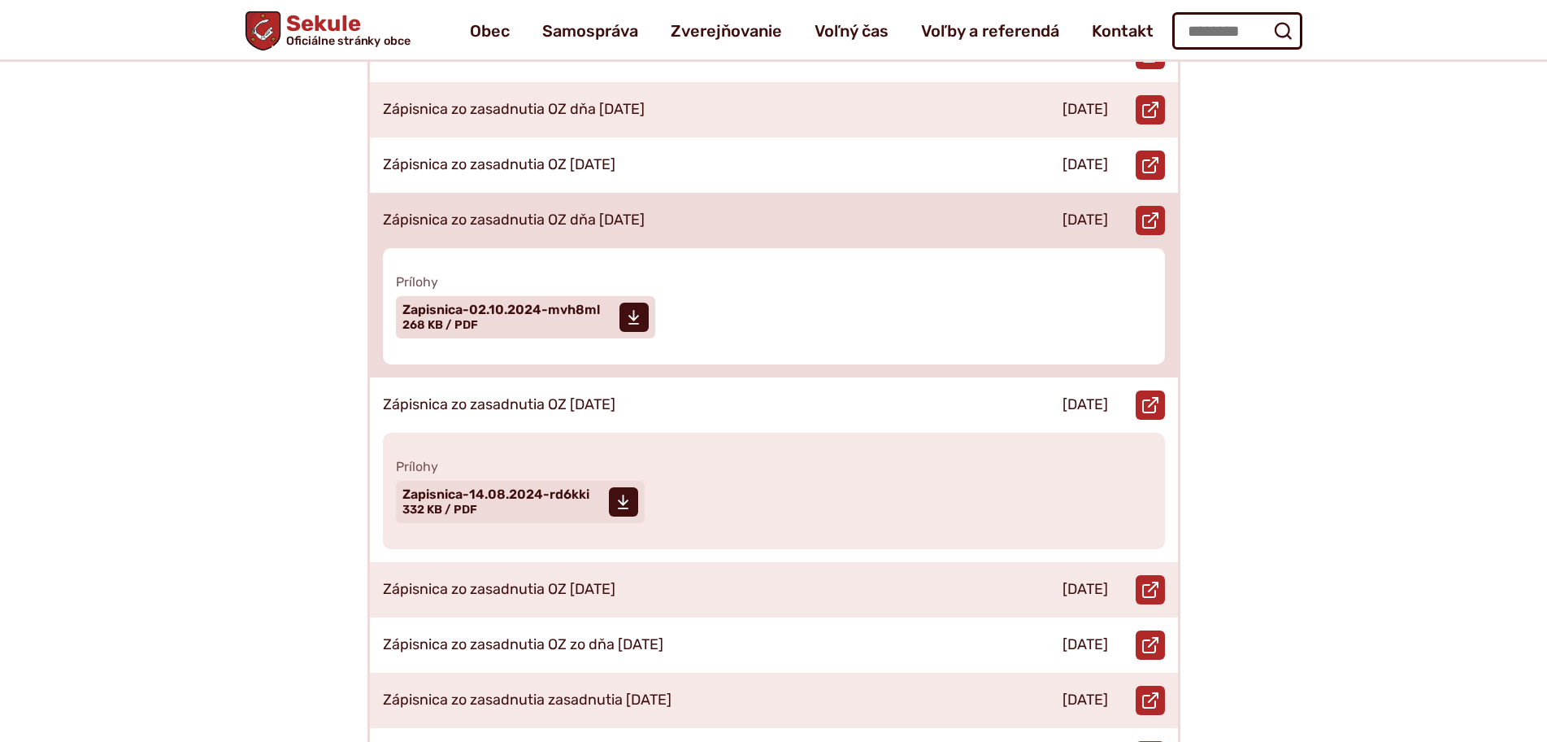
click at [679, 197] on div "Zápisnica zo zasadnutia OZ dňa [DATE]" at bounding box center [684, 220] width 629 height 55
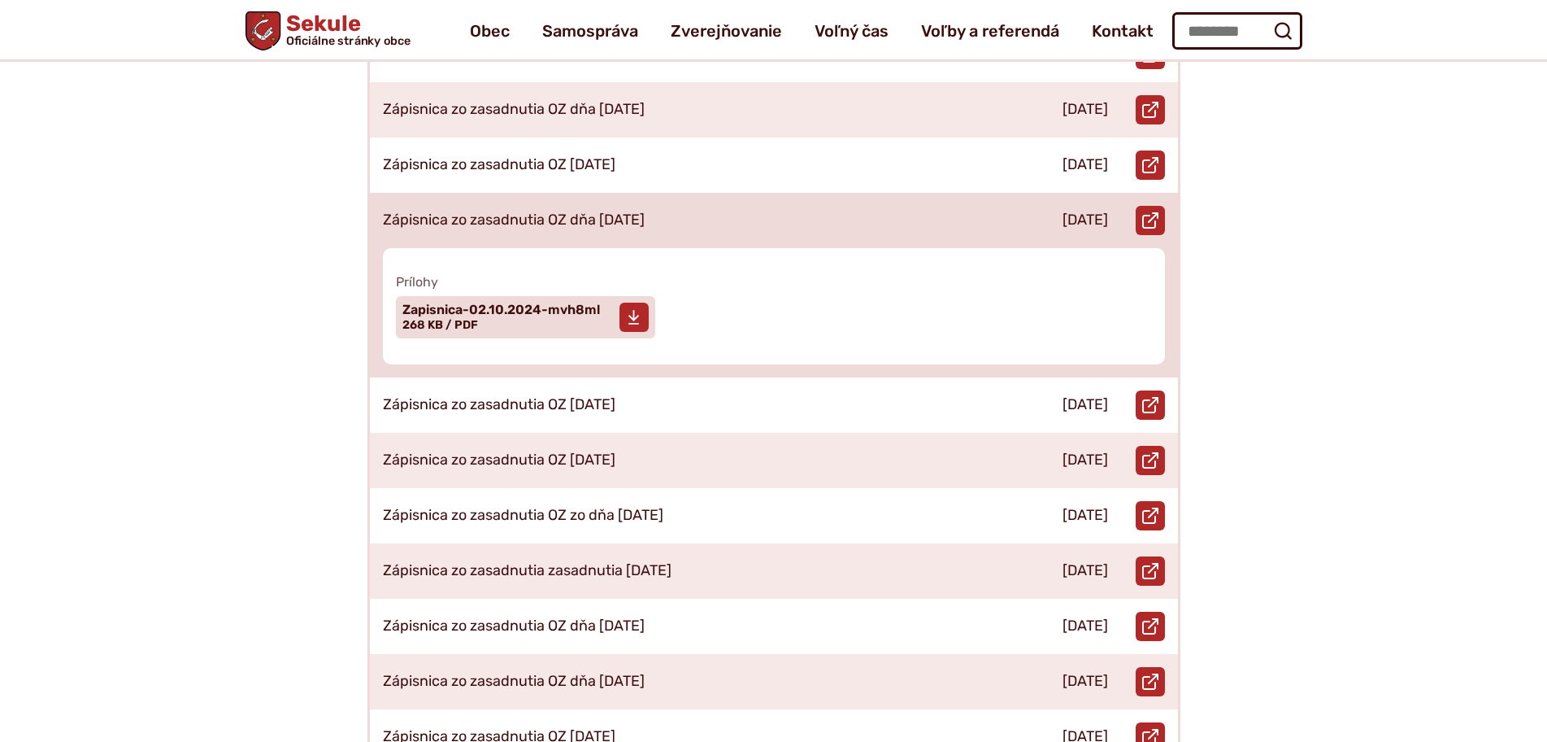
click at [578, 303] on span "Zapisnica-02.10.2024-mvh8ml" at bounding box center [502, 309] width 198 height 13
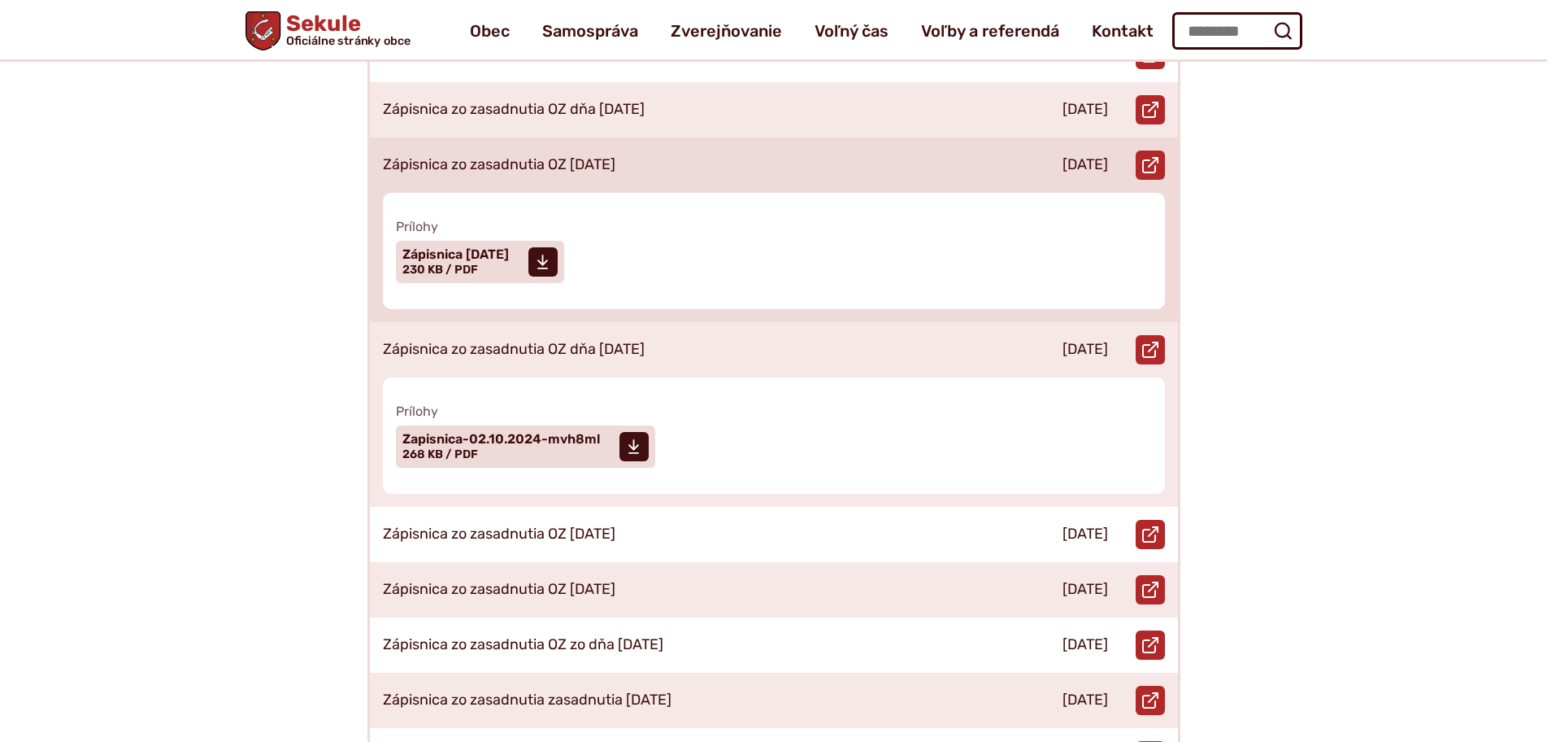
click at [717, 156] on div "Zápisnica zo zasadnutia OZ [DATE]" at bounding box center [684, 164] width 629 height 55
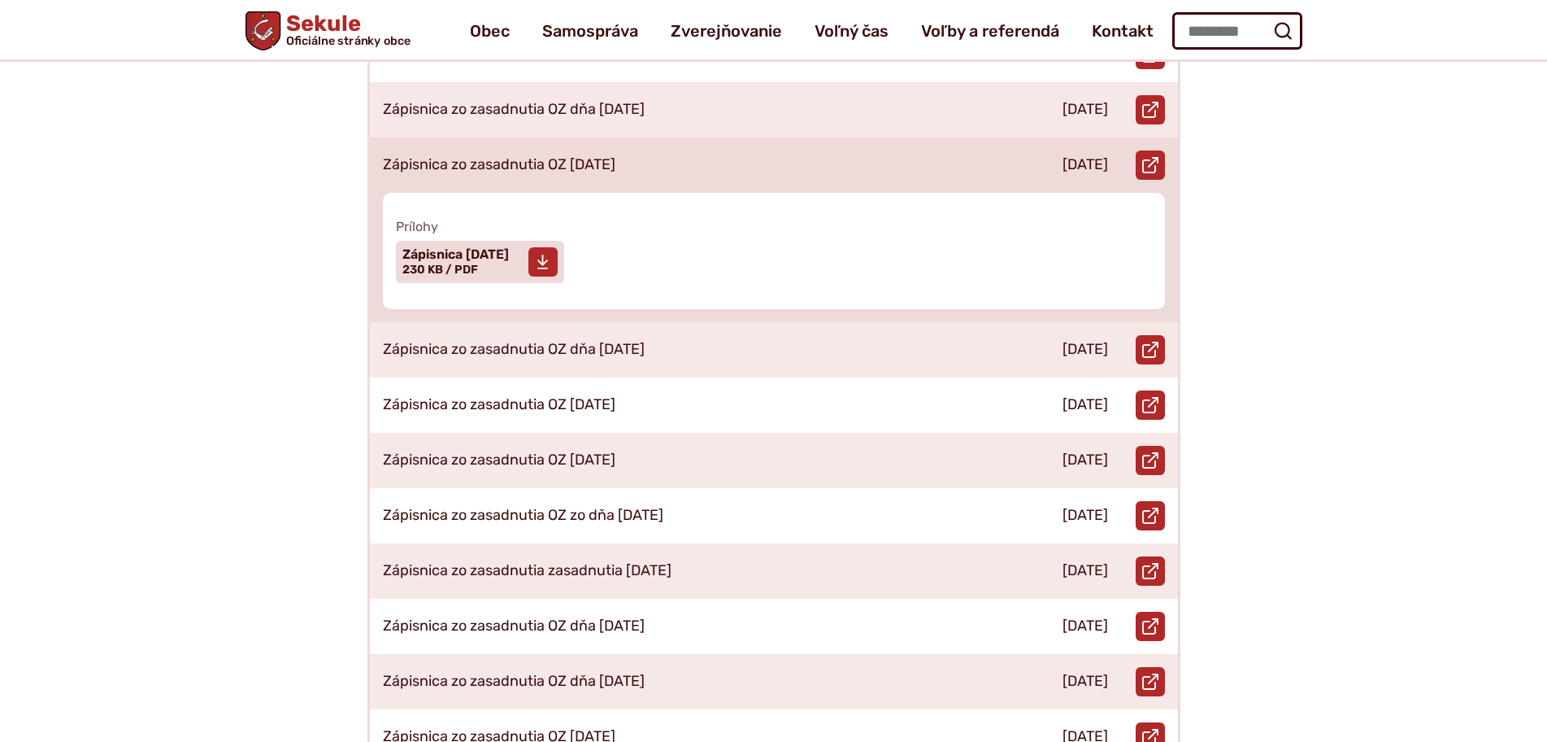
click at [509, 244] on span "Zápisnica 11.12.2024 Veľkosť a typ súboru 230 KB / PDF" at bounding box center [456, 262] width 107 height 41
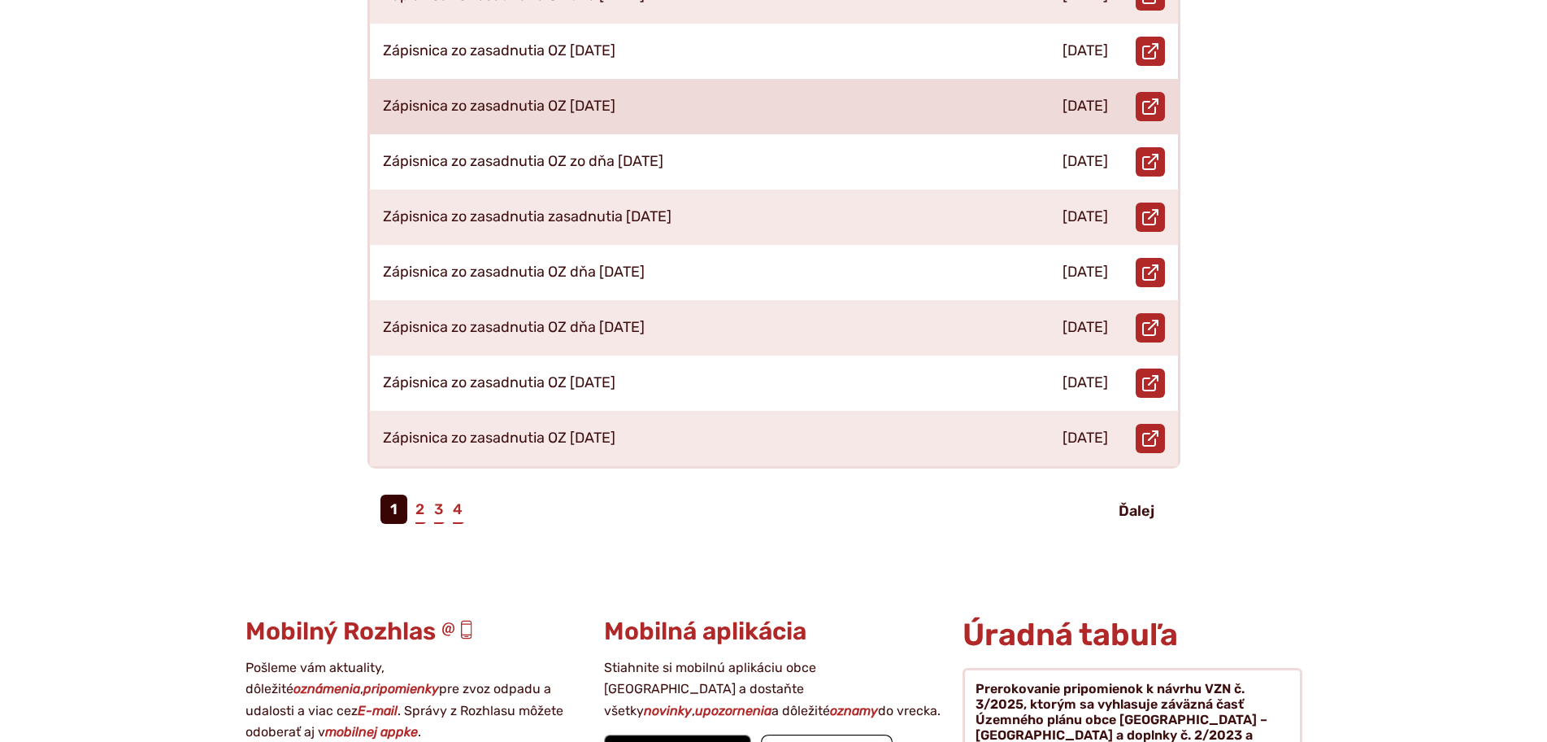
scroll to position [976, 0]
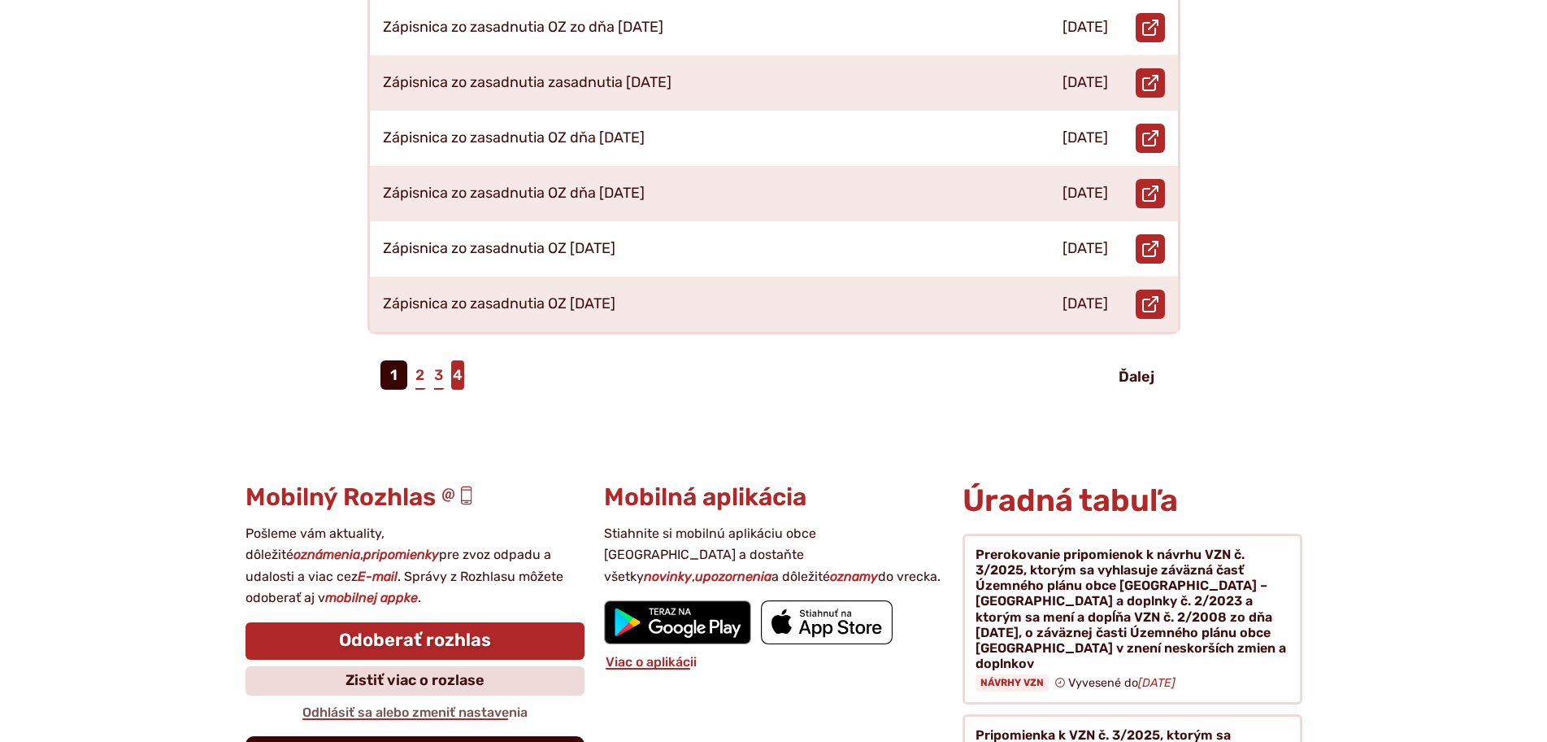
click at [455, 360] on link "4" at bounding box center [457, 374] width 13 height 29
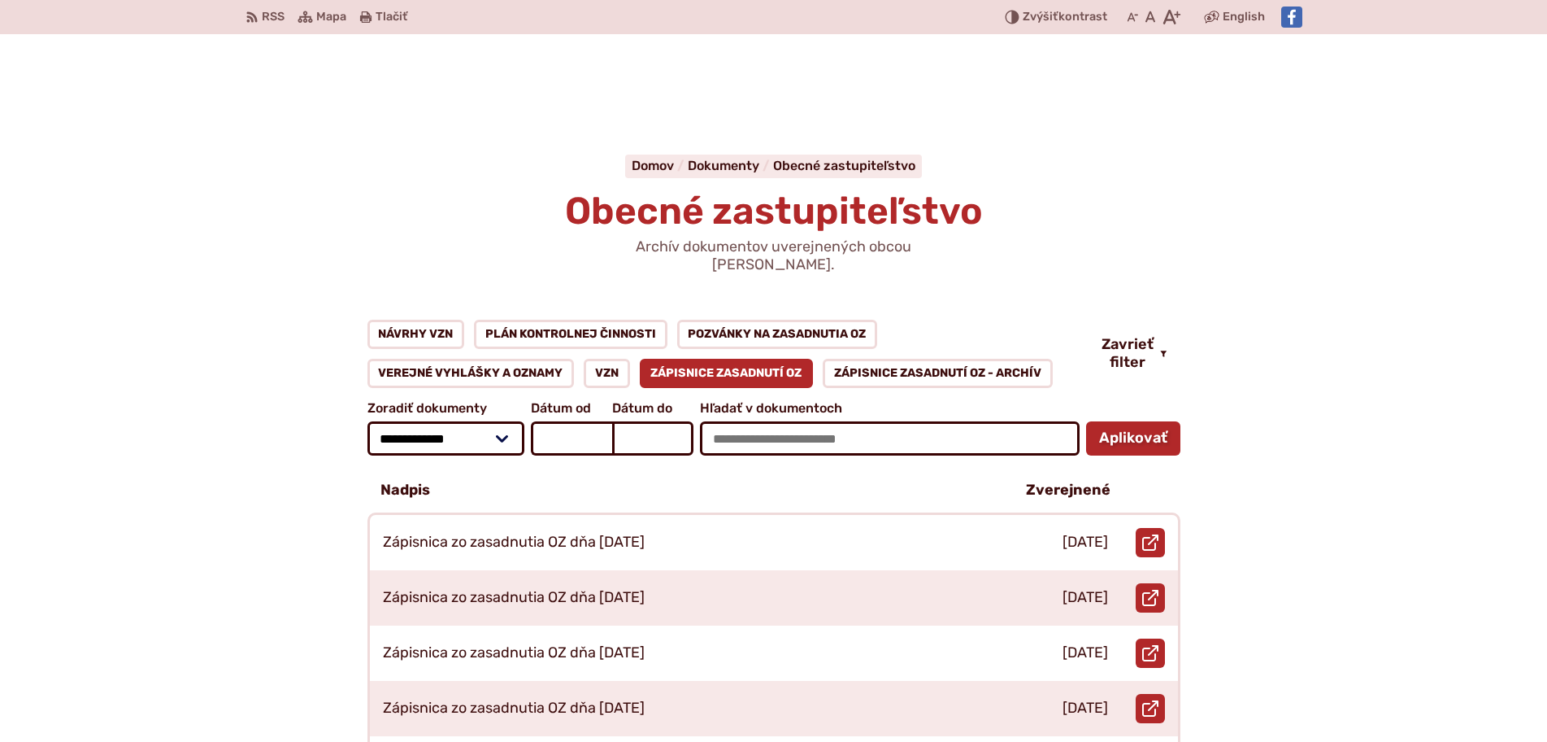
scroll to position [325, 0]
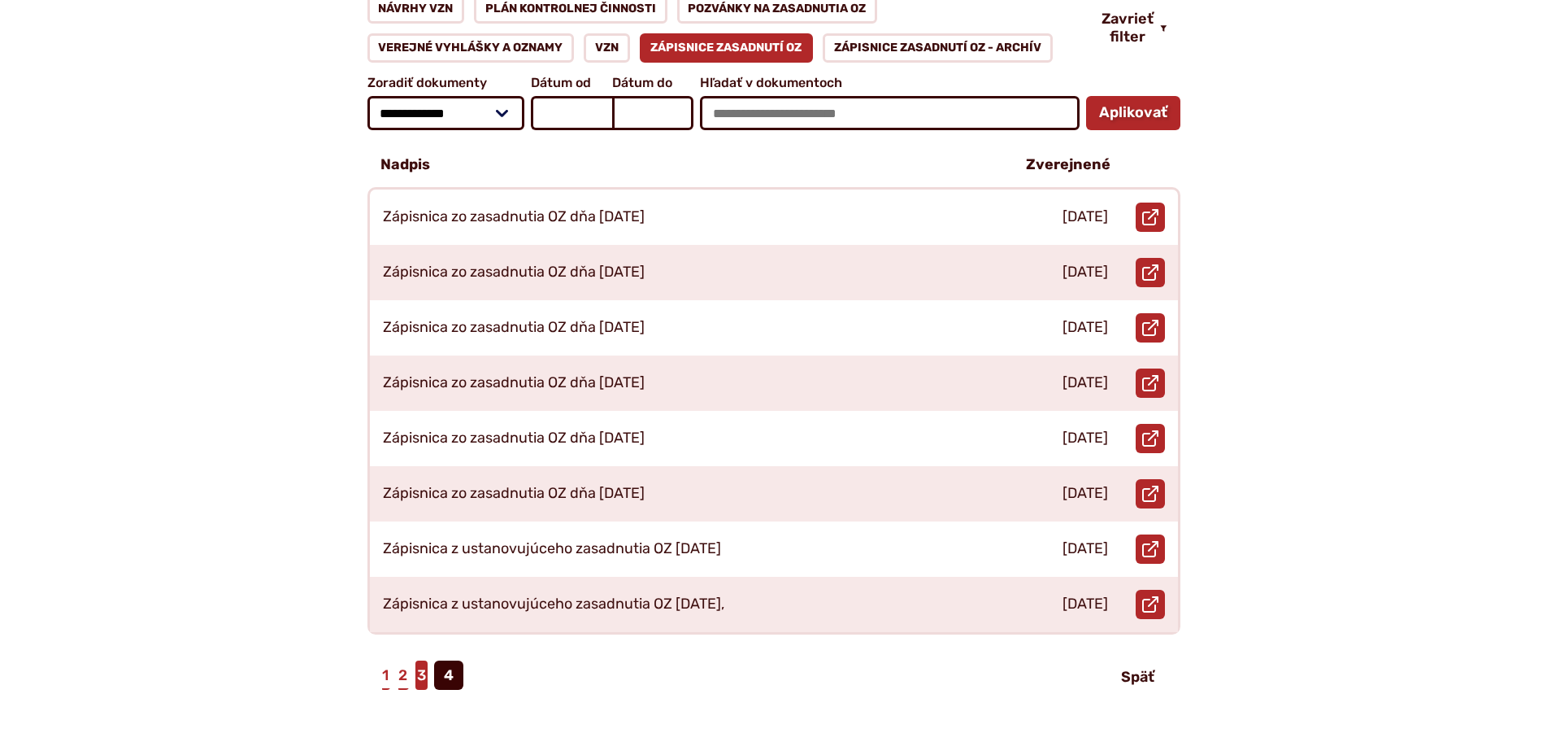
click at [422, 660] on link "3" at bounding box center [422, 674] width 12 height 29
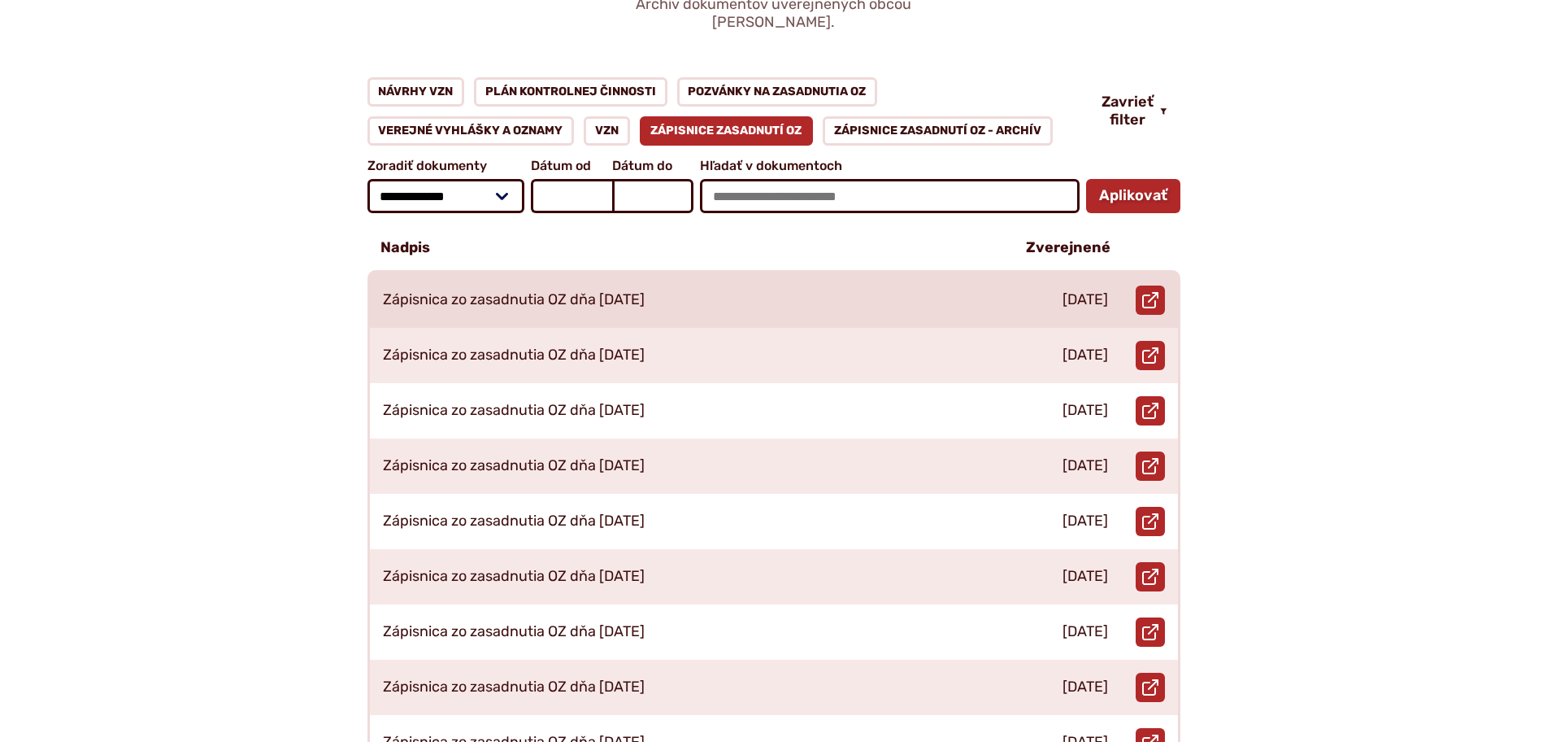
scroll to position [244, 0]
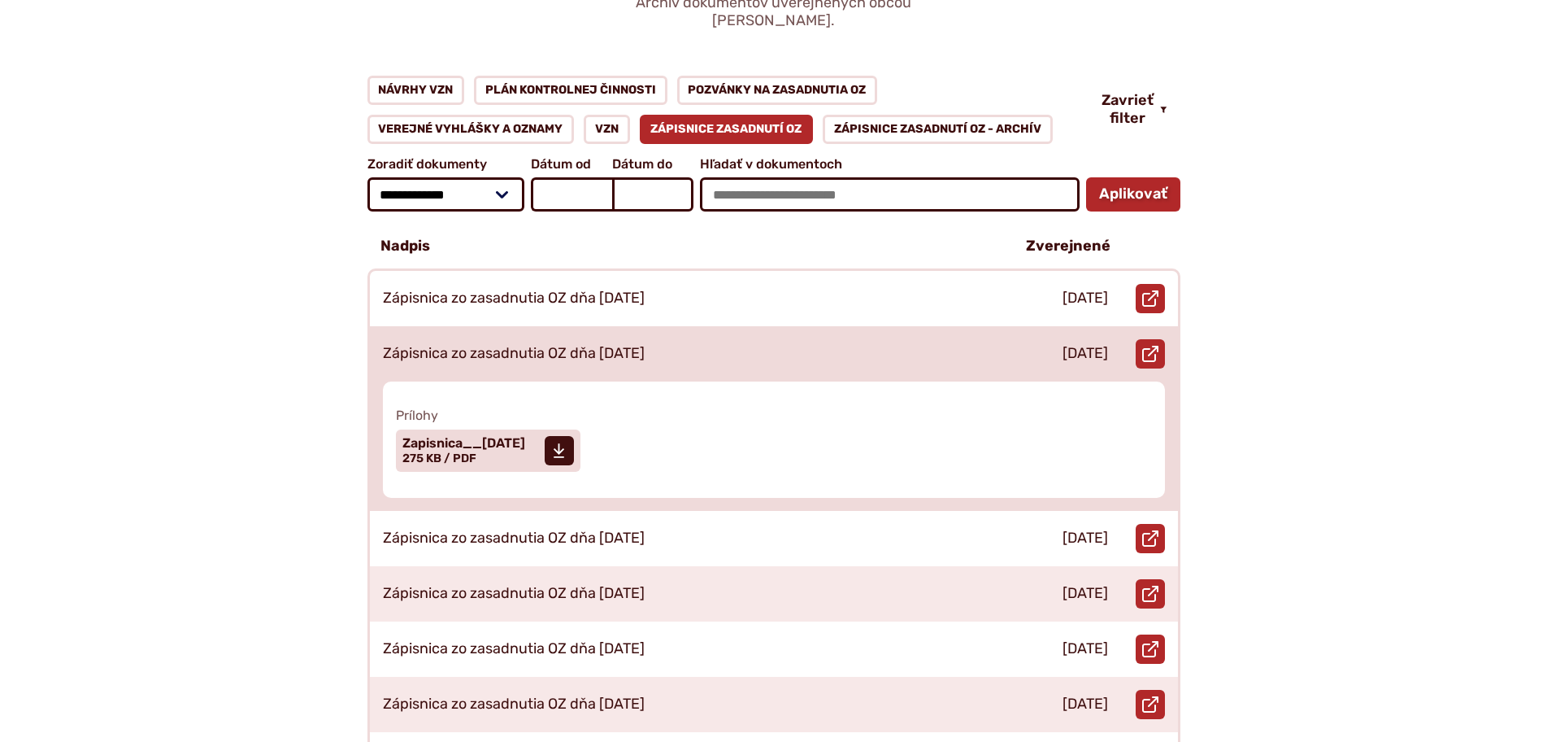
click at [645, 345] on p "Zápisnica zo zasadnutia OZ dňa [DATE]" at bounding box center [514, 354] width 262 height 18
click at [522, 440] on span "Zapisnica__[DATE] Veľkosť a typ súboru 275 KB / PDF" at bounding box center [464, 450] width 123 height 41
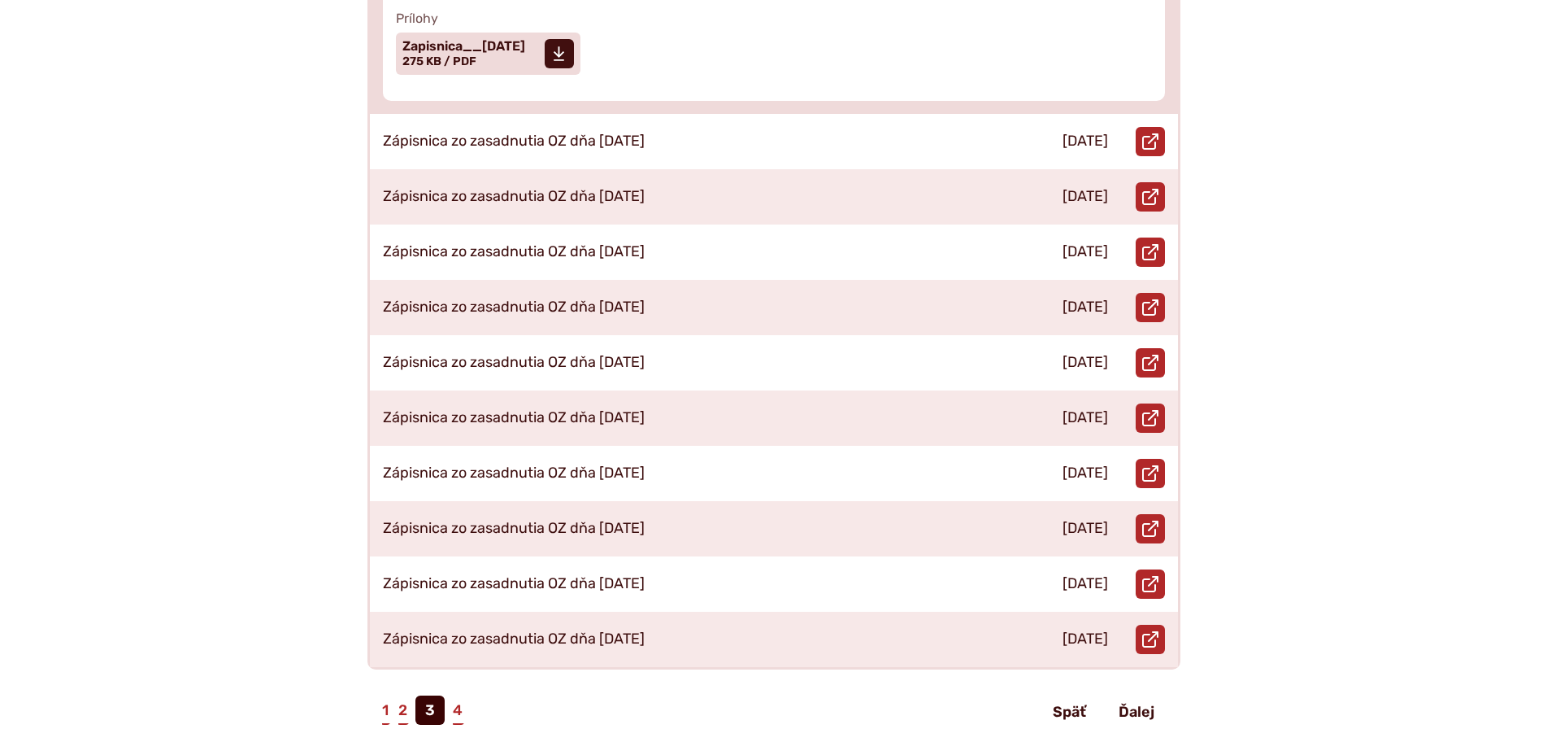
scroll to position [894, 0]
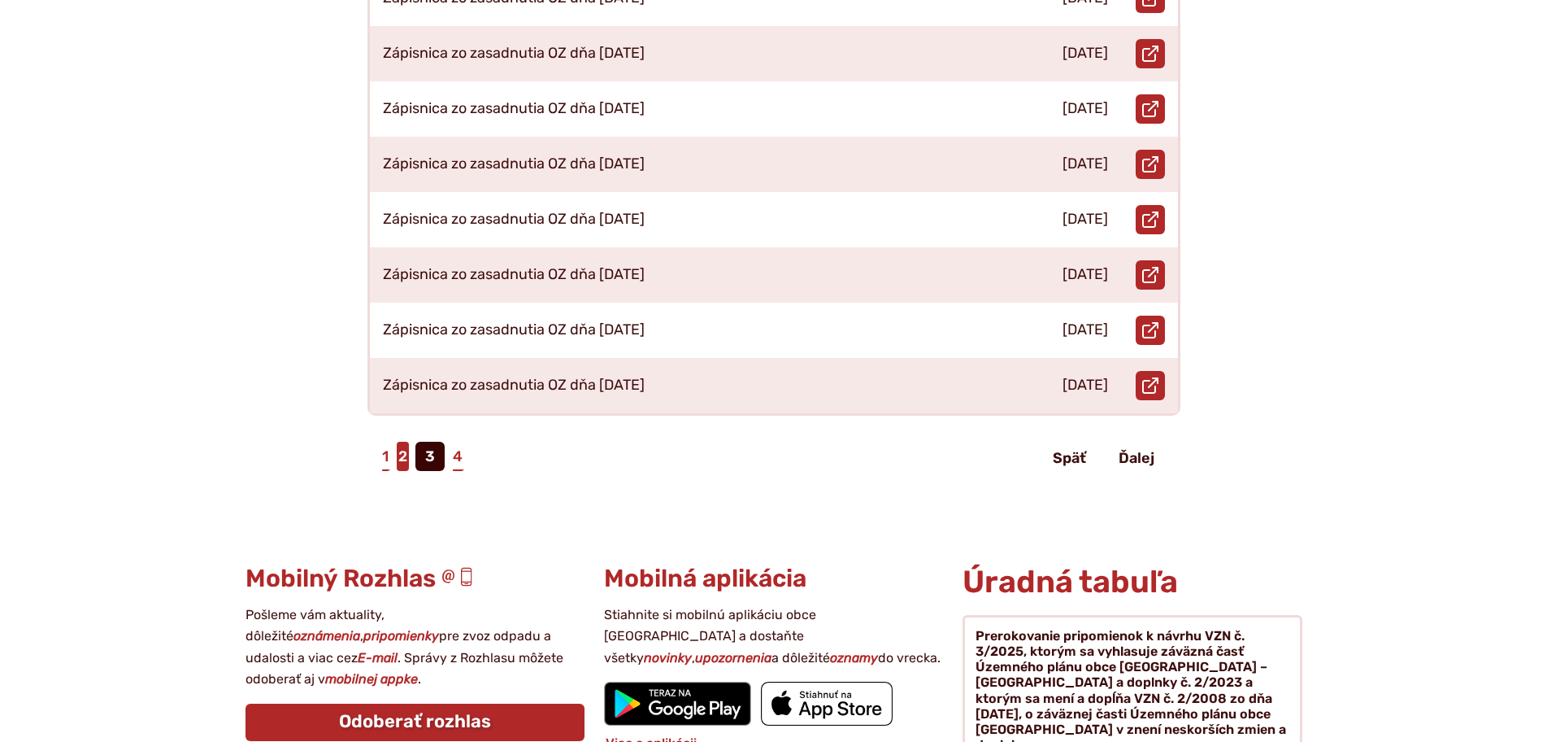
click at [408, 442] on link "2" at bounding box center [403, 456] width 12 height 29
click at [407, 442] on link "2" at bounding box center [403, 456] width 12 height 29
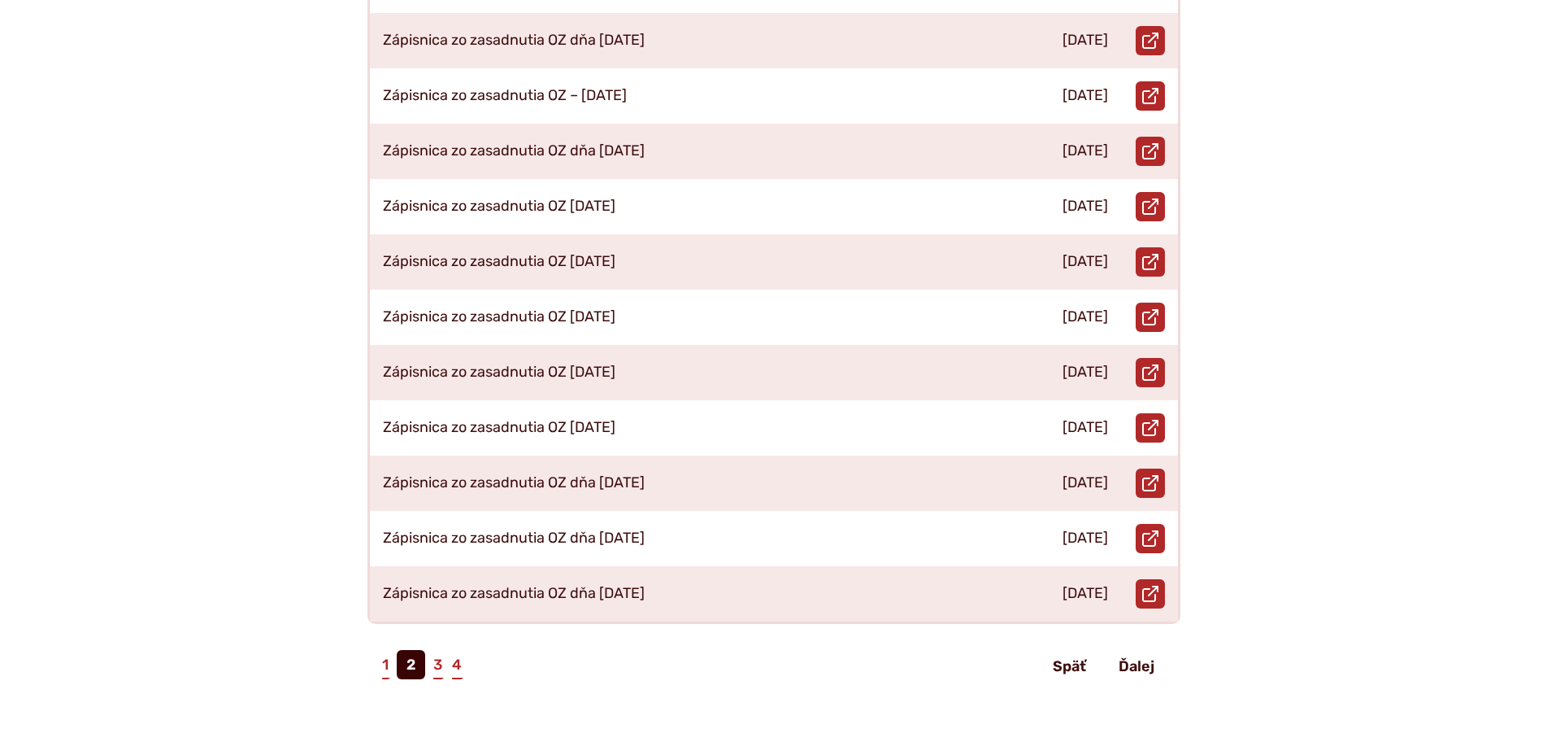
scroll to position [894, 0]
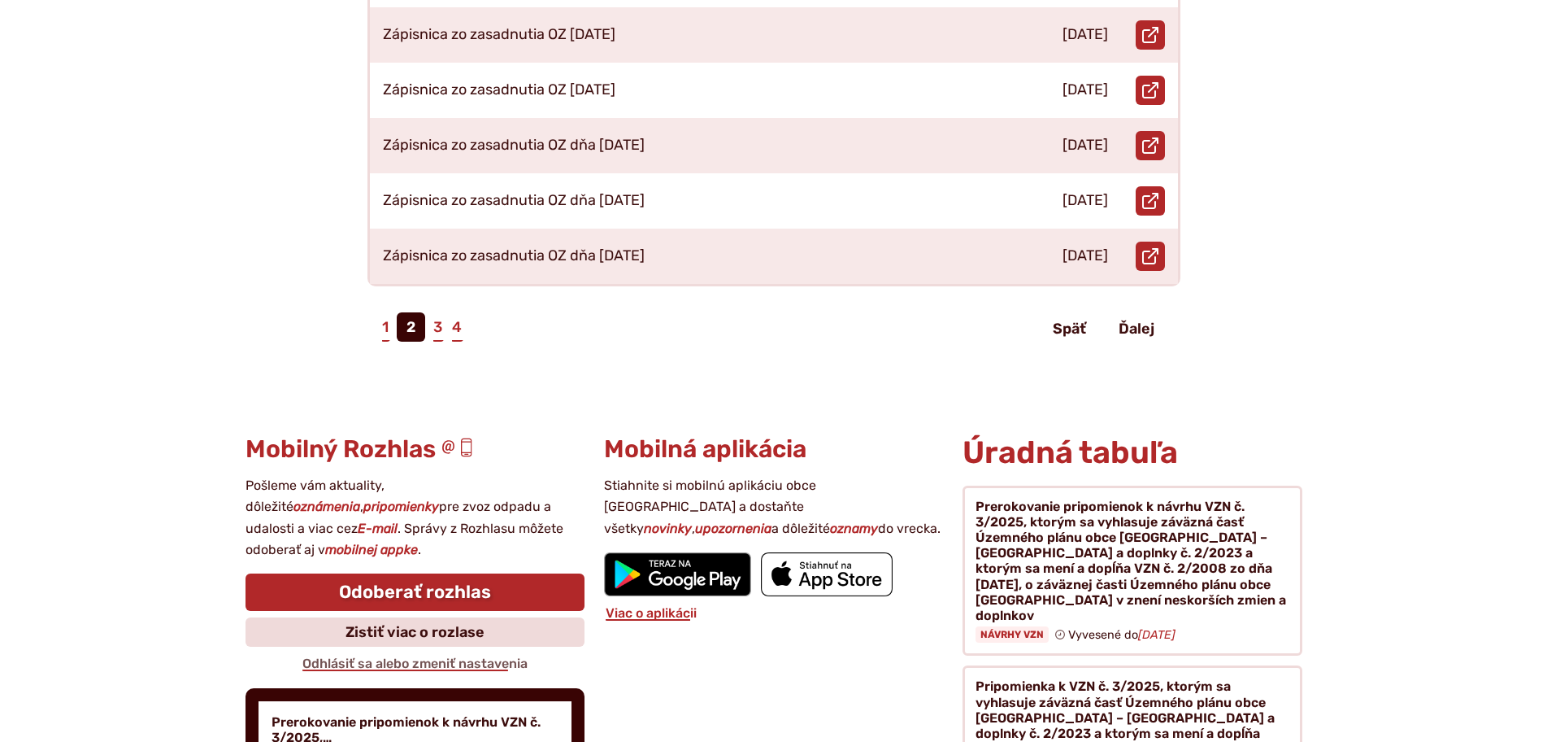
click at [388, 454] on div "Preskočiť na obsah RSS RSS Mapa Mapa Tlačiť Tlačiť Znížiť Zvýšiť kontrast Zníži…" at bounding box center [774, 215] width 1109 height 2219
click at [379, 312] on header "1 2 3 4 Späť Ďalej" at bounding box center [774, 328] width 813 height 33
click at [397, 315] on span "2" at bounding box center [411, 326] width 28 height 29
click at [385, 312] on link "1" at bounding box center [386, 326] width 10 height 29
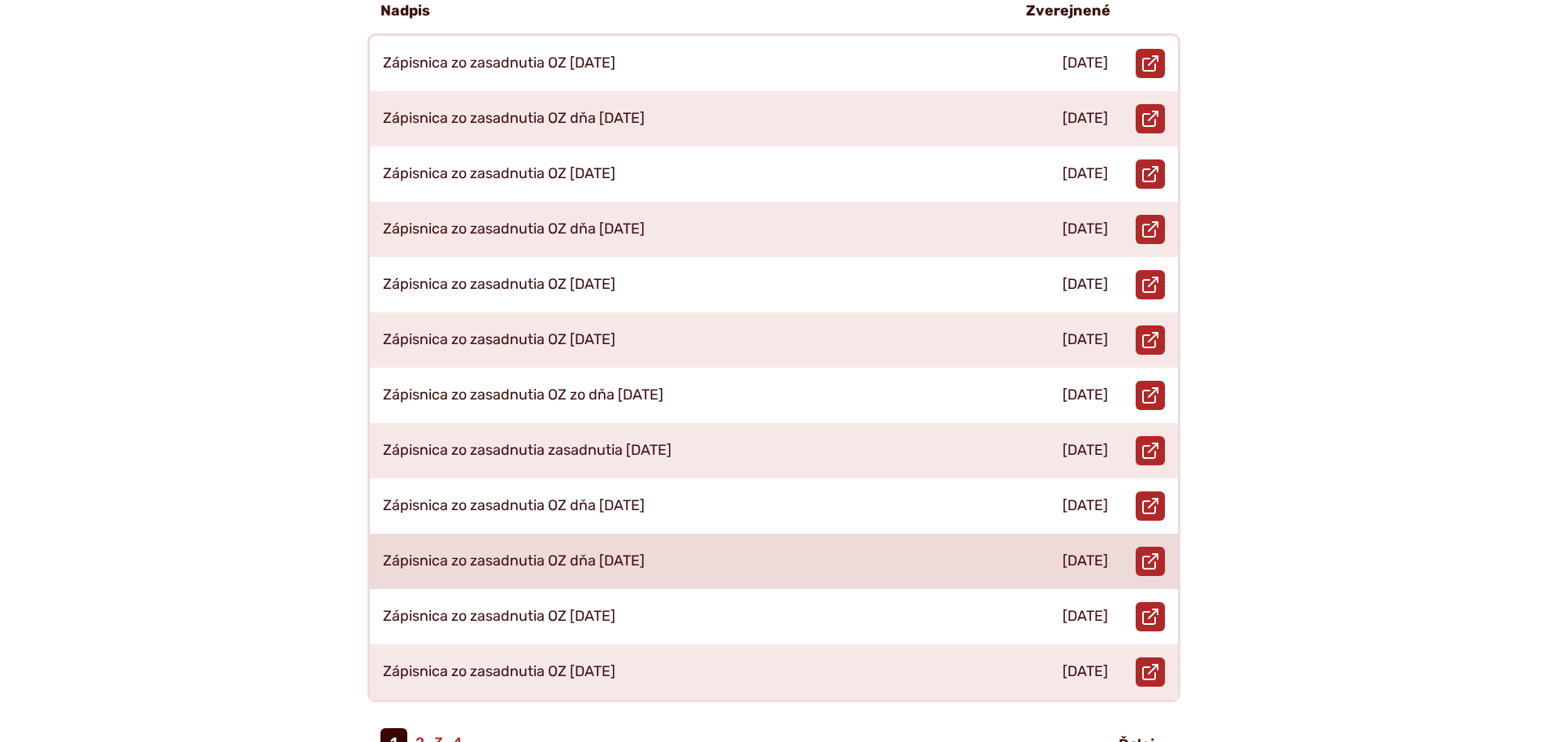
scroll to position [569, 0]
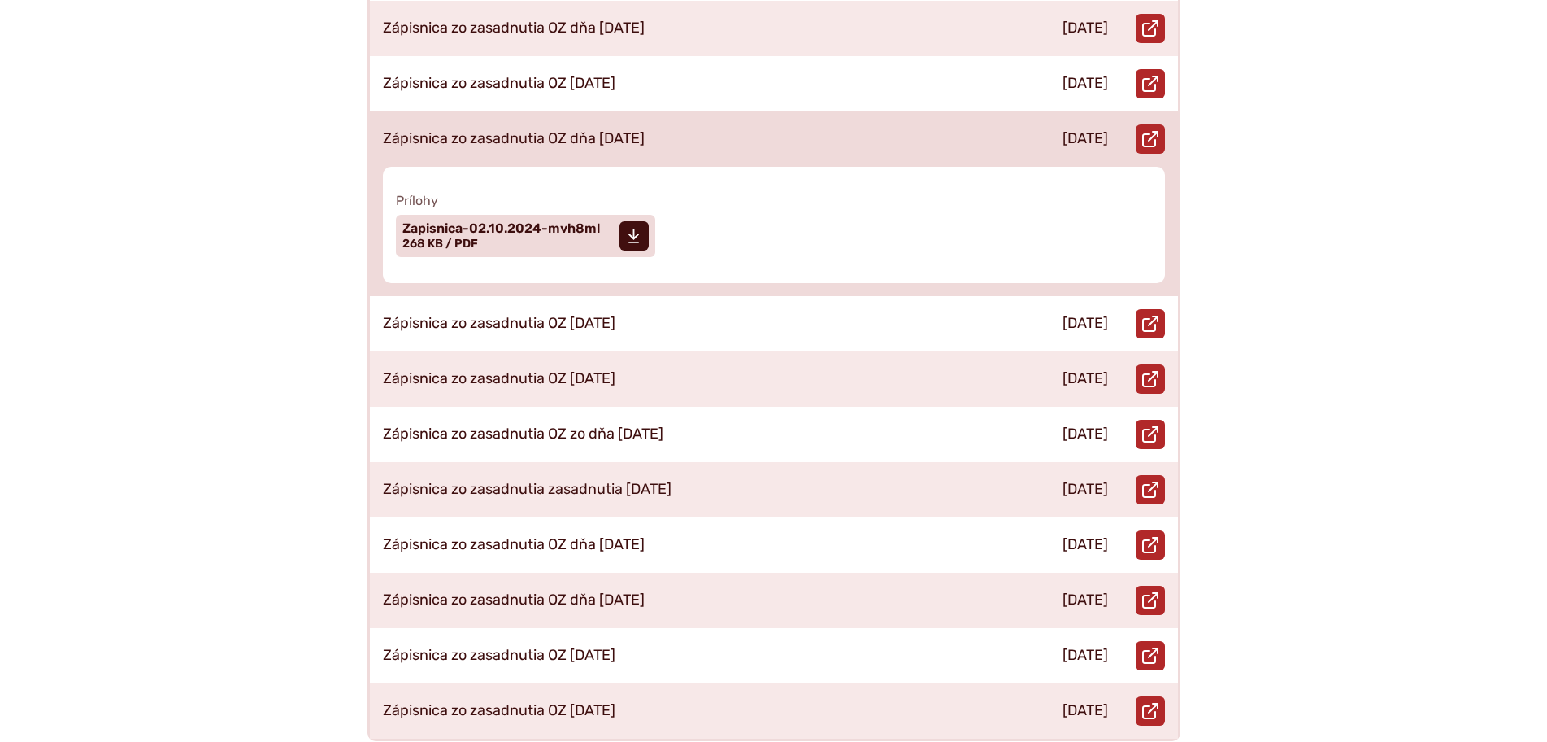
click at [593, 111] on div "Zápisnica zo zasadnutia OZ dňa [DATE]" at bounding box center [684, 138] width 629 height 55
click at [535, 222] on span "Zapisnica-02.10.2024-mvh8ml" at bounding box center [502, 228] width 198 height 13
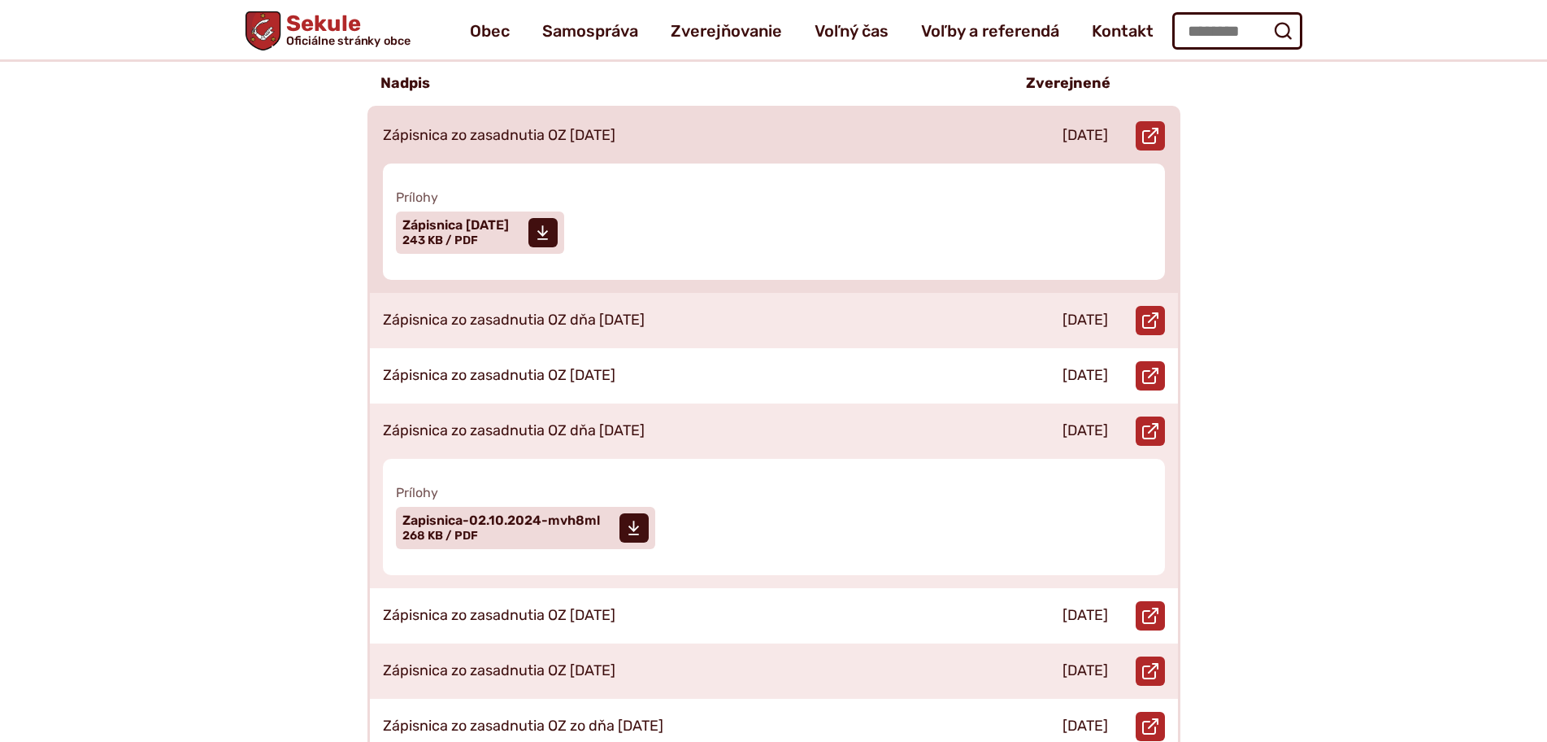
click at [616, 127] on p "Zápisnica zo zasadnutia OZ [DATE]" at bounding box center [499, 136] width 233 height 18
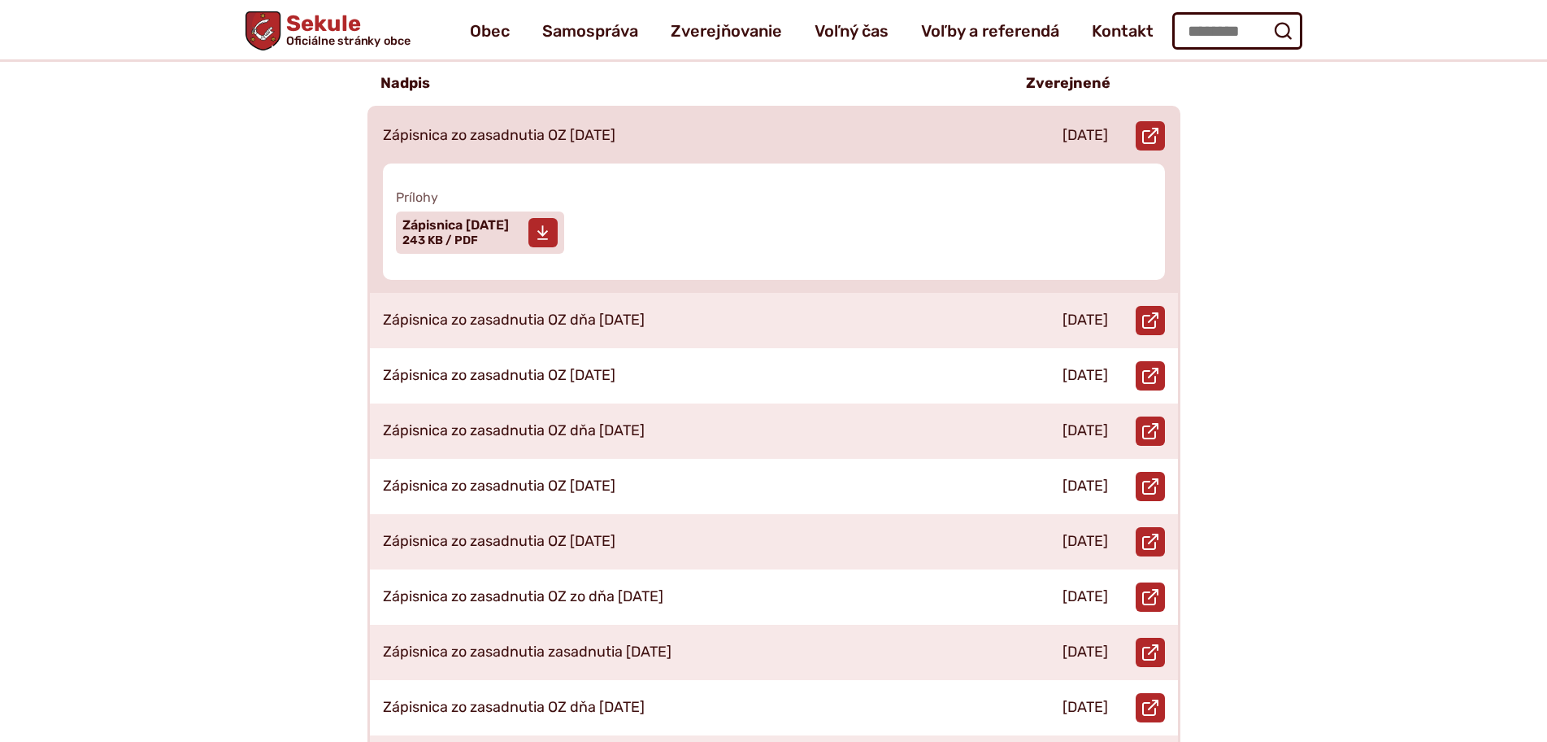
click at [509, 228] on span "Zápisnica [DATE] Veľkosť a typ súboru 243 KB / PDF" at bounding box center [456, 232] width 107 height 41
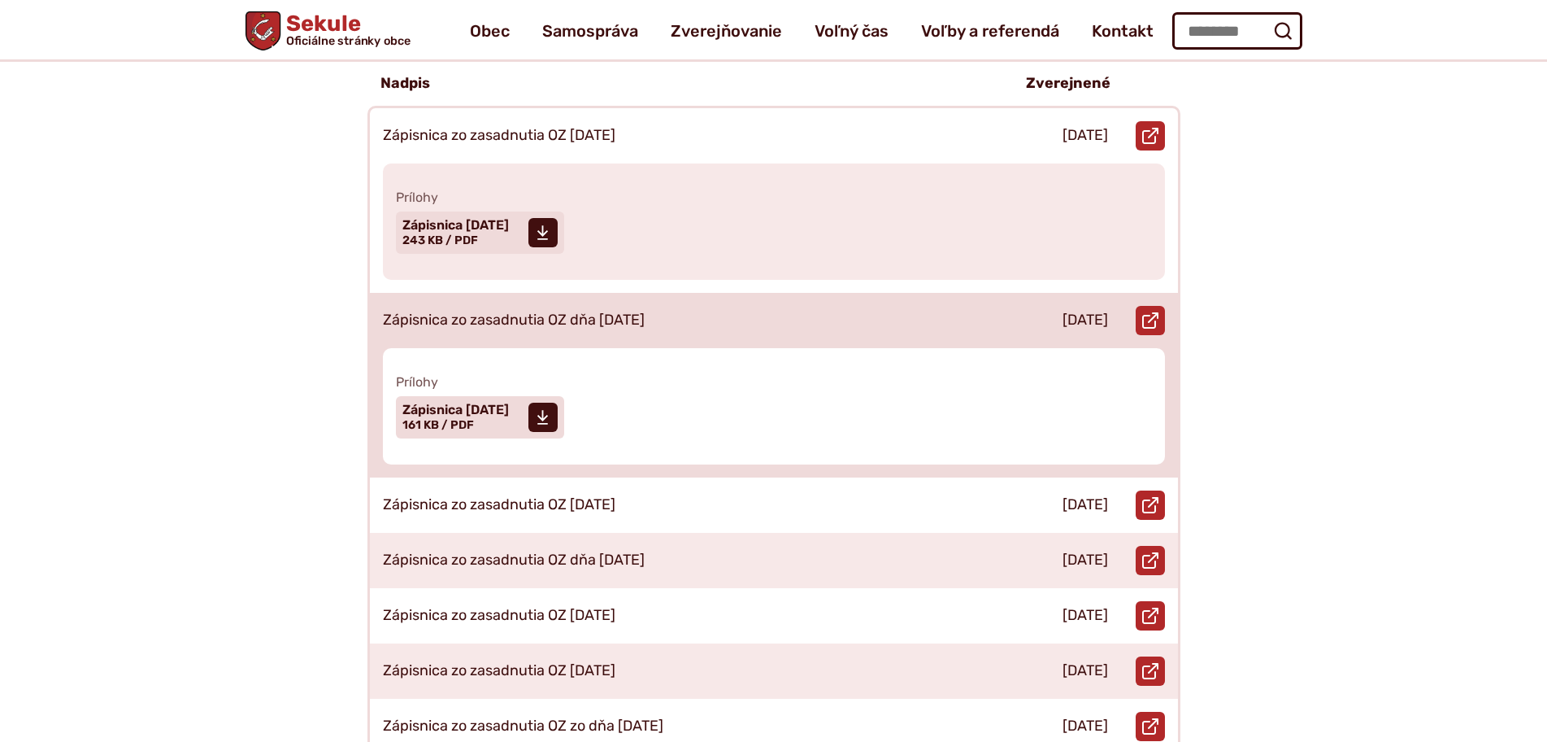
click at [577, 311] on p "Zápisnica zo zasadnutia OZ dňa [DATE]" at bounding box center [514, 320] width 262 height 18
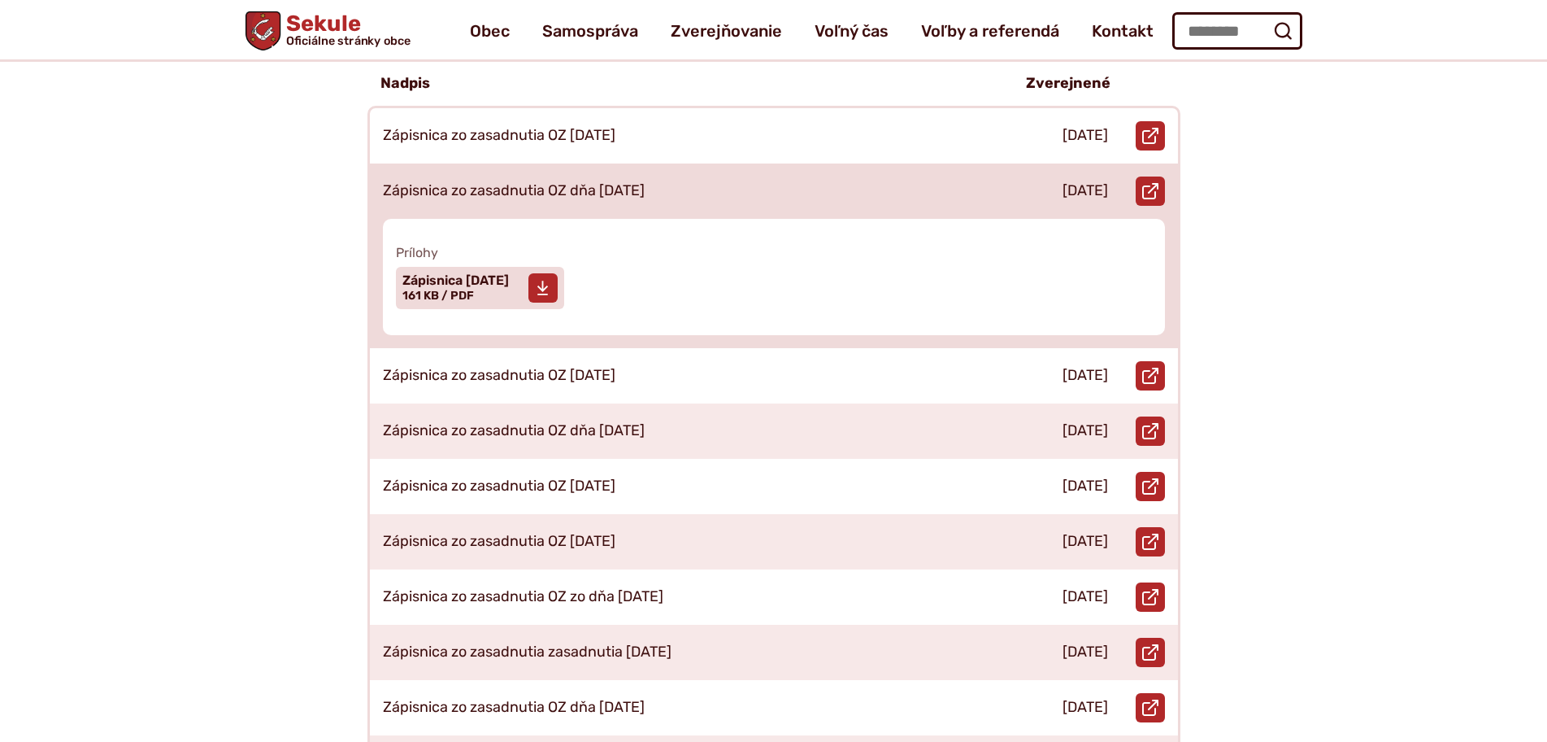
click at [504, 274] on span "Zápisnica [DATE]" at bounding box center [456, 280] width 107 height 13
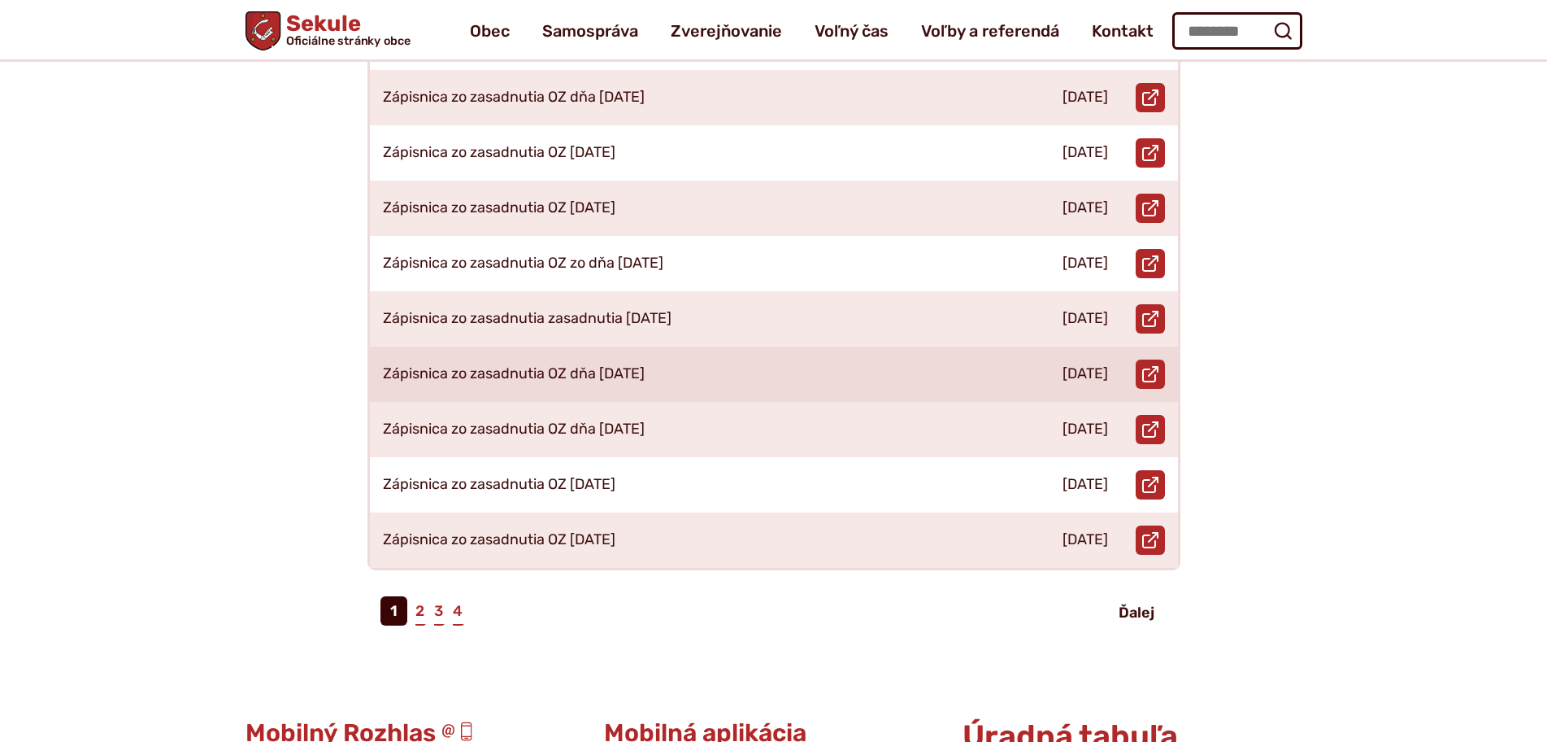
scroll to position [651, 0]
